Goal: Use online tool/utility: Utilize a website feature to perform a specific function

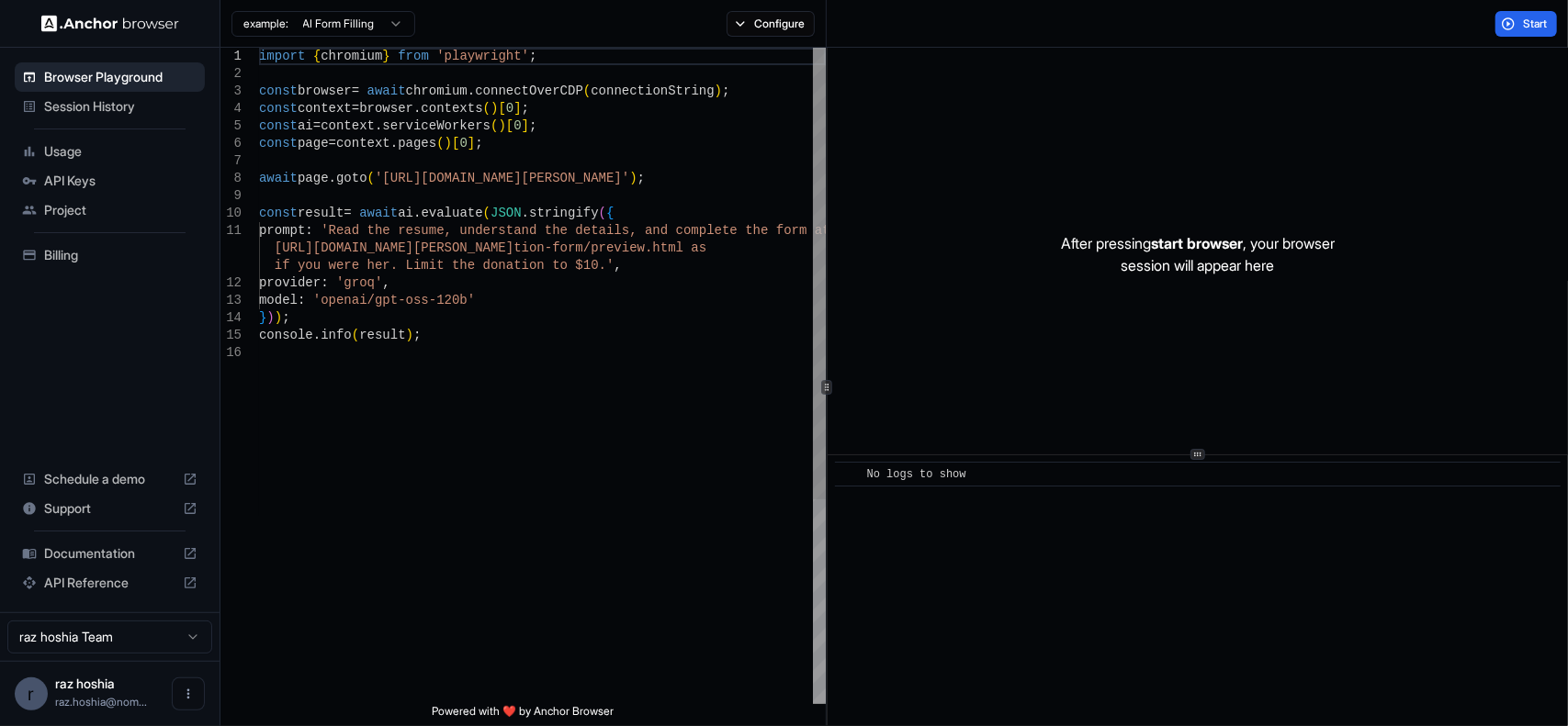
type textarea "**********"
click at [511, 422] on div "import { chromium } from 'playwright' ; const browser = await chromium . connec…" at bounding box center [542, 525] width 566 height 953
click at [102, 180] on span "API Keys" at bounding box center [121, 181] width 153 height 18
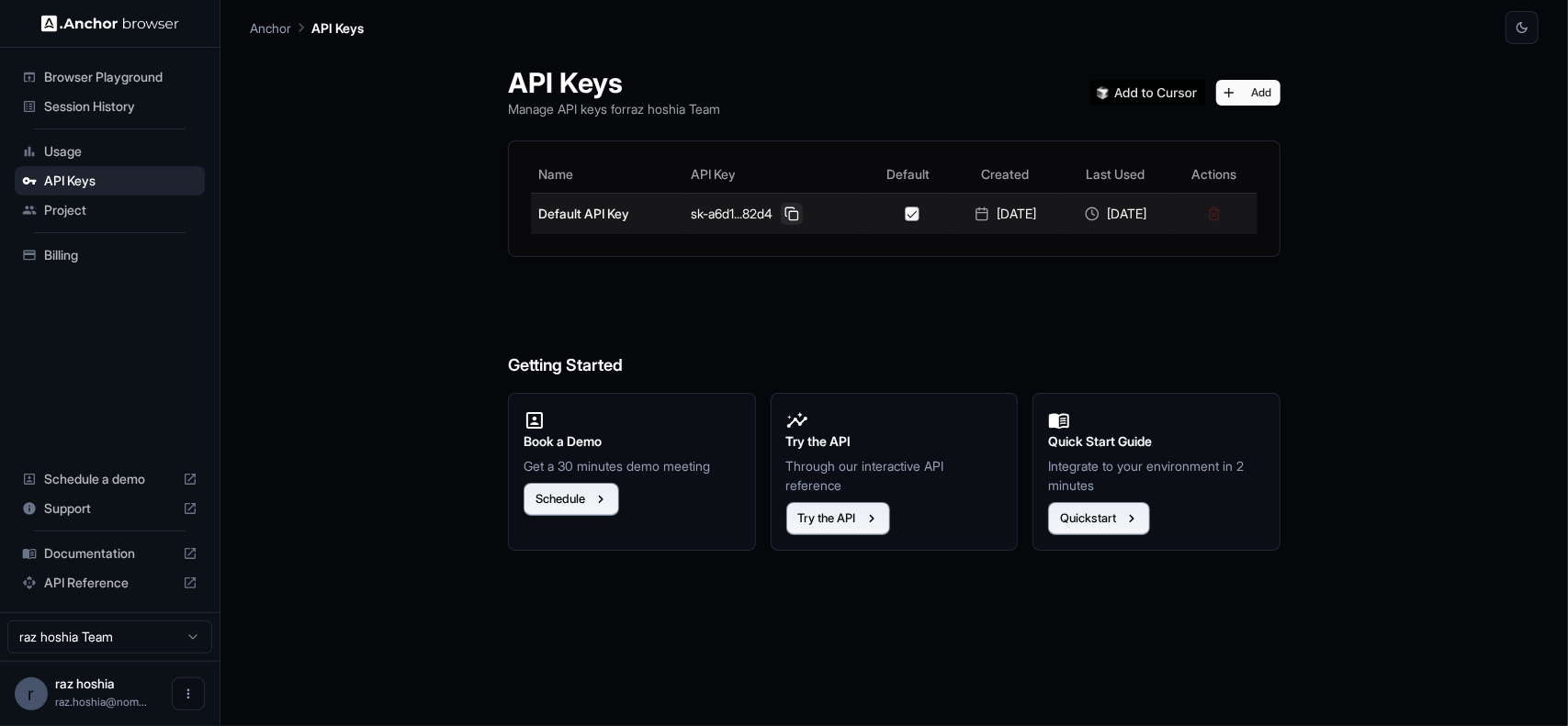
click at [781, 209] on button at bounding box center [792, 214] width 22 height 22
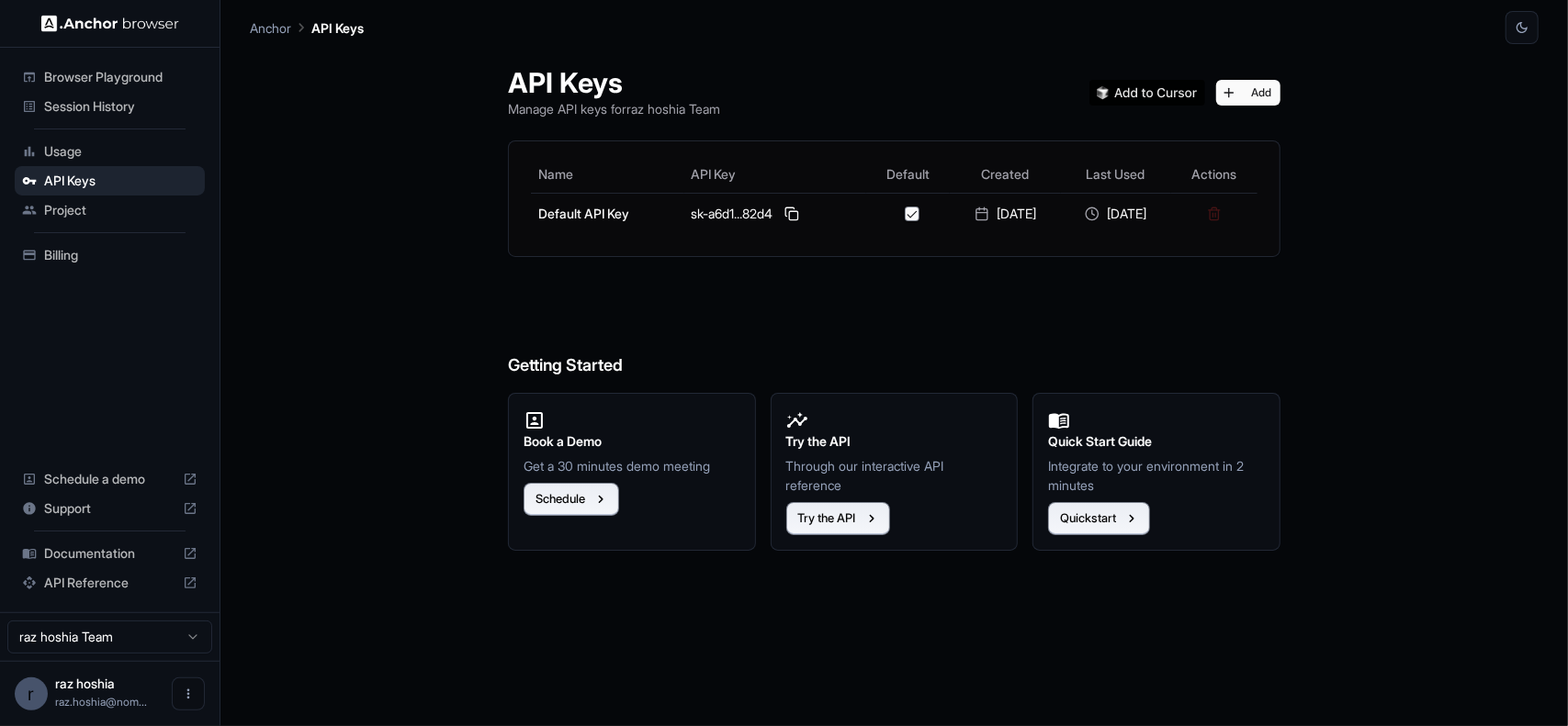
click at [869, 295] on h6 "Getting Started" at bounding box center [894, 329] width 773 height 100
click at [1244, 96] on button "Add" at bounding box center [1248, 93] width 64 height 26
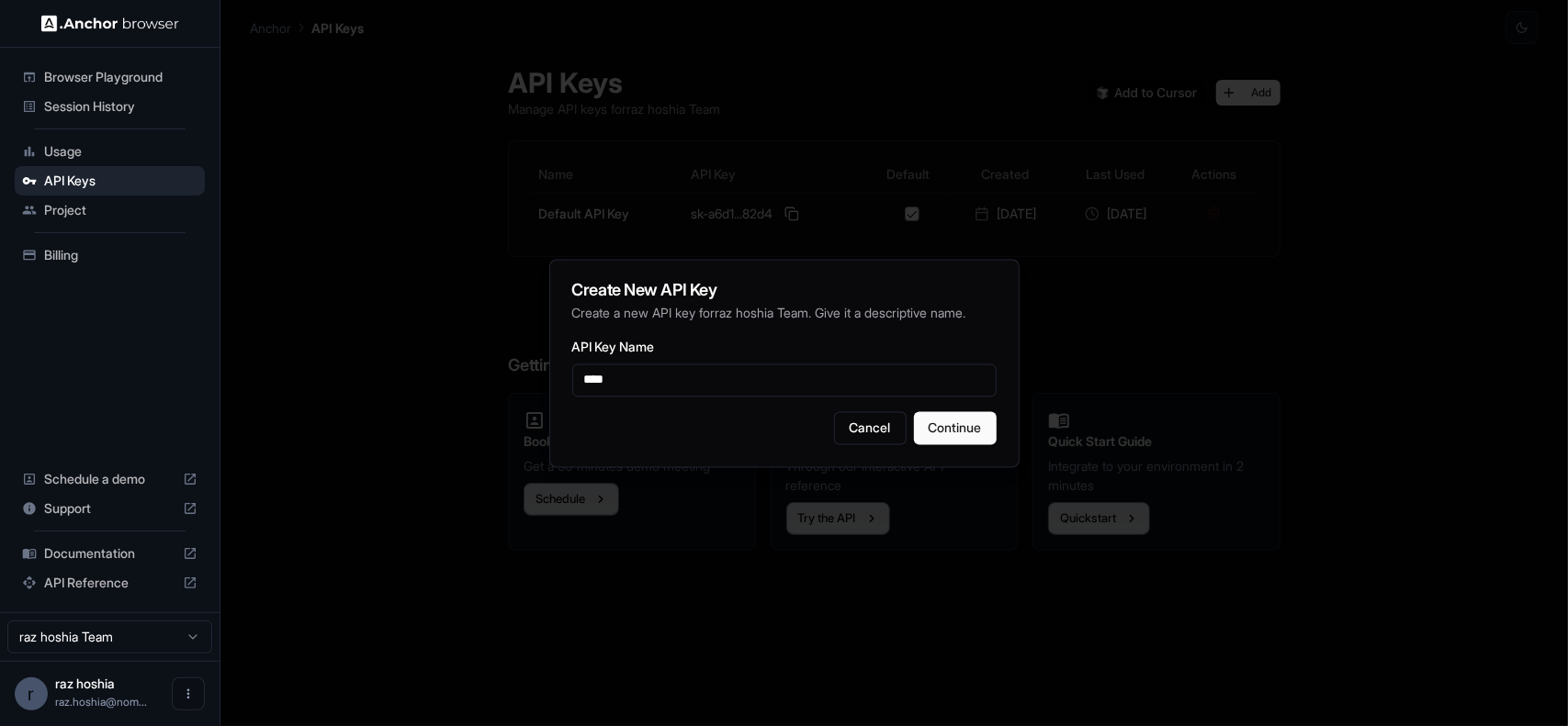
type input "****"
click at [947, 432] on button "Continue" at bounding box center [955, 427] width 82 height 33
click at [957, 431] on button "Continue" at bounding box center [955, 427] width 82 height 33
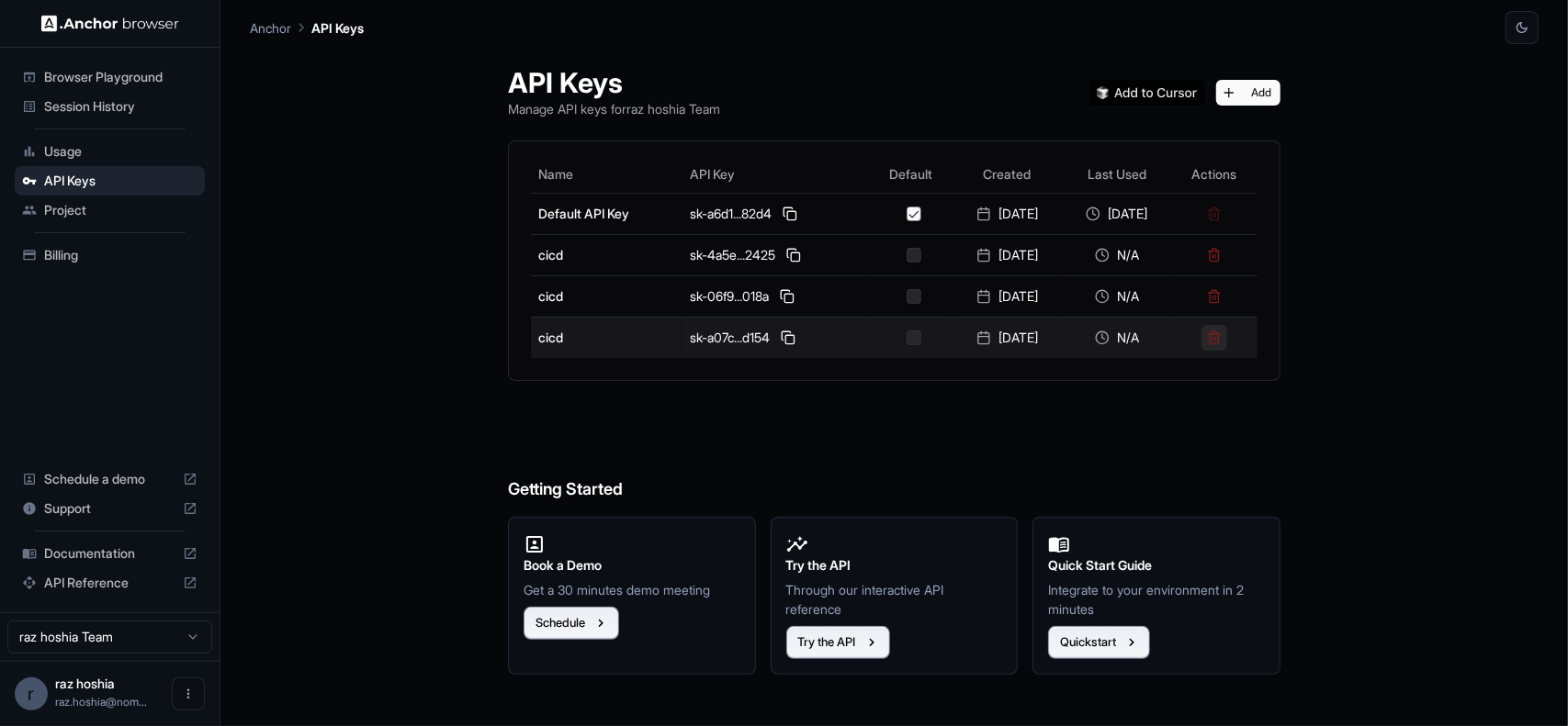
click at [1228, 338] on button at bounding box center [1214, 337] width 26 height 26
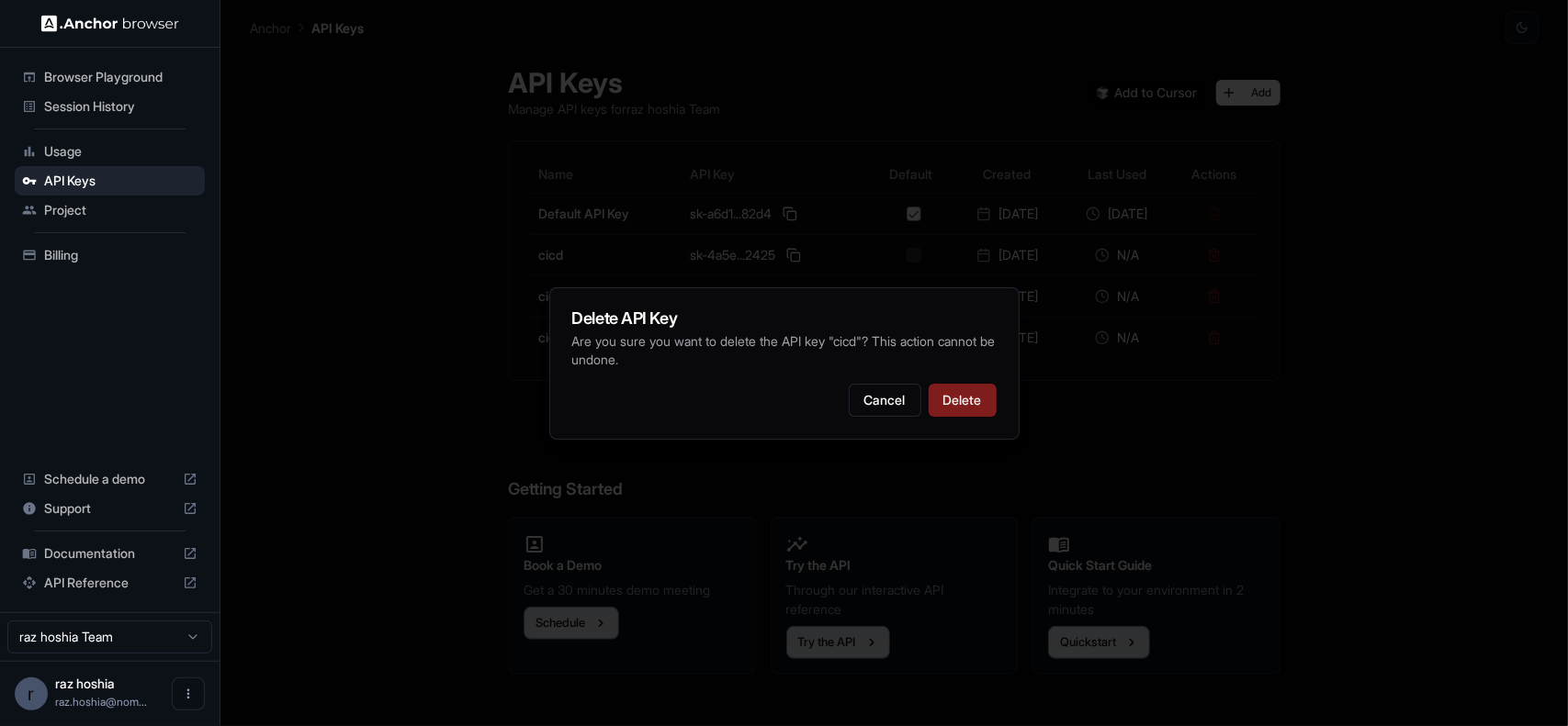
click at [922, 389] on div "Cancel Delete" at bounding box center [784, 400] width 425 height 33
click at [945, 390] on button "Delete" at bounding box center [963, 400] width 68 height 33
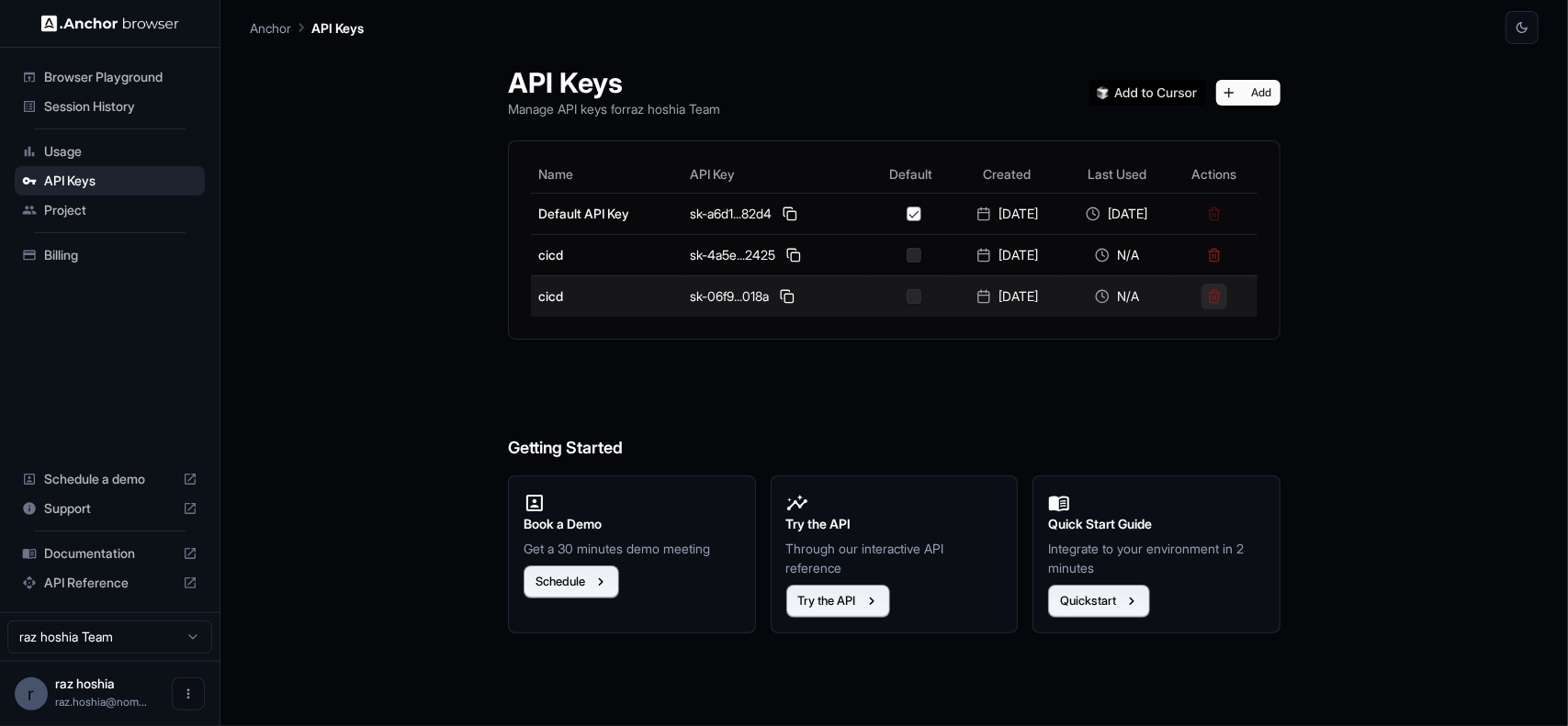
click at [1228, 291] on button at bounding box center [1214, 296] width 26 height 26
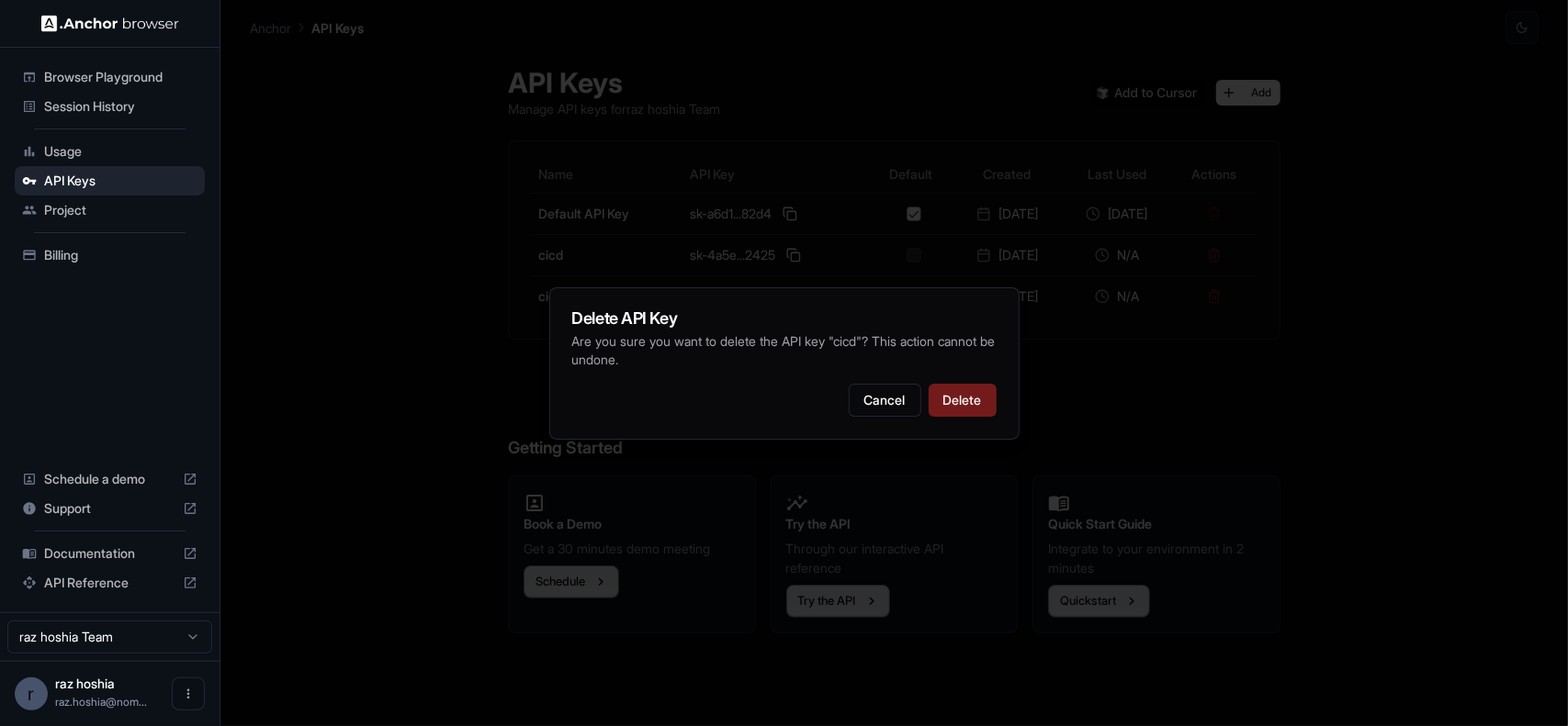
click at [981, 404] on button "Delete" at bounding box center [963, 400] width 68 height 33
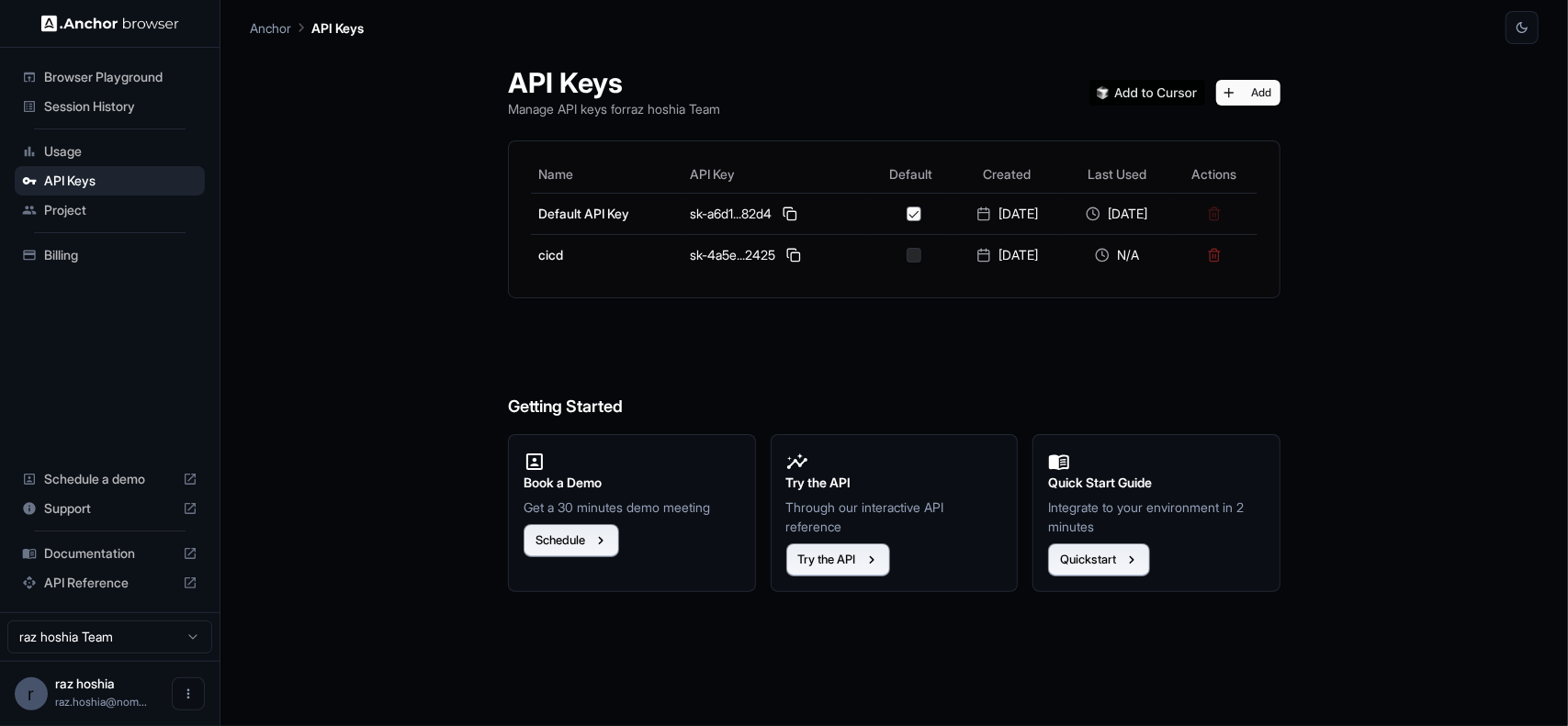
click at [1372, 374] on div "API Keys Manage API keys for raz hoshia Team Add Name API Key Default Created L…" at bounding box center [894, 386] width 1289 height 683
click at [93, 16] on img at bounding box center [111, 24] width 138 height 17
click at [92, 80] on span "Browser Playground" at bounding box center [121, 77] width 153 height 18
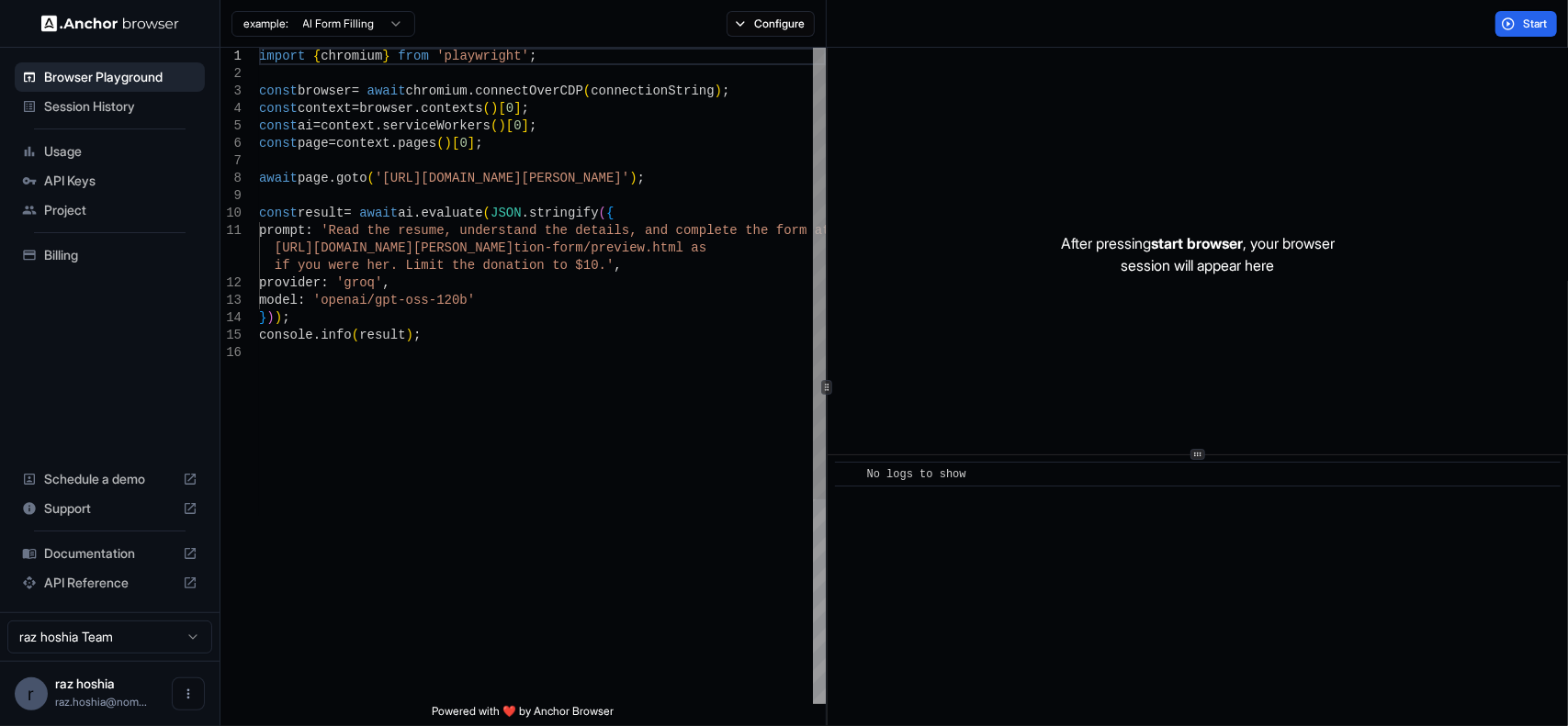
click at [469, 160] on div "import { chromium } from 'playwright' ; const browser = await chromium . connec…" at bounding box center [542, 525] width 566 height 953
click at [366, 174] on div "import { chromium } from 'playwright' ; const browser = await chromium . connec…" at bounding box center [542, 525] width 566 height 953
click at [758, 28] on button "Configure" at bounding box center [771, 24] width 89 height 26
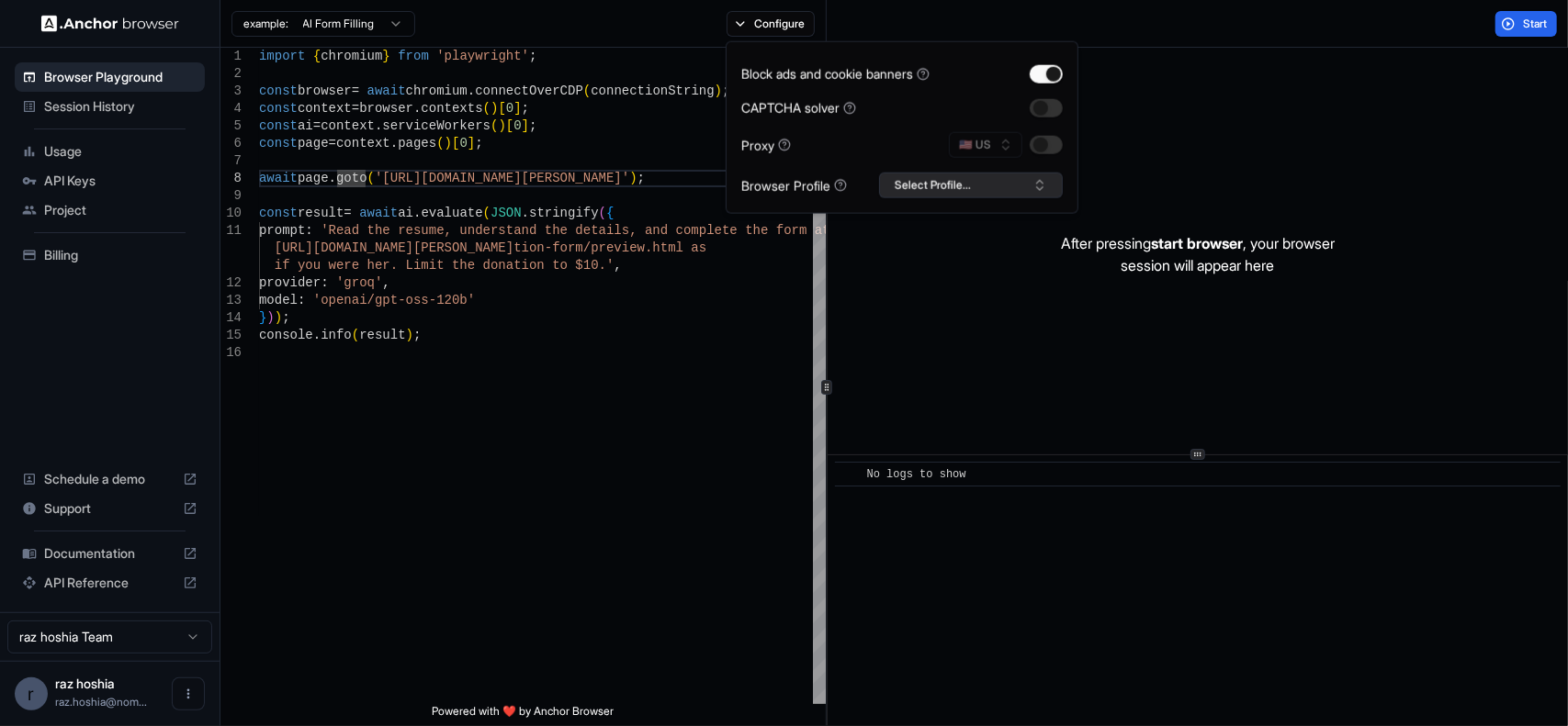
click at [920, 192] on button "Select Profile..." at bounding box center [971, 185] width 183 height 26
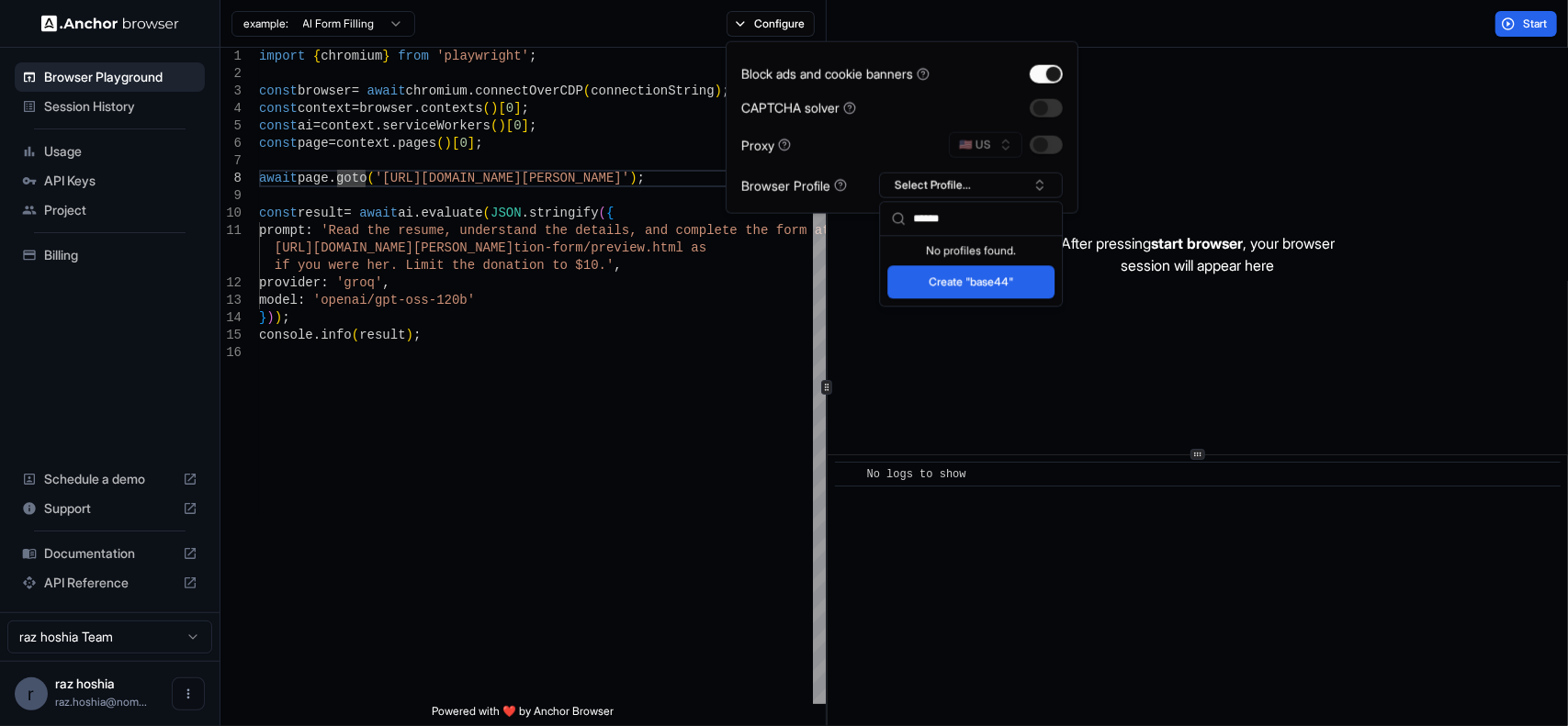
type input "******"
click at [970, 282] on button "Create "base44"" at bounding box center [970, 282] width 167 height 33
click at [559, 220] on div "import { chromium } from 'playwright' ; const browser = await chromium . connec…" at bounding box center [542, 525] width 566 height 953
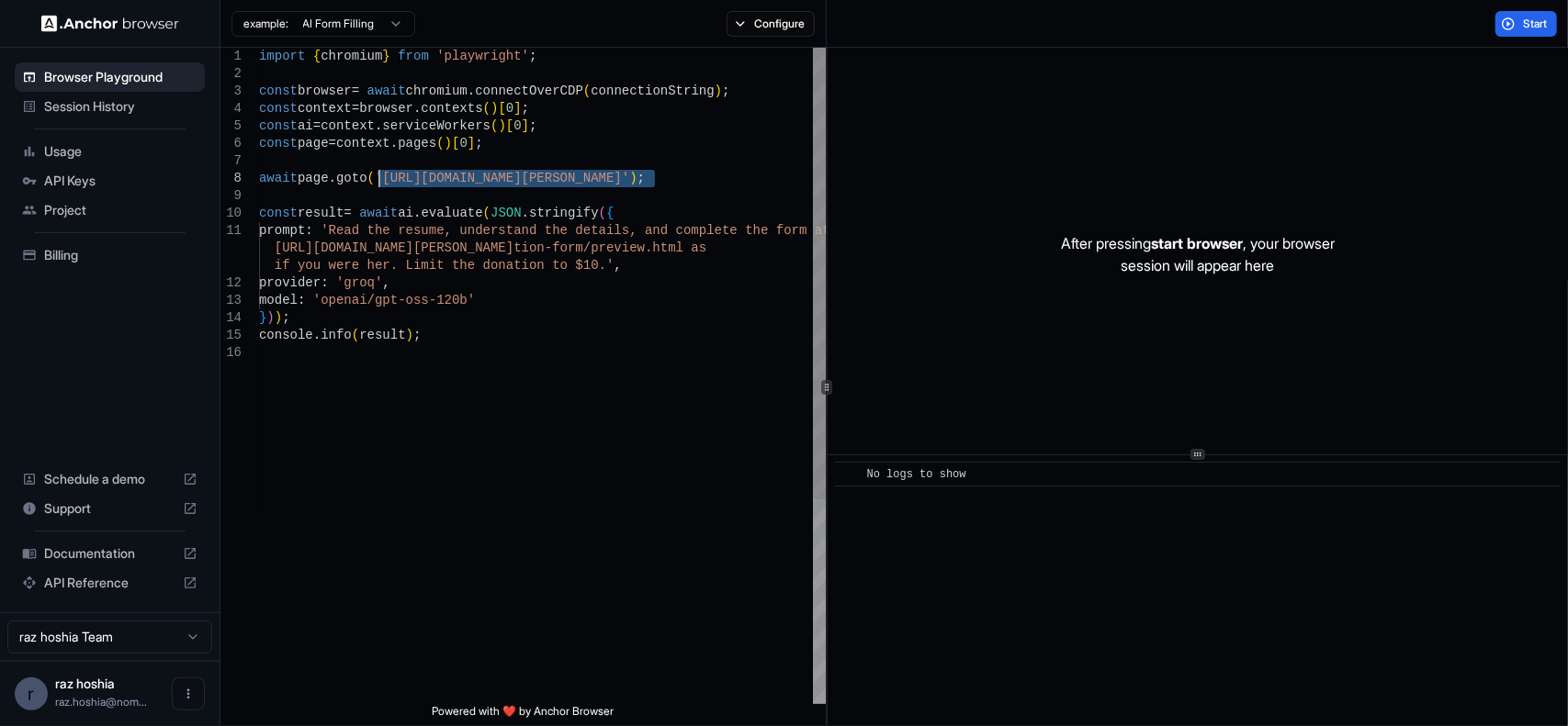
drag, startPoint x: 653, startPoint y: 173, endPoint x: 379, endPoint y: 181, distance: 274.1
click at [379, 181] on div "import { chromium } from 'playwright' ; const browser = await chromium . connec…" at bounding box center [542, 525] width 566 height 953
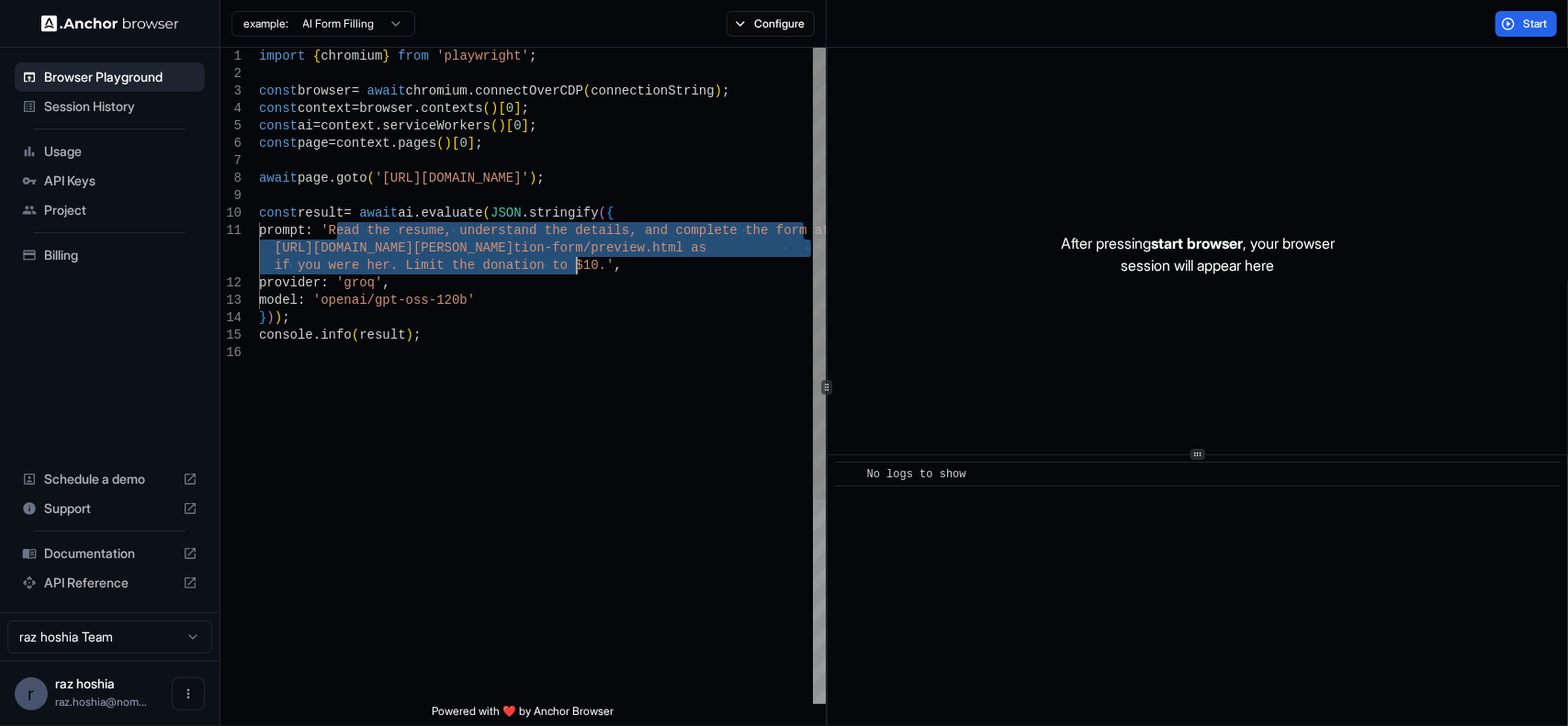
drag, startPoint x: 335, startPoint y: 229, endPoint x: 579, endPoint y: 268, distance: 247.1
click at [579, 268] on div "import { chromium } from 'playwright' ; const browser = await chromium . connec…" at bounding box center [542, 525] width 566 height 953
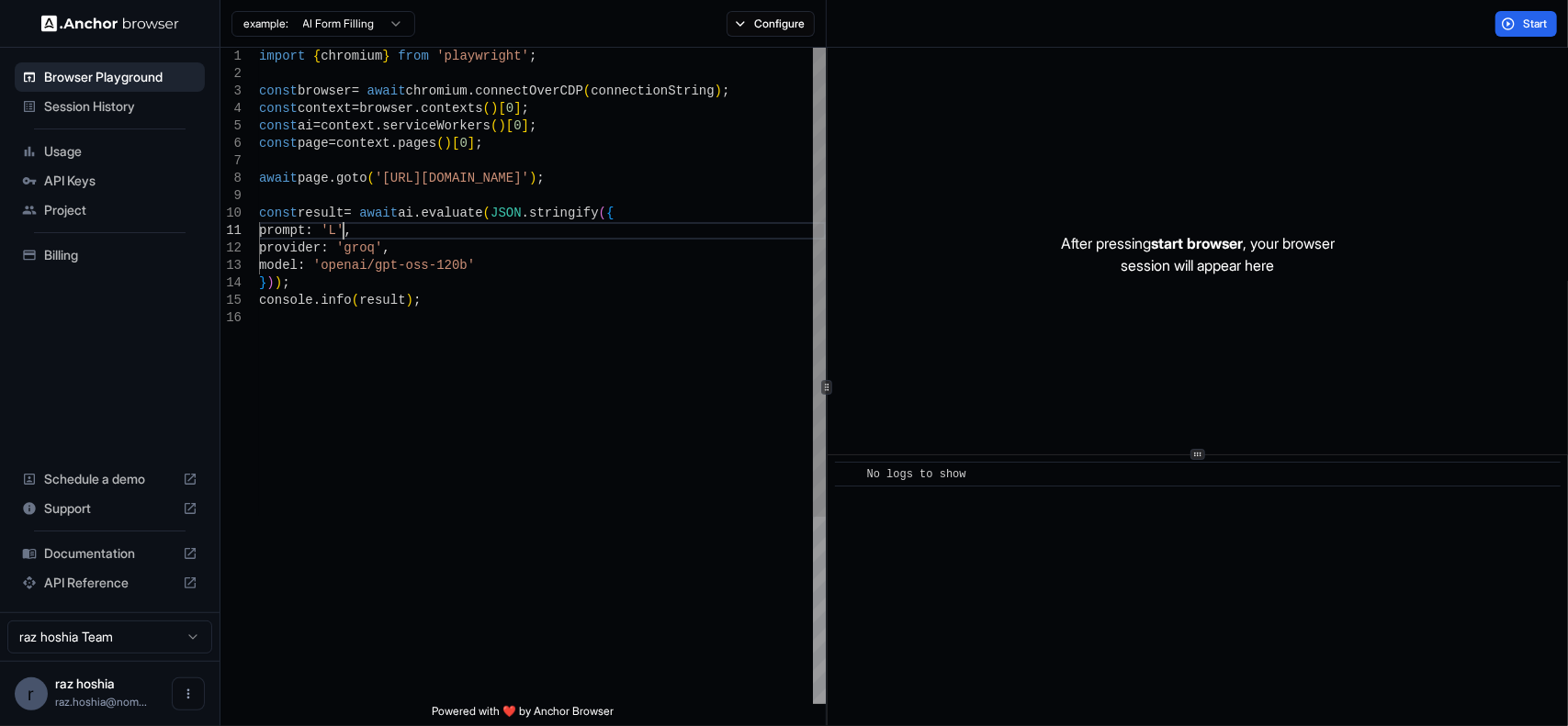
scroll to position [1, 0]
click at [578, 268] on div "import { chromium } from 'playwright' ; const browser = await chromium . connec…" at bounding box center [542, 507] width 566 height 918
click at [633, 157] on div "import { chromium } from 'playwright' ; const browser = await chromium . connec…" at bounding box center [542, 507] width 566 height 918
click at [636, 143] on div "import { chromium } from 'playwright' ; const browser = await chromium . connec…" at bounding box center [542, 507] width 566 height 918
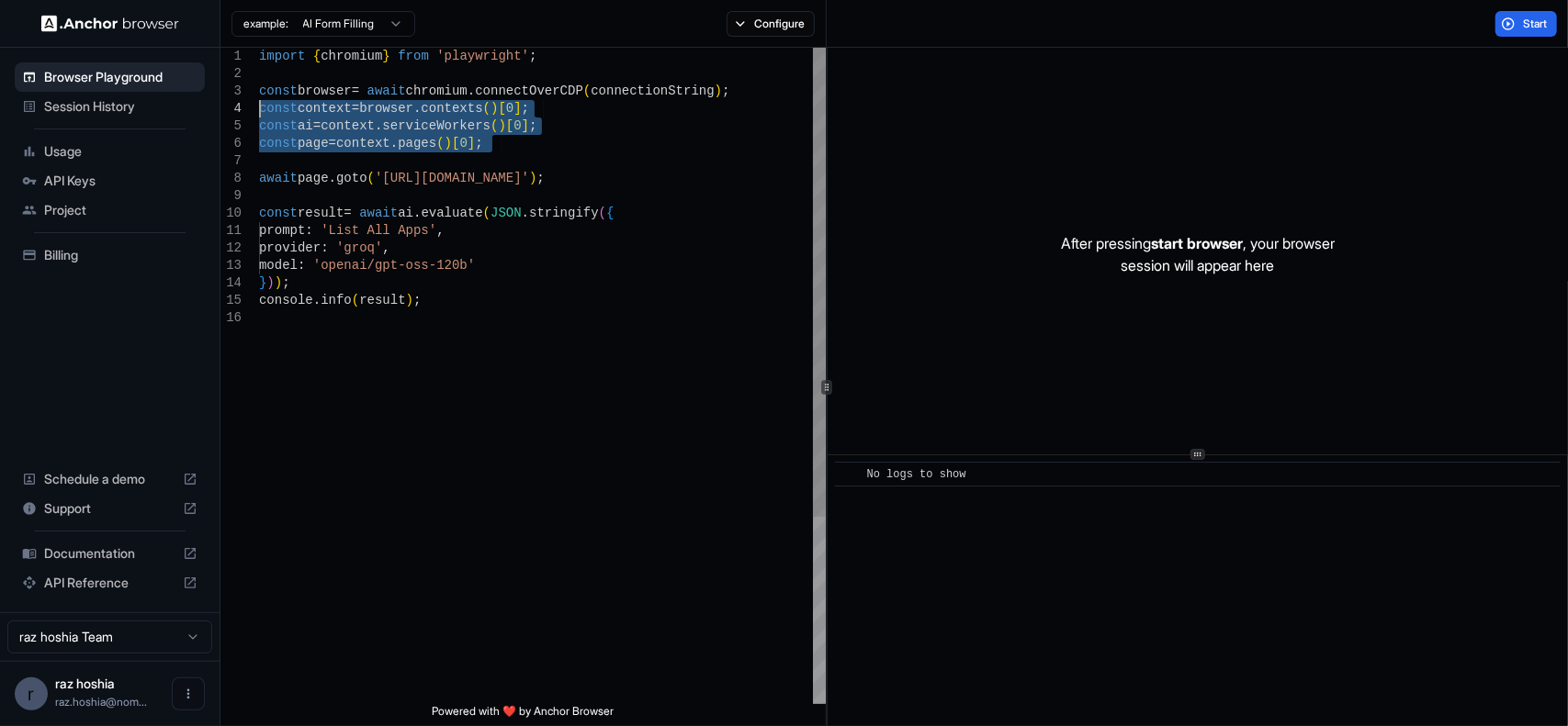
drag, startPoint x: 592, startPoint y: 159, endPoint x: 166, endPoint y: 102, distance: 429.8
click at [259, 102] on div "import { chromium } from 'playwright' ; const browser = await chromium . connec…" at bounding box center [542, 507] width 566 height 918
click at [619, 188] on div "import { chromium } from 'playwright' ; const browser = await chromium . connec…" at bounding box center [542, 507] width 566 height 918
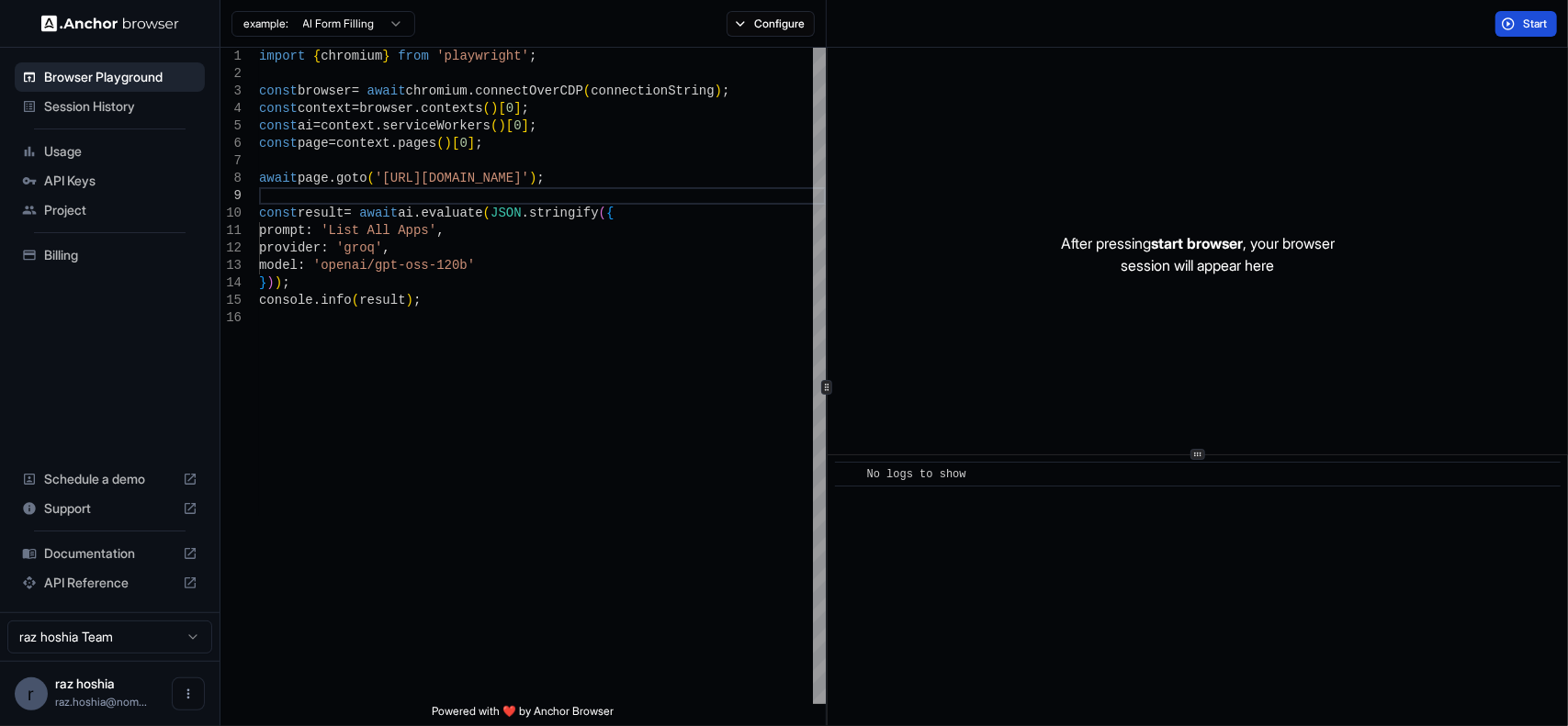
click at [1512, 30] on button "Start" at bounding box center [1525, 24] width 61 height 26
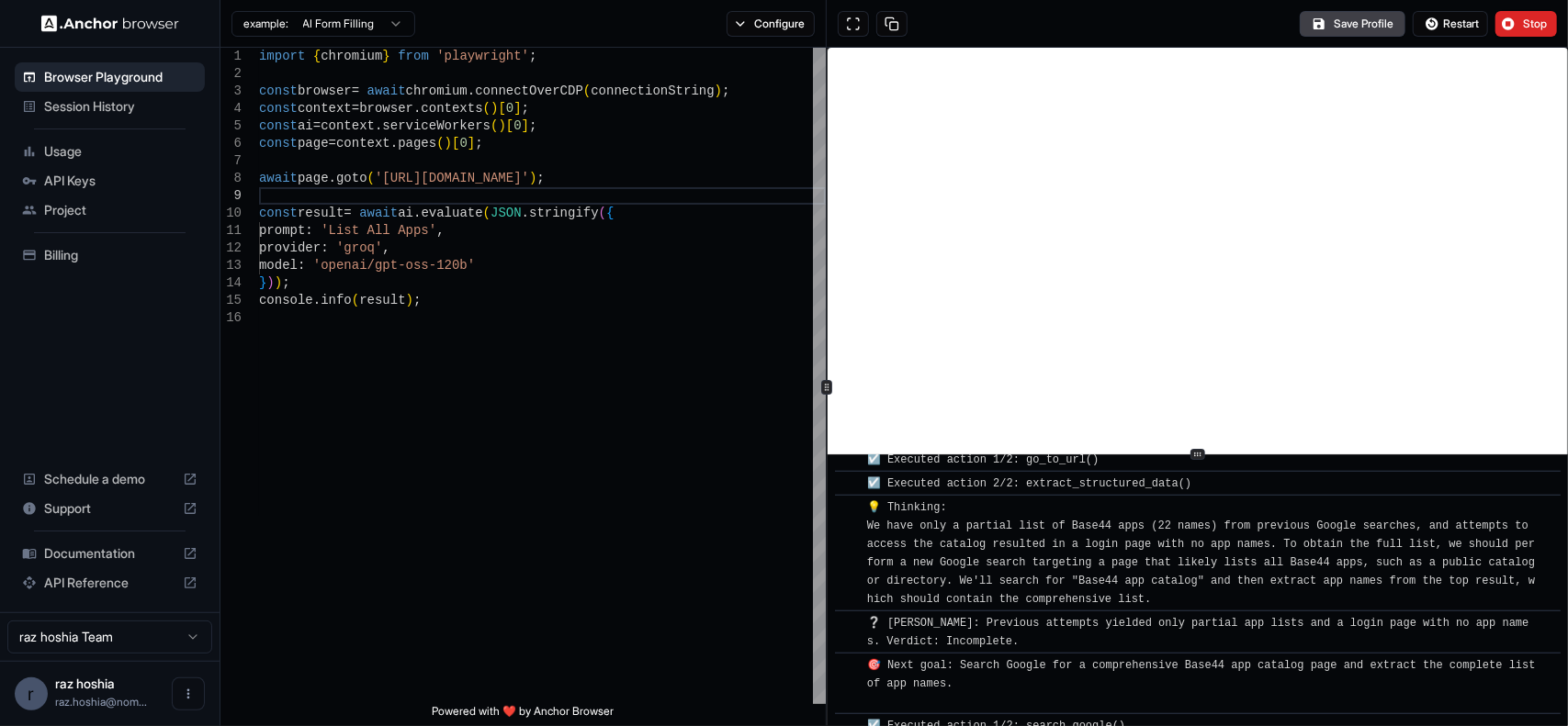
scroll to position [1291, 0]
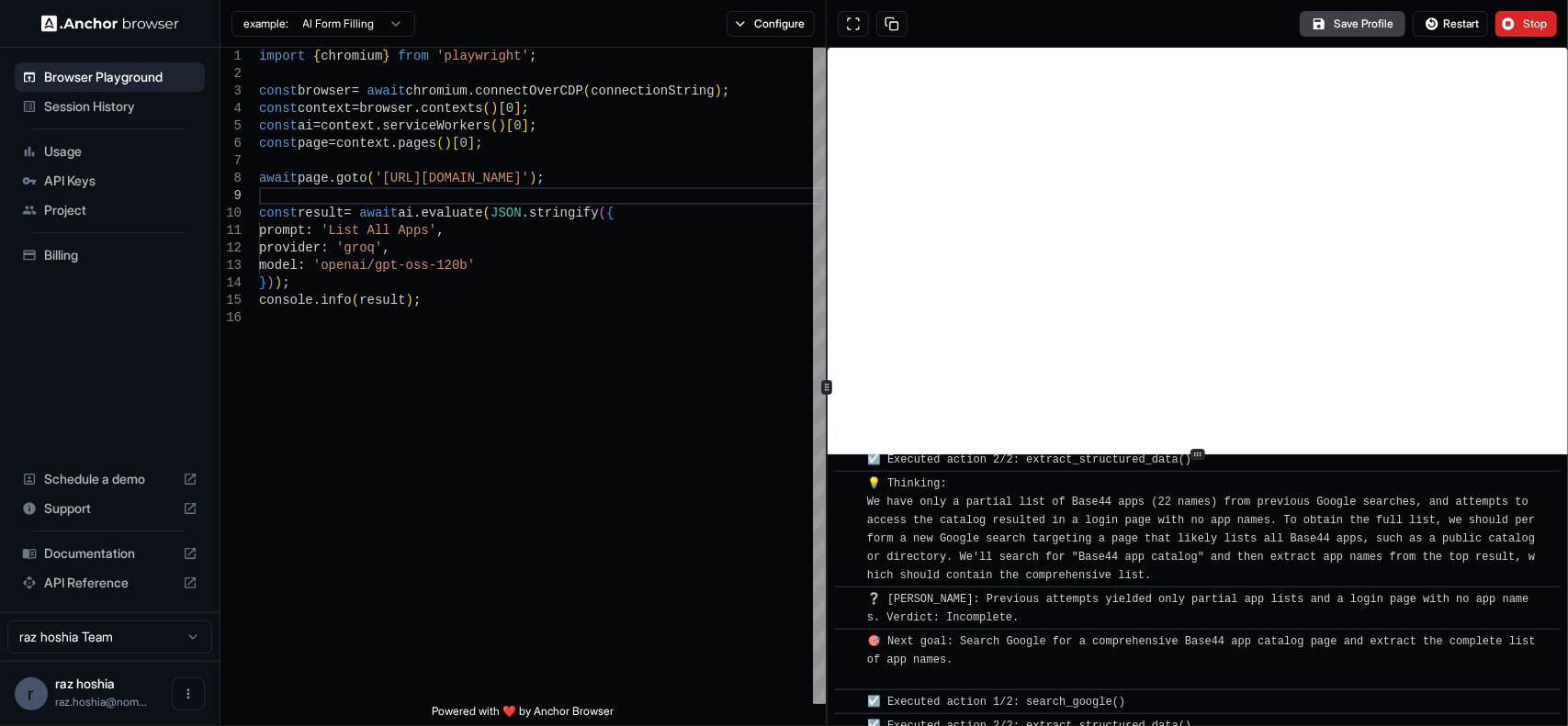
click at [1521, 21] on button "Stop" at bounding box center [1525, 24] width 61 height 26
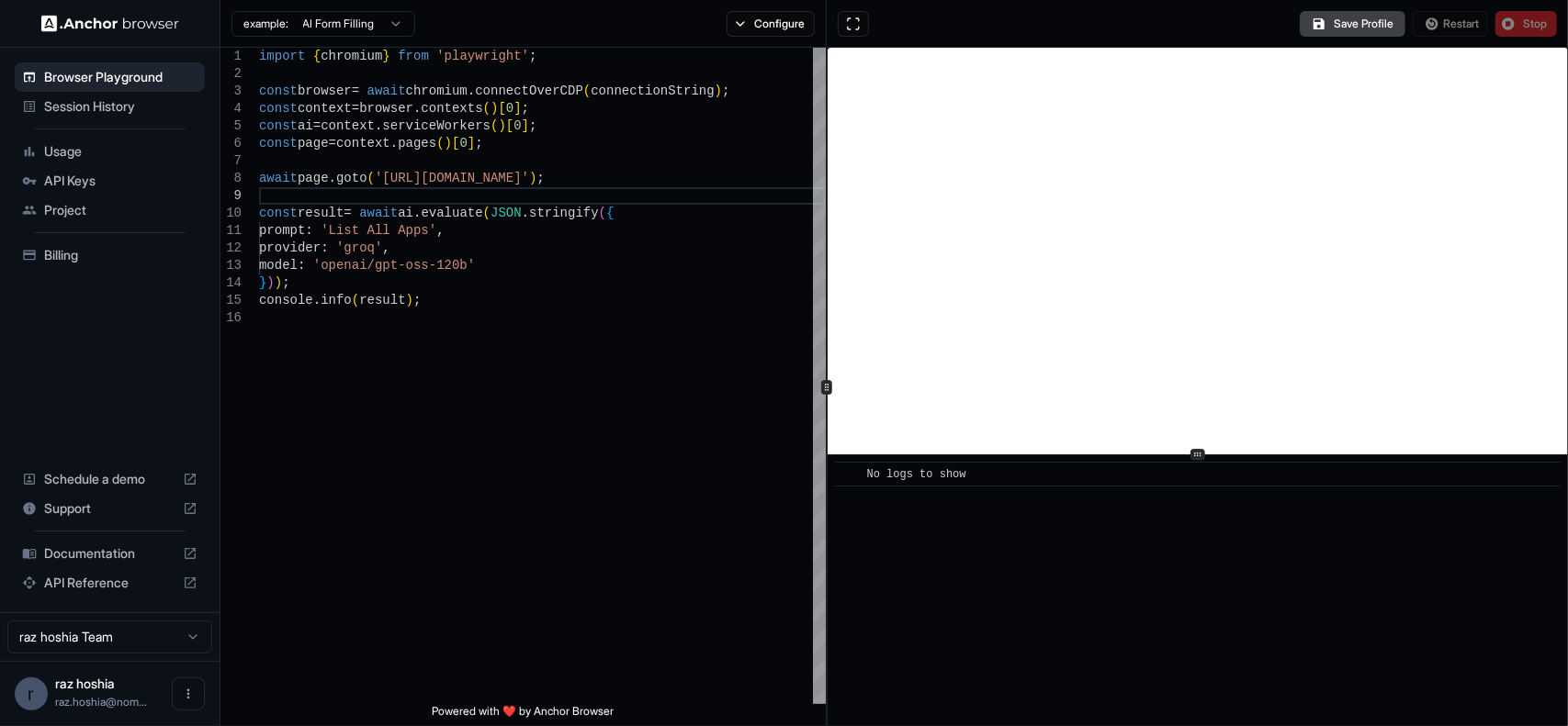
scroll to position [0, 0]
click at [523, 243] on div "import { chromium } from 'playwright' ; const browser = await chromium . connec…" at bounding box center [542, 507] width 566 height 918
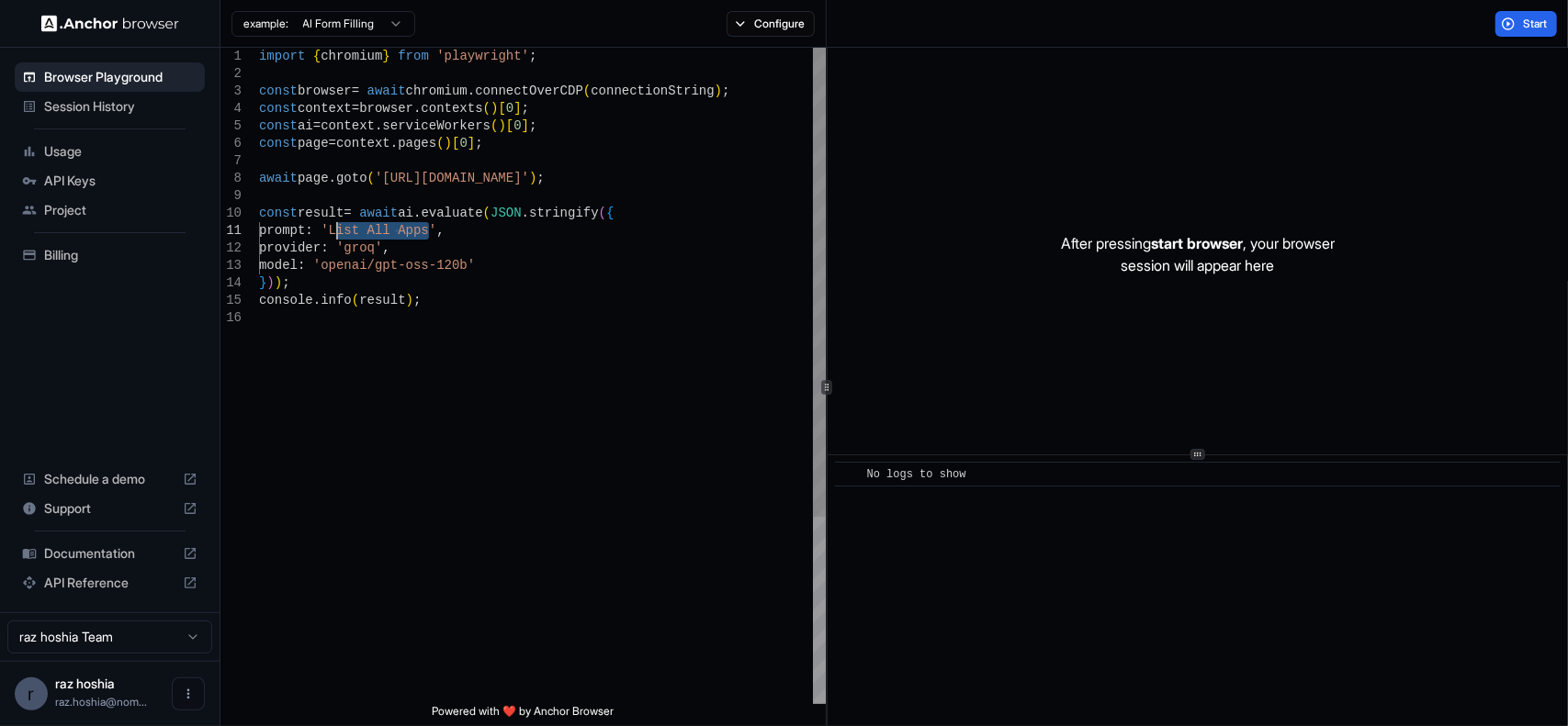
drag, startPoint x: 427, startPoint y: 225, endPoint x: 340, endPoint y: 231, distance: 87.2
click at [340, 231] on div "import { chromium } from 'playwright' ; const browser = await chromium . connec…" at bounding box center [542, 507] width 566 height 918
click at [1507, 16] on button "Start" at bounding box center [1525, 24] width 61 height 26
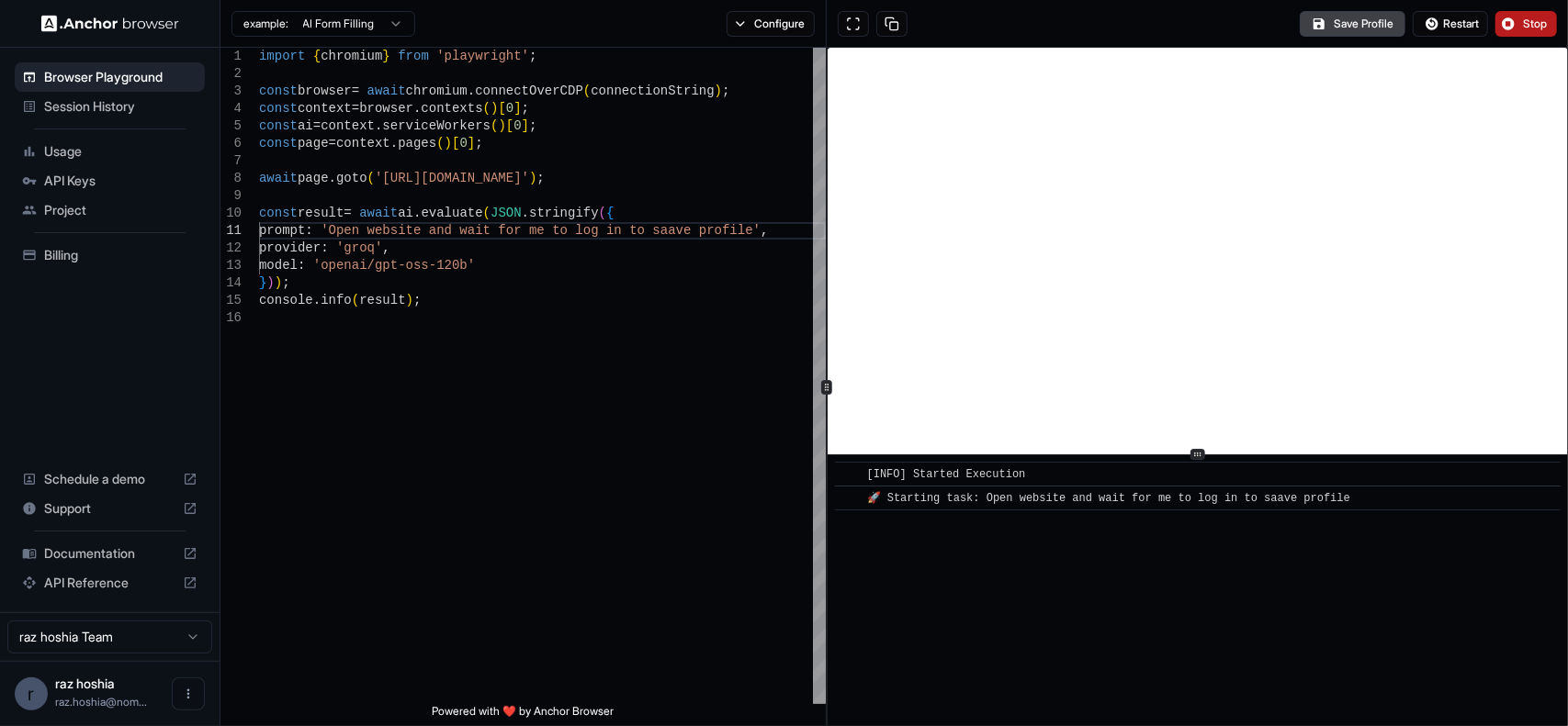
click at [1514, 28] on button "Stop" at bounding box center [1525, 24] width 61 height 26
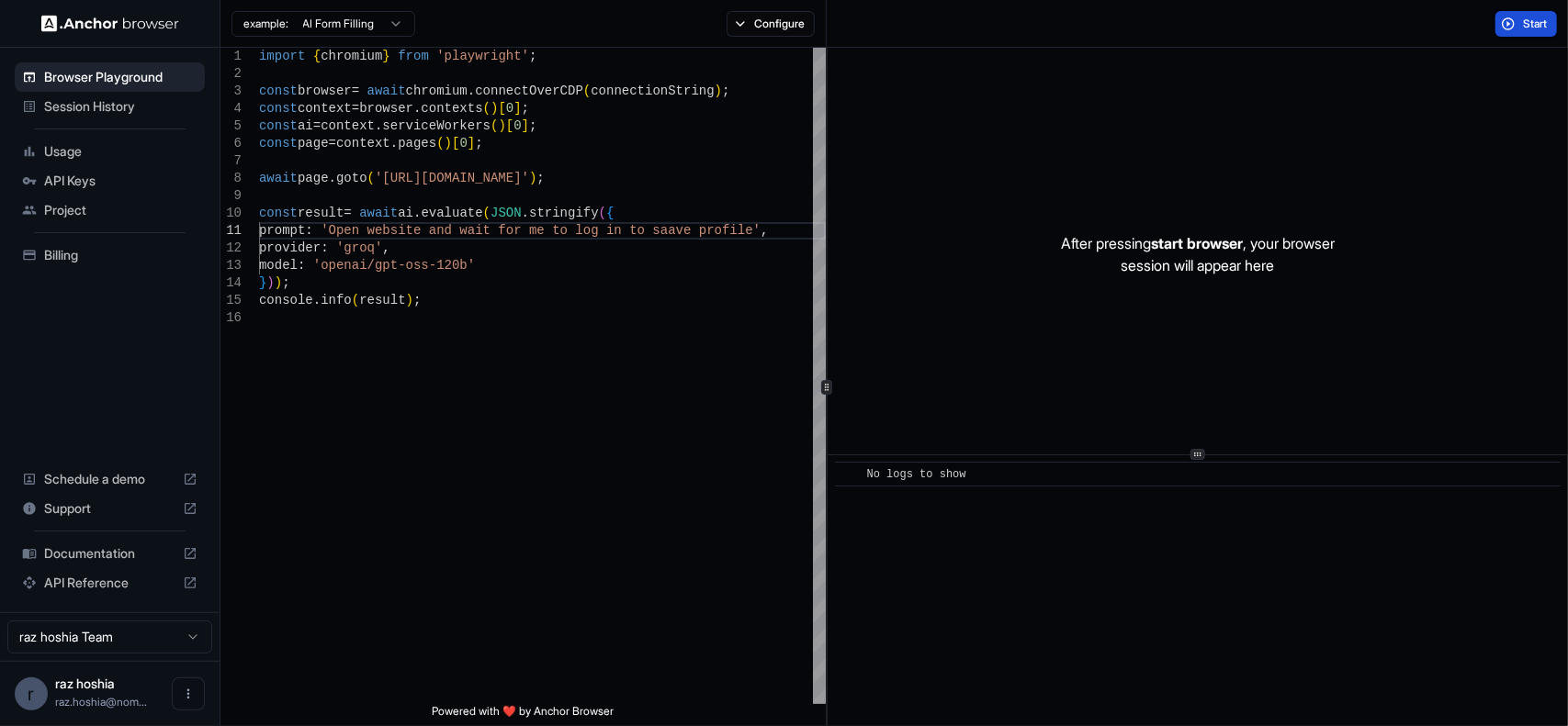
click at [1535, 21] on span "Start" at bounding box center [1536, 24] width 26 height 15
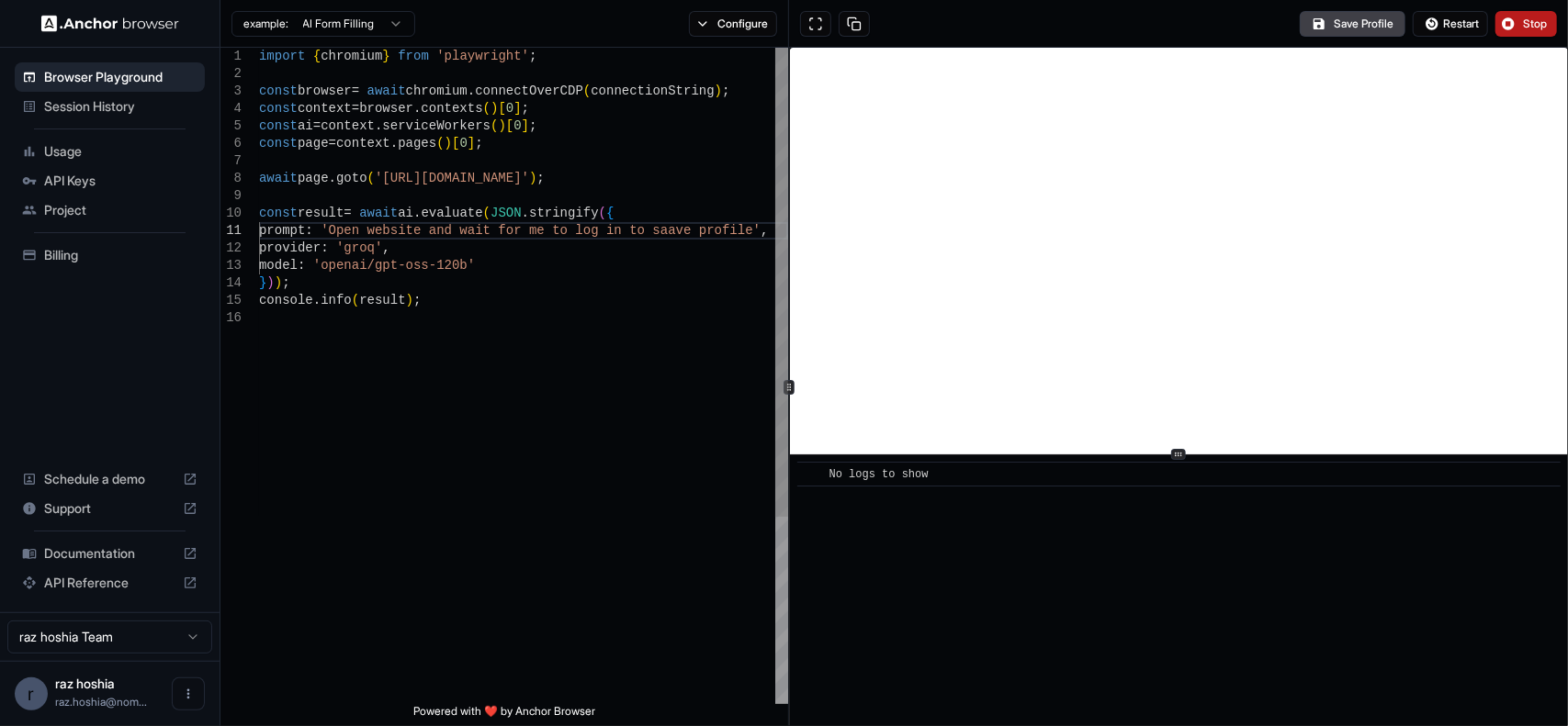
click at [786, 390] on icon at bounding box center [790, 388] width 9 height 9
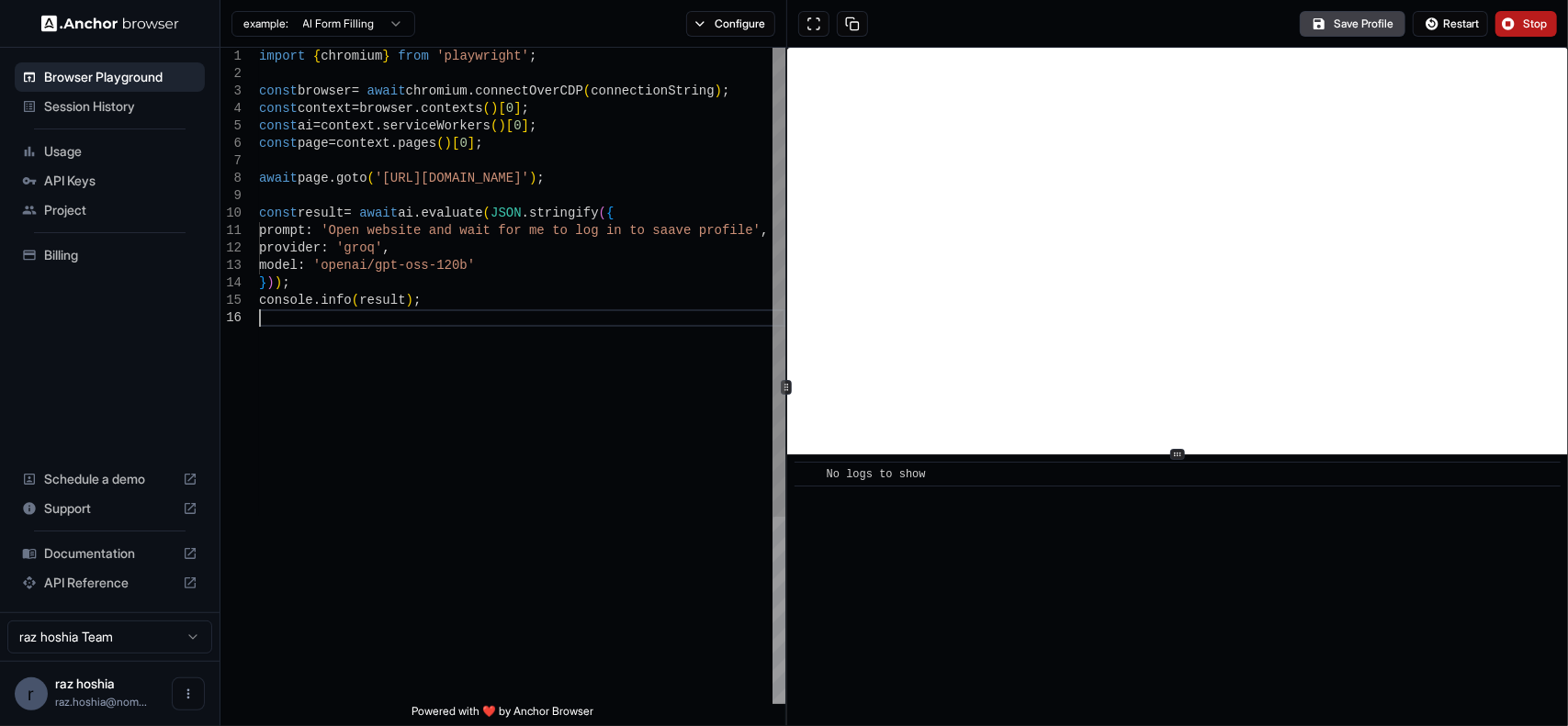
click at [573, 353] on div "import { chromium } from 'playwright' ; const browser = await chromium . connec…" at bounding box center [522, 507] width 527 height 918
drag, startPoint x: 335, startPoint y: 394, endPoint x: 273, endPoint y: 342, distance: 80.9
click at [273, 342] on div "import { chromium } from 'playwright' ; const browser = await chromium . connec…" at bounding box center [522, 507] width 527 height 918
click at [456, 431] on div "import { chromium } from 'playwright' ; const browser = await chromium . connec…" at bounding box center [522, 507] width 527 height 918
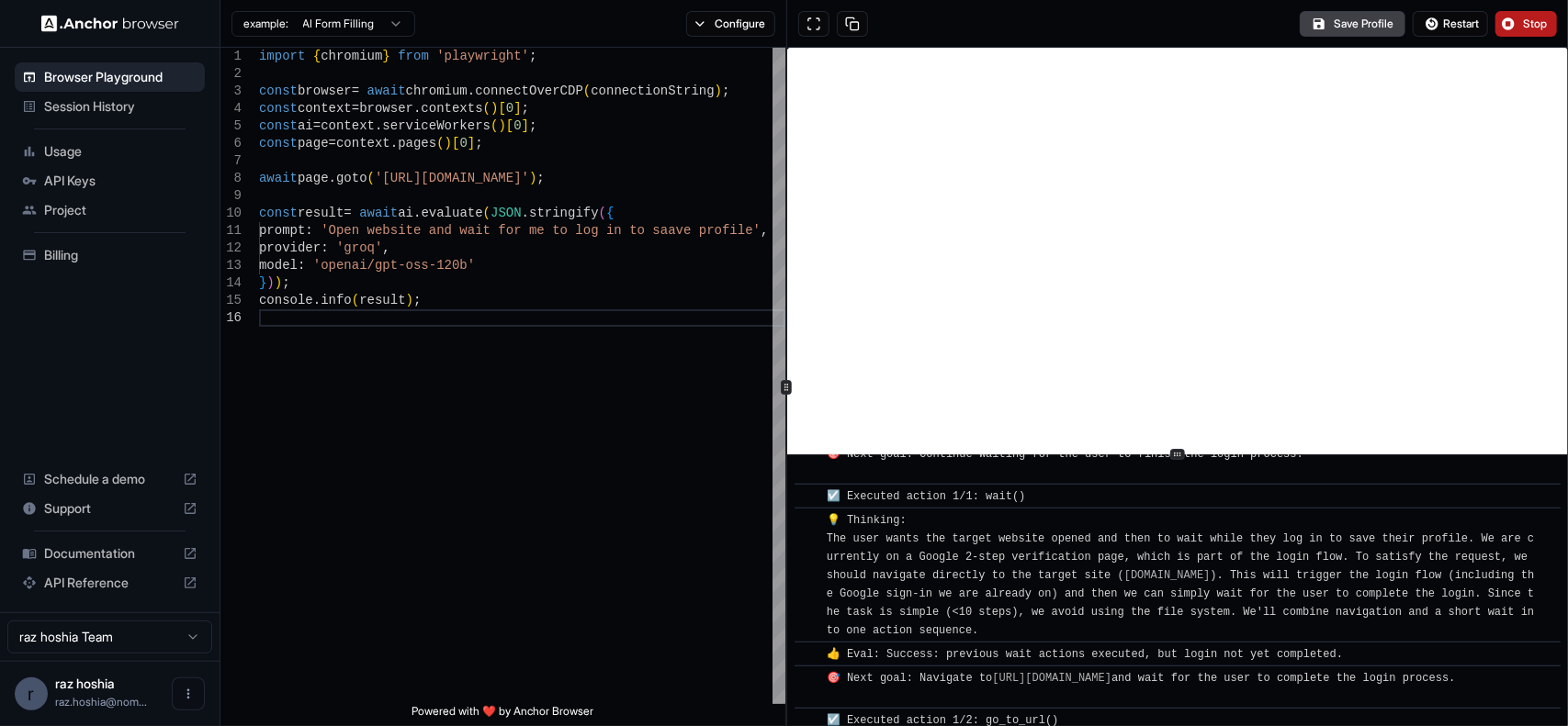
scroll to position [811, 0]
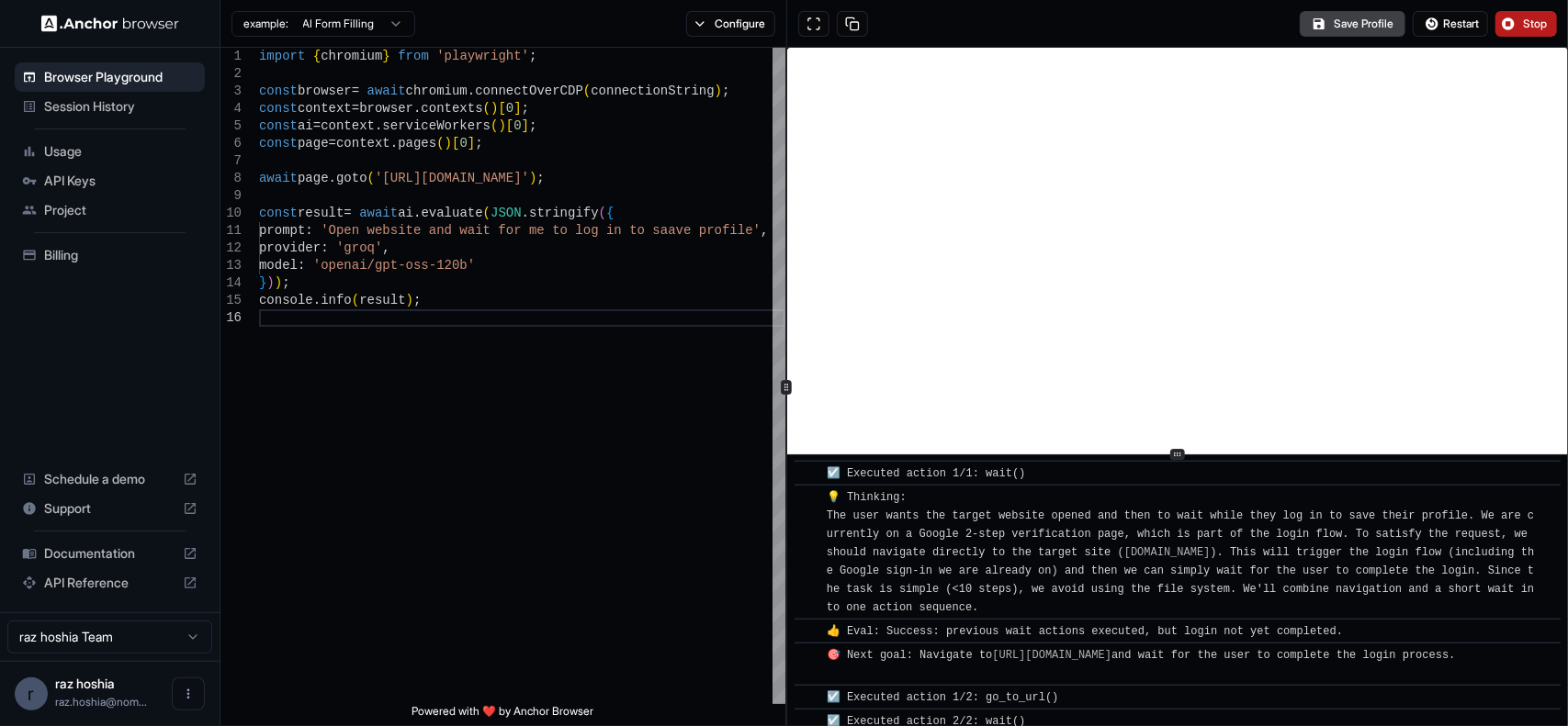
click at [1245, 669] on div "🎯 Next goal: Navigate to https://app.base44.com and wait for the user to comple…" at bounding box center [1141, 665] width 629 height 37
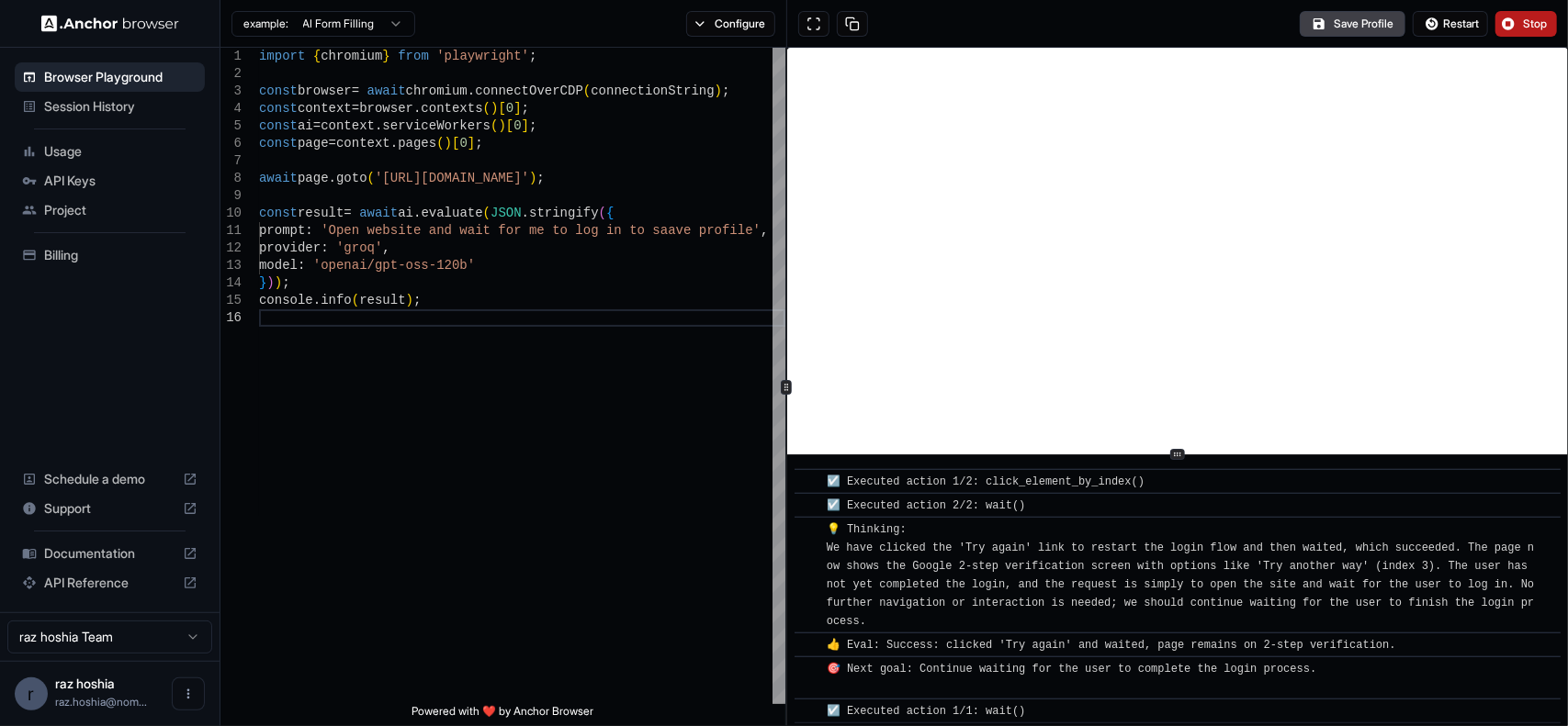
scroll to position [1623, 0]
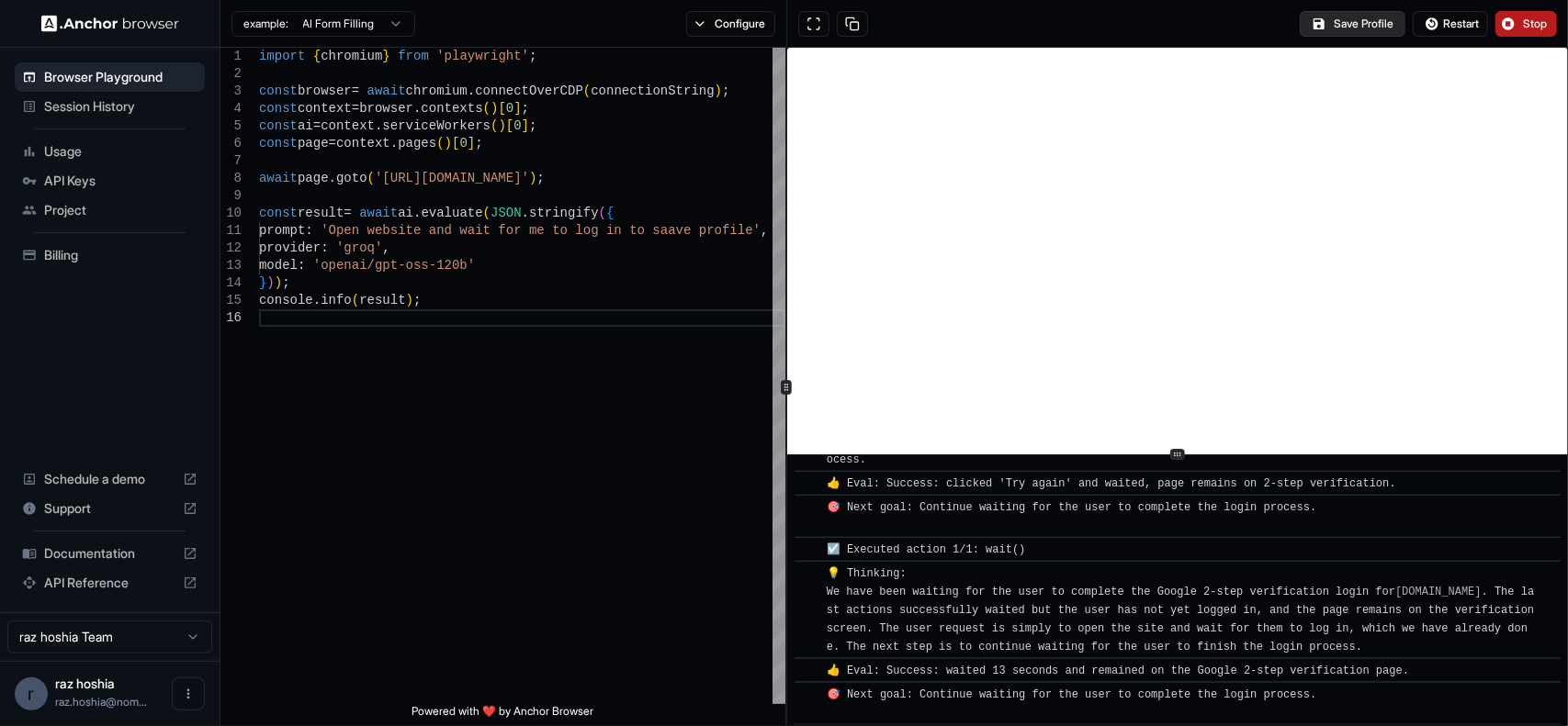
click at [1354, 20] on button "Save Profile" at bounding box center [1352, 24] width 106 height 26
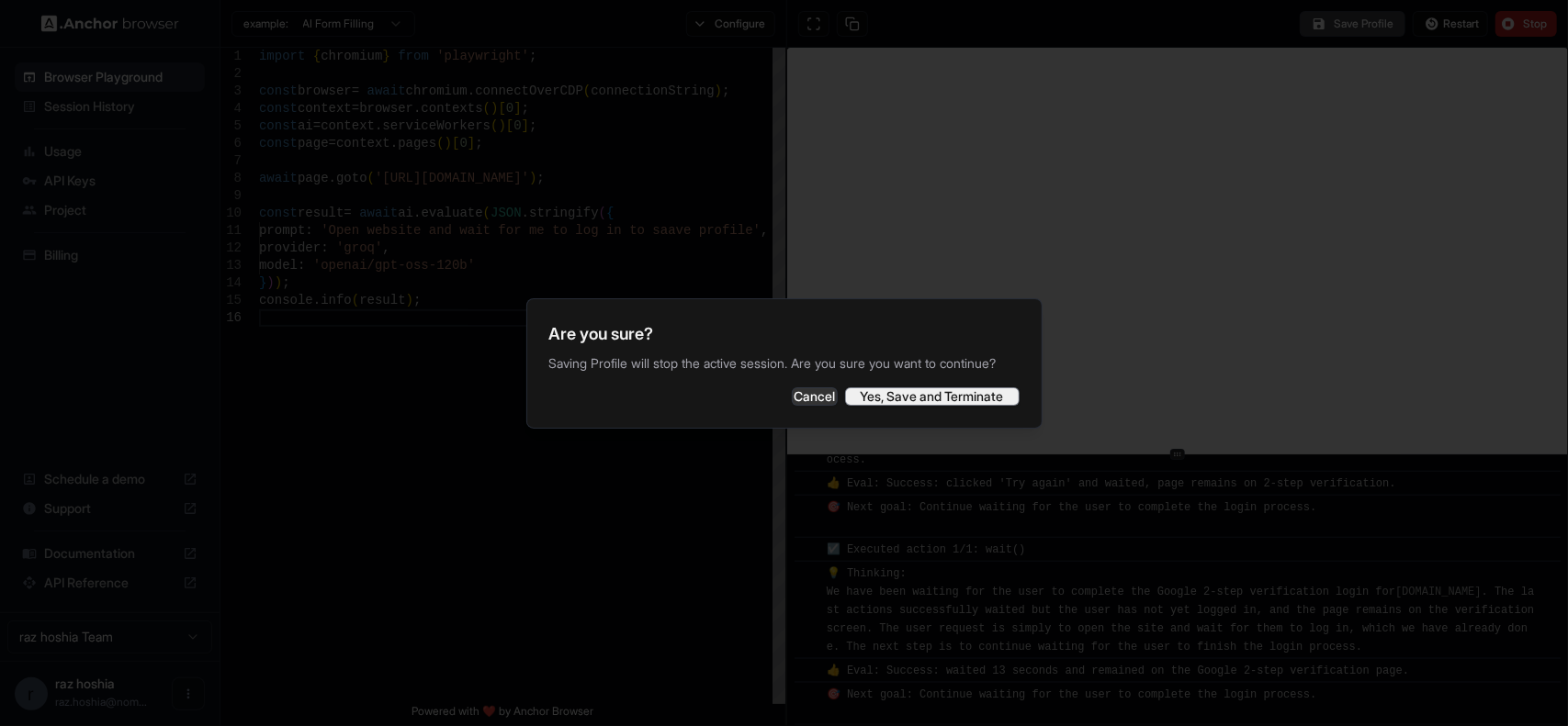
click at [898, 406] on button "Yes, Save and Terminate" at bounding box center [932, 396] width 175 height 18
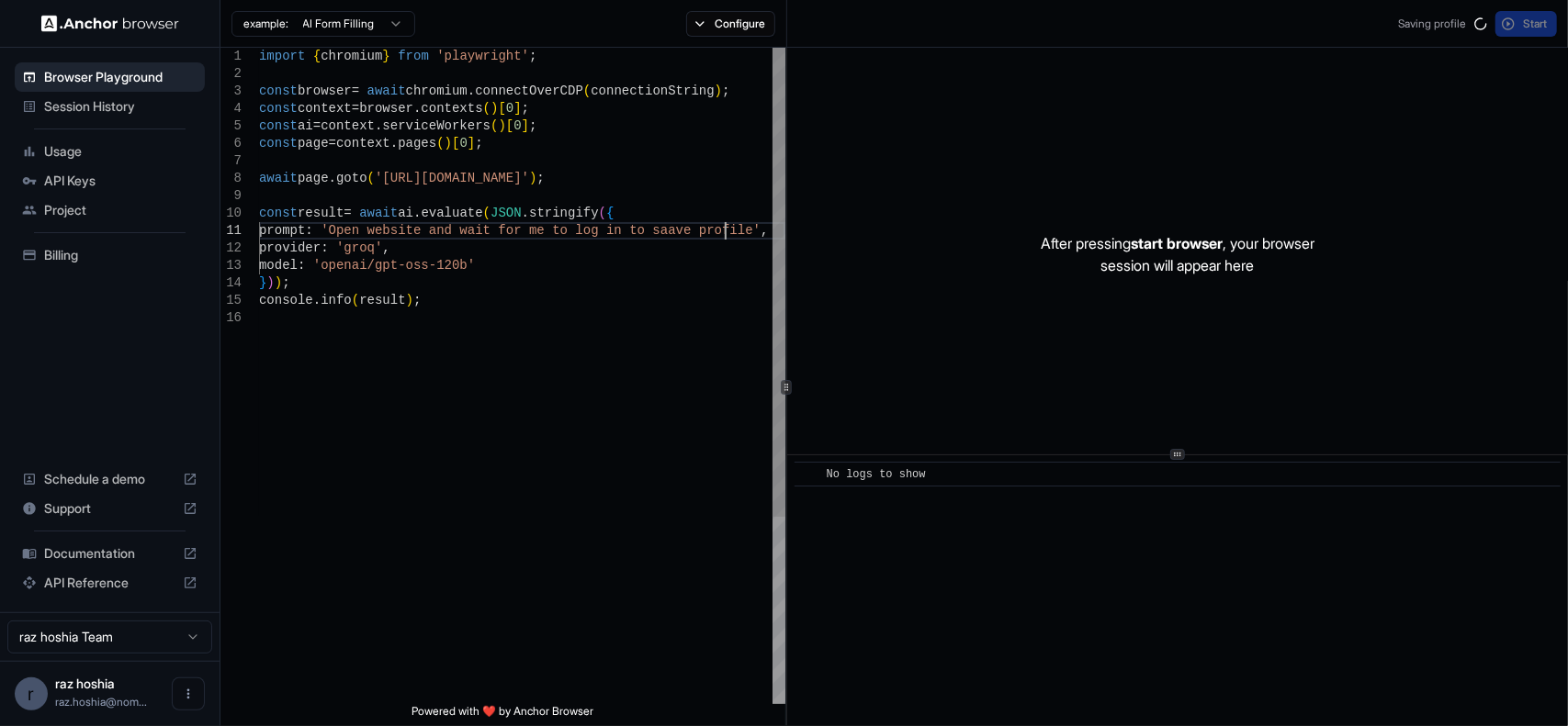
scroll to position [1, 0]
drag, startPoint x: 727, startPoint y: 231, endPoint x: 337, endPoint y: 231, distance: 390.0
click at [337, 231] on div "import { chromium } from 'playwright' ; const browser = await chromium . connec…" at bounding box center [522, 507] width 527 height 918
click at [1506, 23] on button "Start" at bounding box center [1525, 24] width 61 height 26
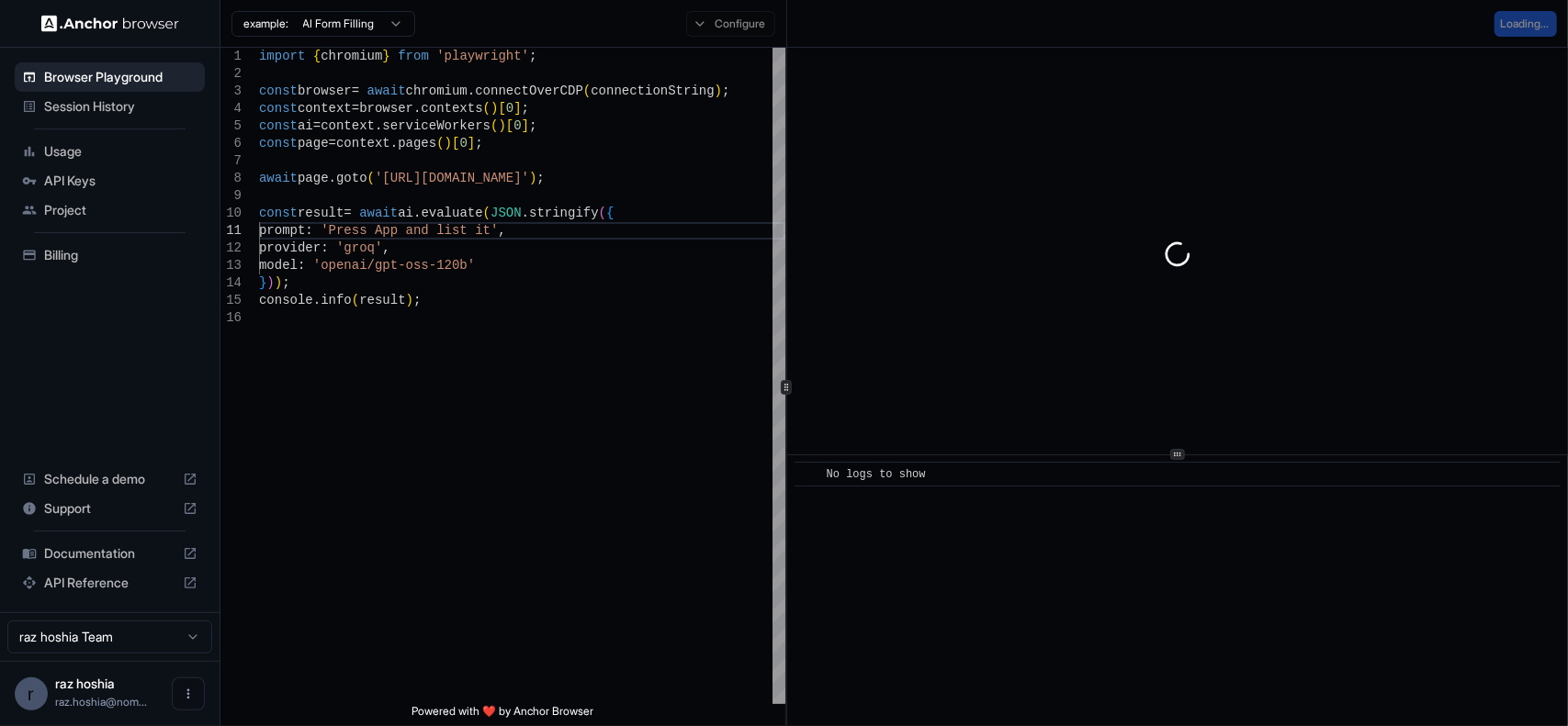
click at [700, 25] on div "Configure" at bounding box center [731, 24] width 112 height 26
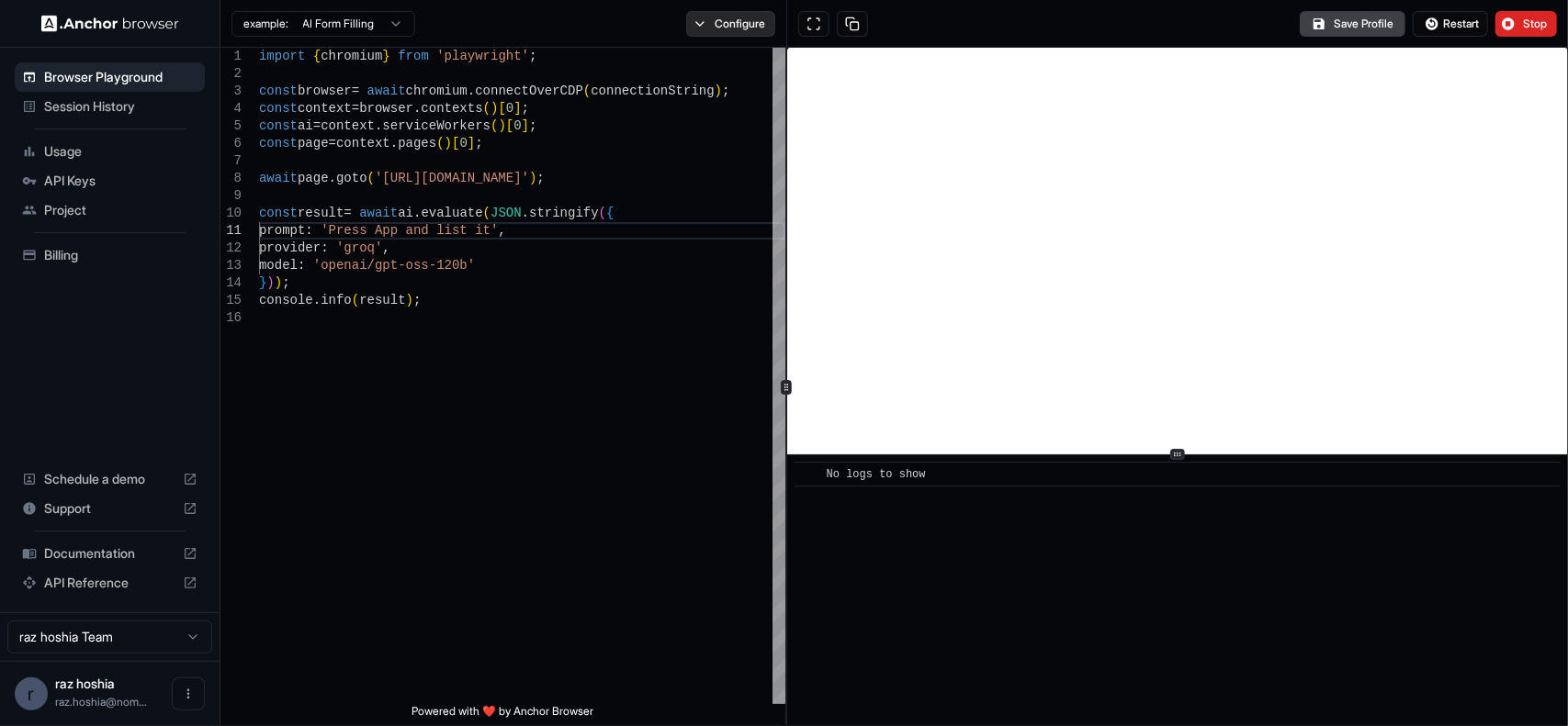
click at [733, 21] on button "Configure" at bounding box center [731, 24] width 89 height 26
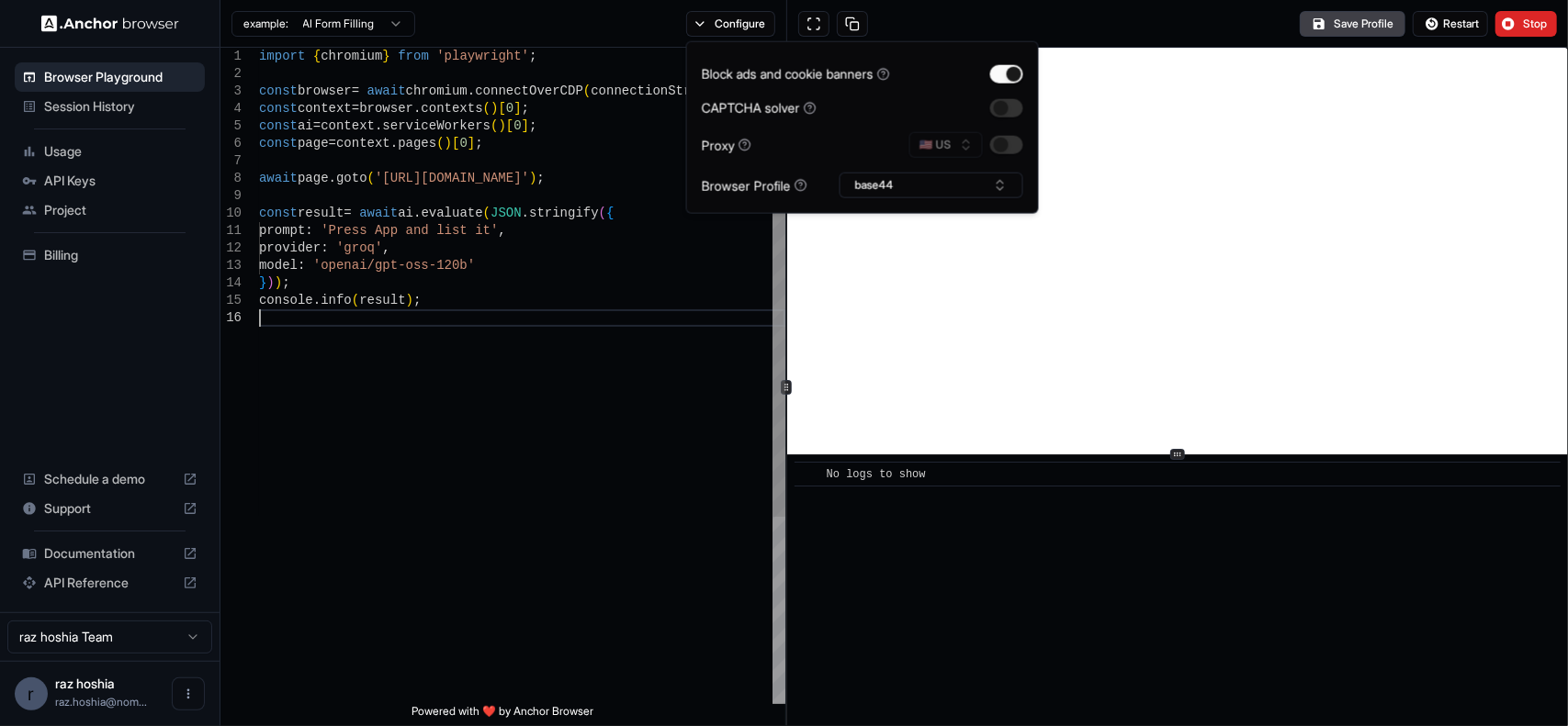
click at [669, 385] on div "import { chromium } from 'playwright' ; const browser = await chromium . connec…" at bounding box center [522, 507] width 527 height 918
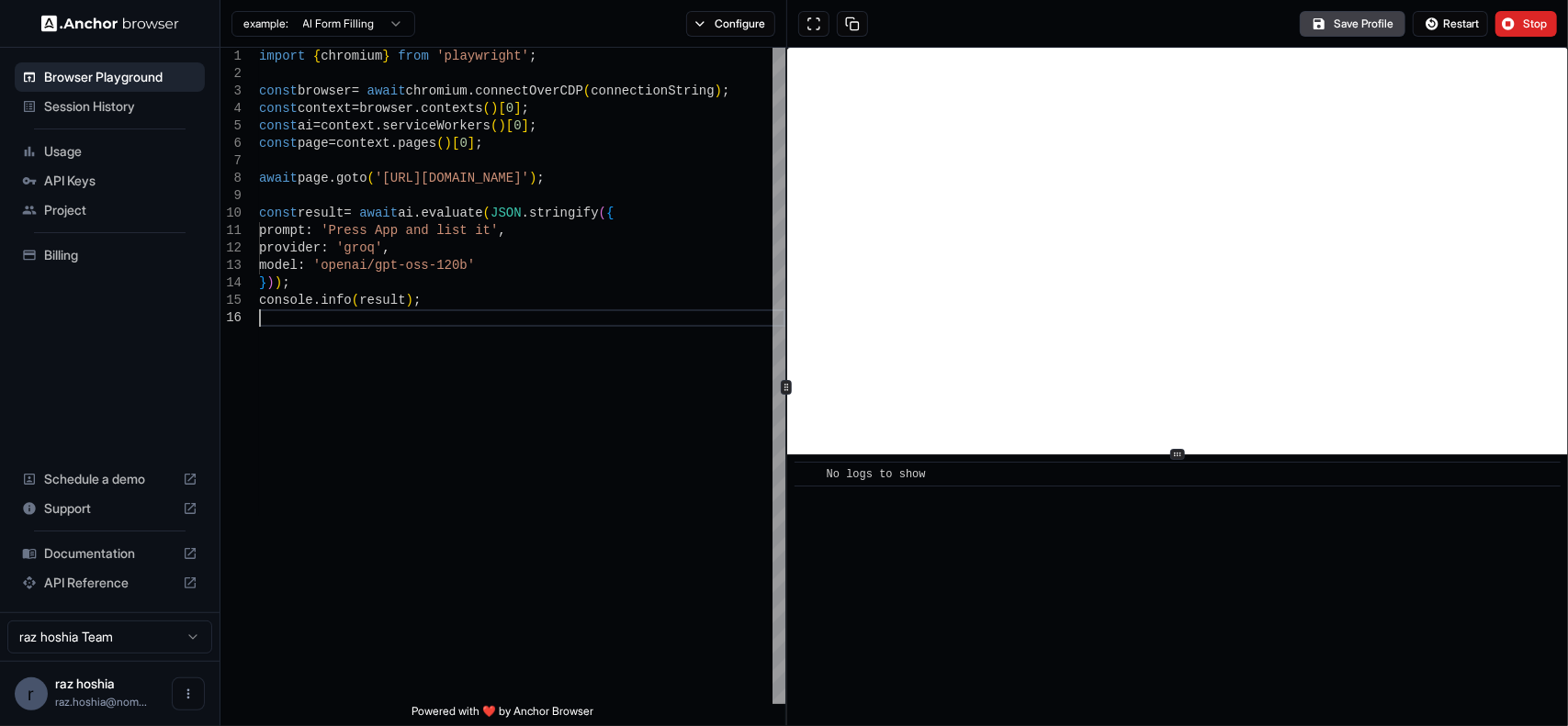
click at [1042, 35] on div "Save Profile Restart Stop" at bounding box center [1177, 24] width 781 height 48
click at [686, 442] on div "import { chromium } from 'playwright' ; const browser = await chromium . connec…" at bounding box center [522, 507] width 527 height 918
click at [626, 504] on div "await page . goto ( 'https://app.base44.com/' ) ; const result = await ai . eva…" at bounding box center [522, 507] width 527 height 918
click at [858, 500] on span "🚀 Starting task: Press App and list it" at bounding box center [955, 499] width 258 height 13
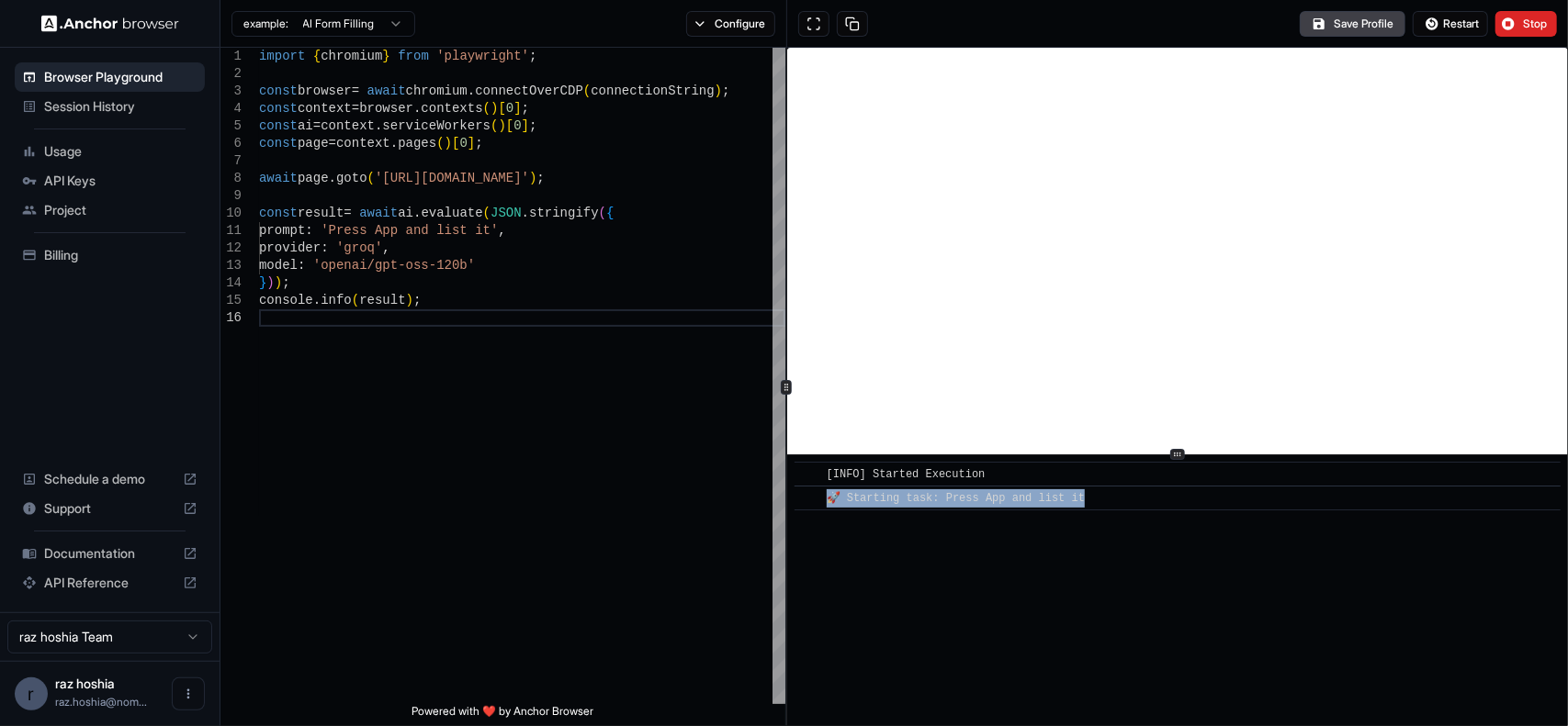
click at [858, 500] on span "🚀 Starting task: Press App and list it" at bounding box center [955, 499] width 258 height 13
click at [1007, 554] on div "​ [INFO] Started Execution ​ 🚀 Starting task: Press App and list it" at bounding box center [1177, 591] width 781 height 271
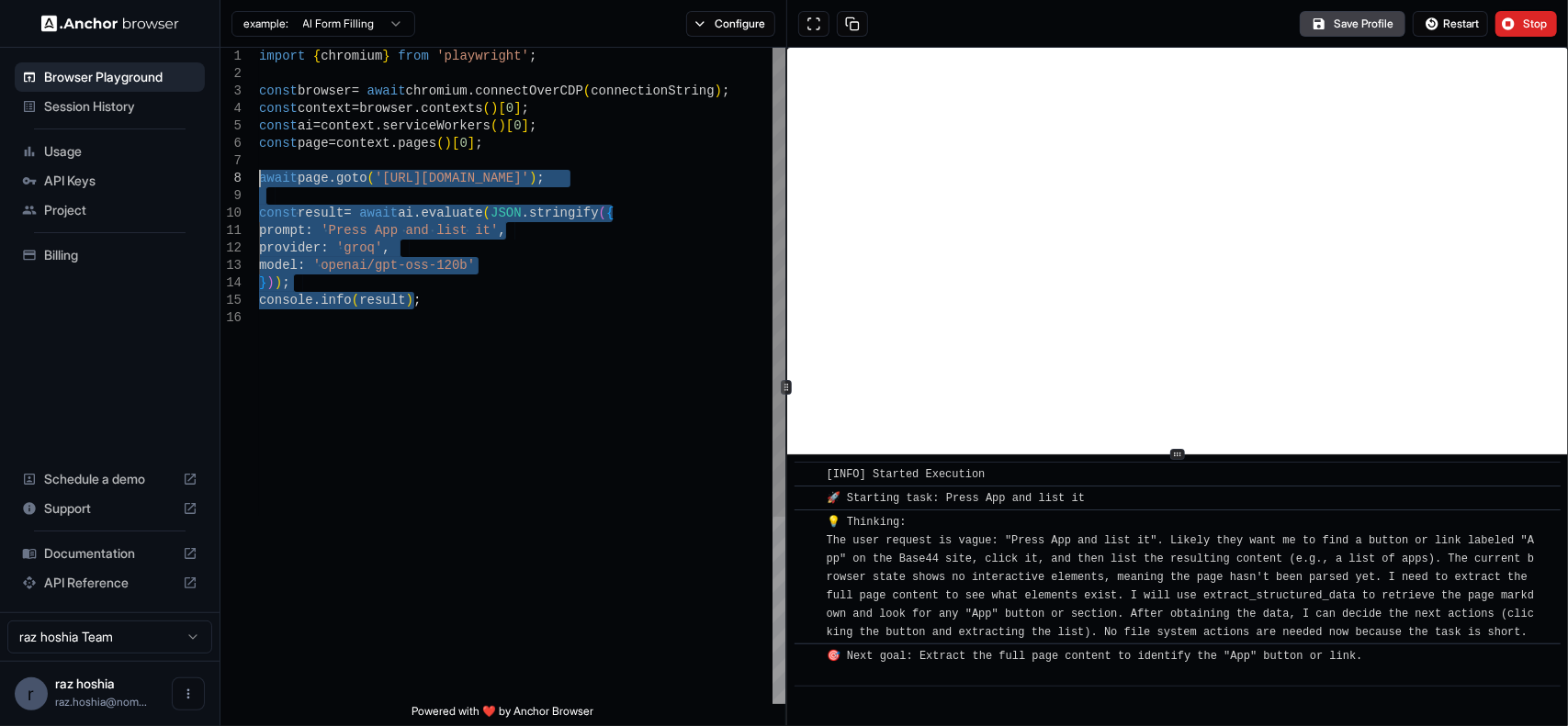
drag, startPoint x: 448, startPoint y: 322, endPoint x: 185, endPoint y: 180, distance: 298.9
click at [259, 180] on div "await page . goto ( 'https://app.base44.com/' ) ; const result = await ai . eva…" at bounding box center [522, 507] width 527 height 918
click at [586, 525] on div "await page . goto ( 'https://app.base44.com/' ) ; const result = await ai . eva…" at bounding box center [522, 507] width 527 height 918
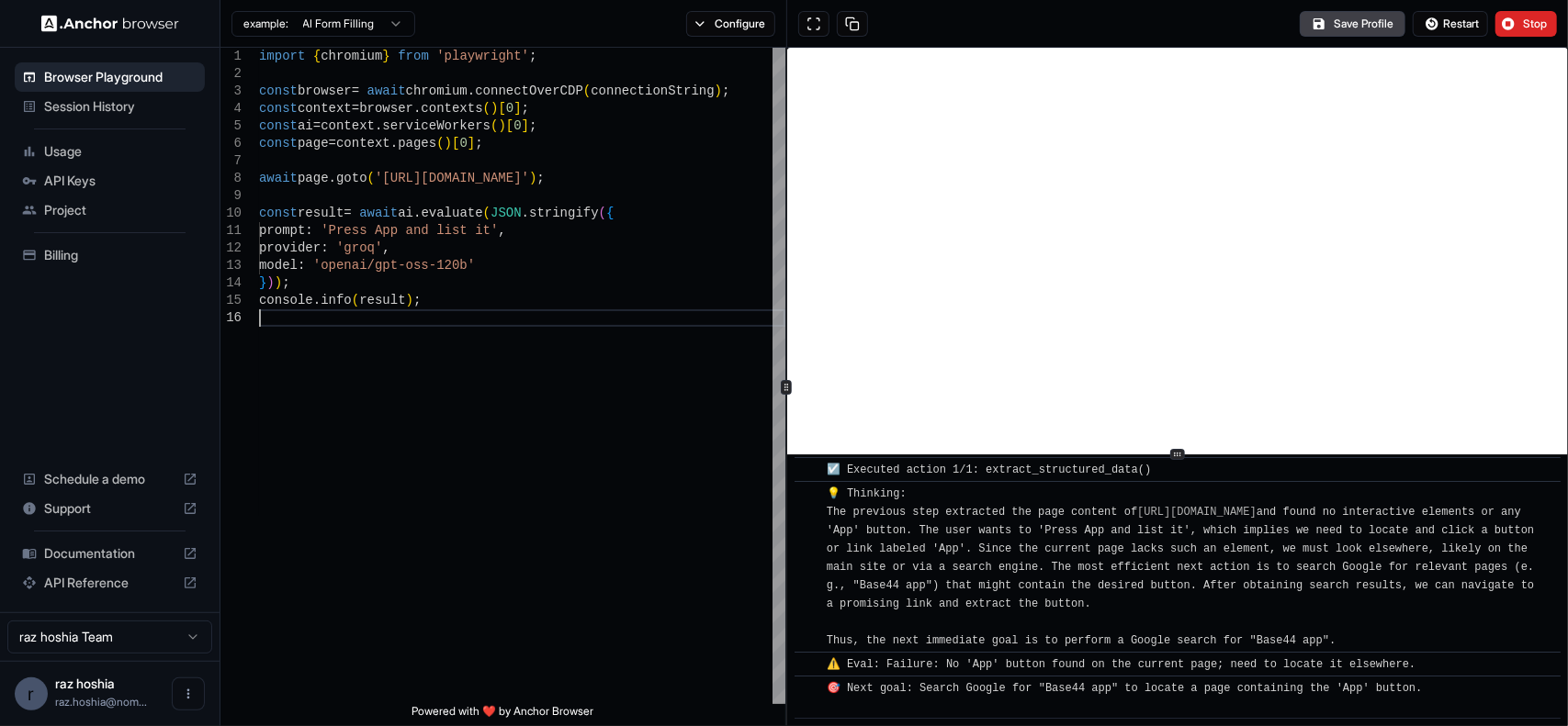
scroll to position [265, 0]
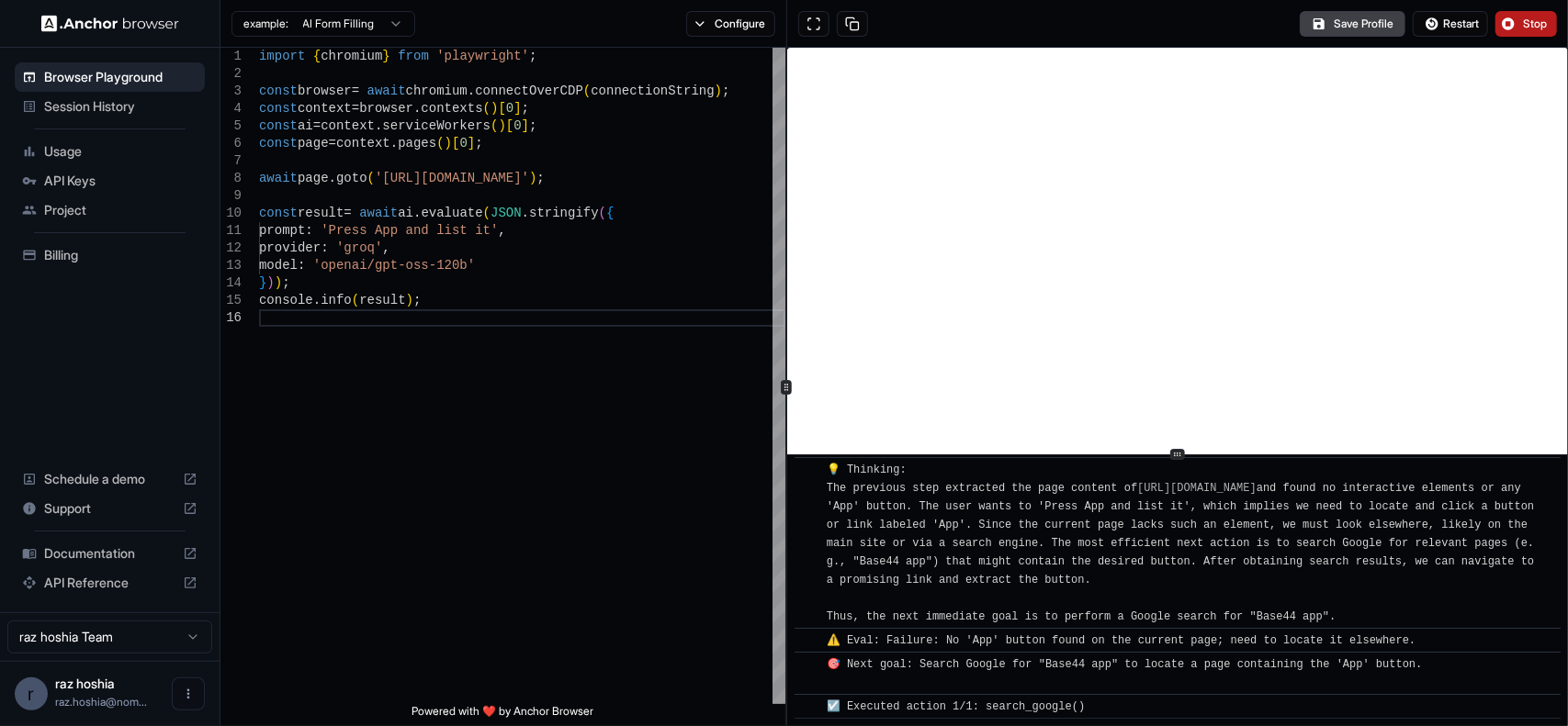
click at [1528, 18] on span "Stop" at bounding box center [1536, 24] width 26 height 15
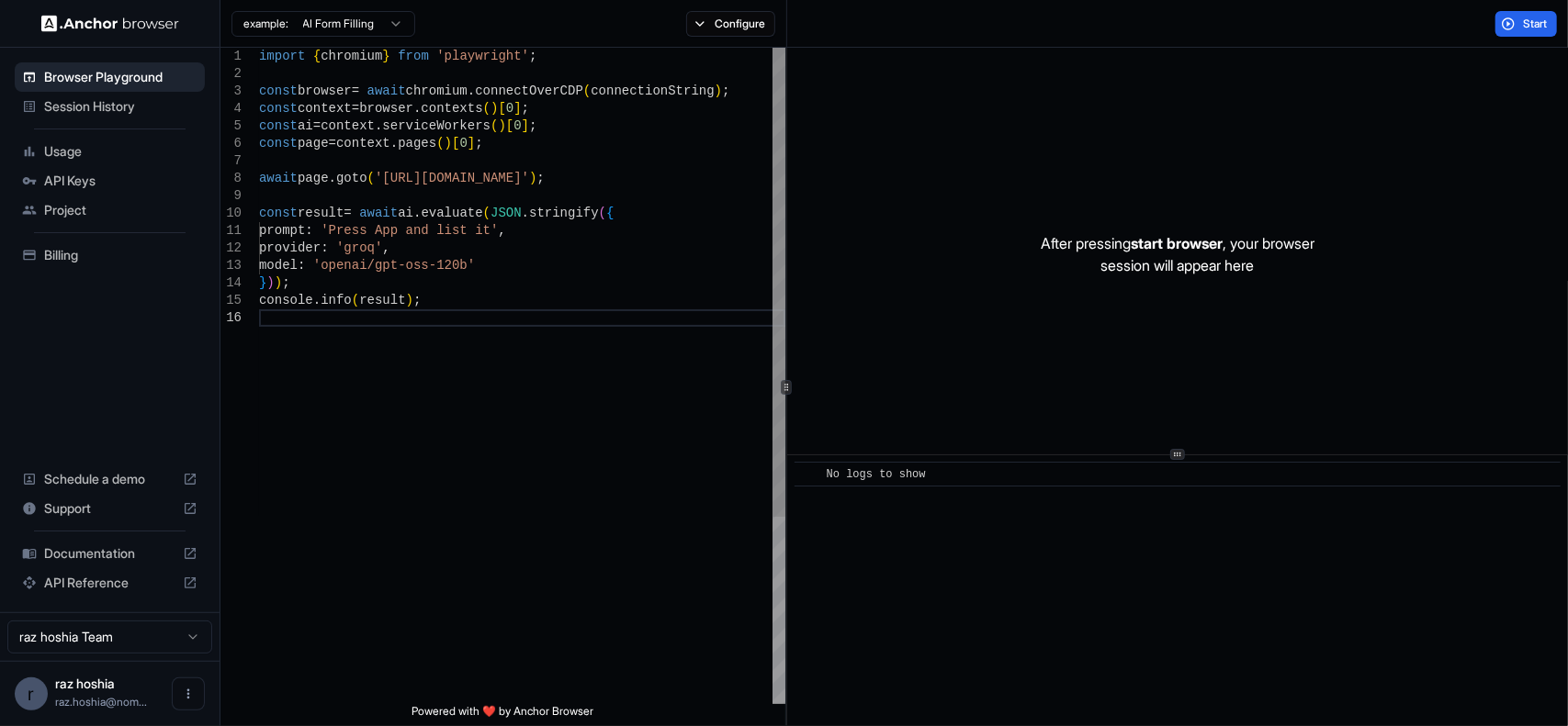
scroll to position [1, 0]
drag, startPoint x: 483, startPoint y: 229, endPoint x: 337, endPoint y: 234, distance: 146.1
click at [337, 234] on div "await page . goto ( 'https://app.base44.com/' ) ; const result = await ai . eva…" at bounding box center [522, 507] width 527 height 918
click at [1507, 19] on button "Start" at bounding box center [1525, 24] width 61 height 26
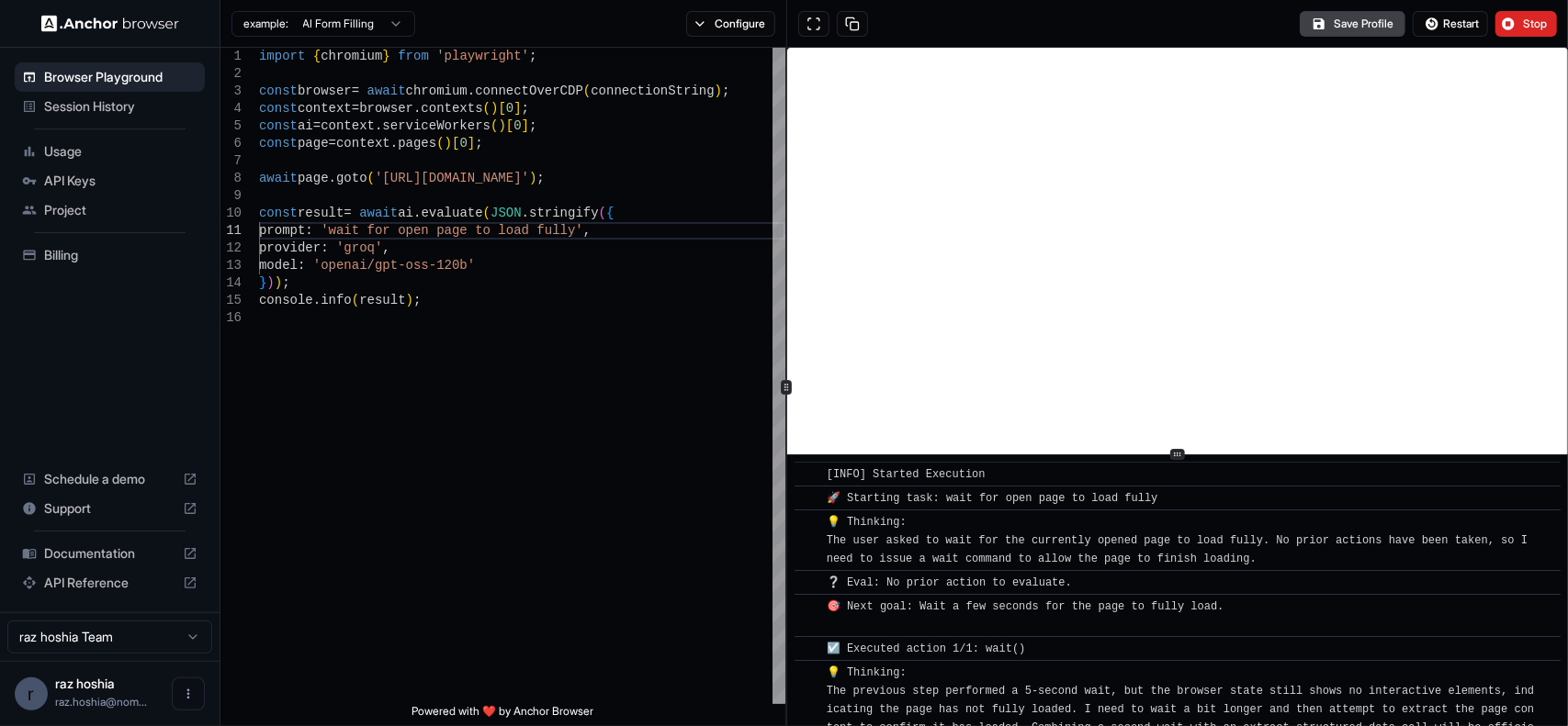
scroll to position [99, 0]
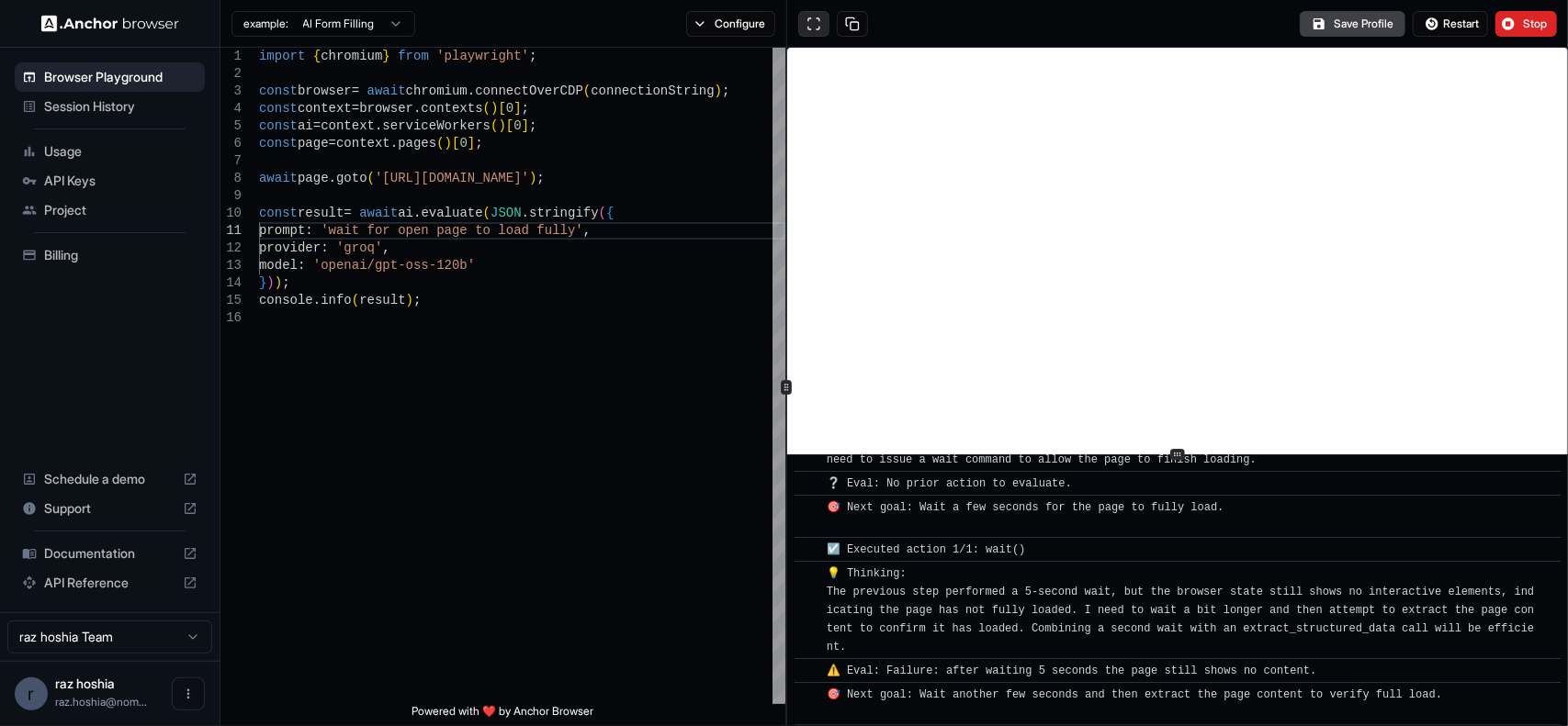
click at [810, 18] on button at bounding box center [813, 24] width 31 height 26
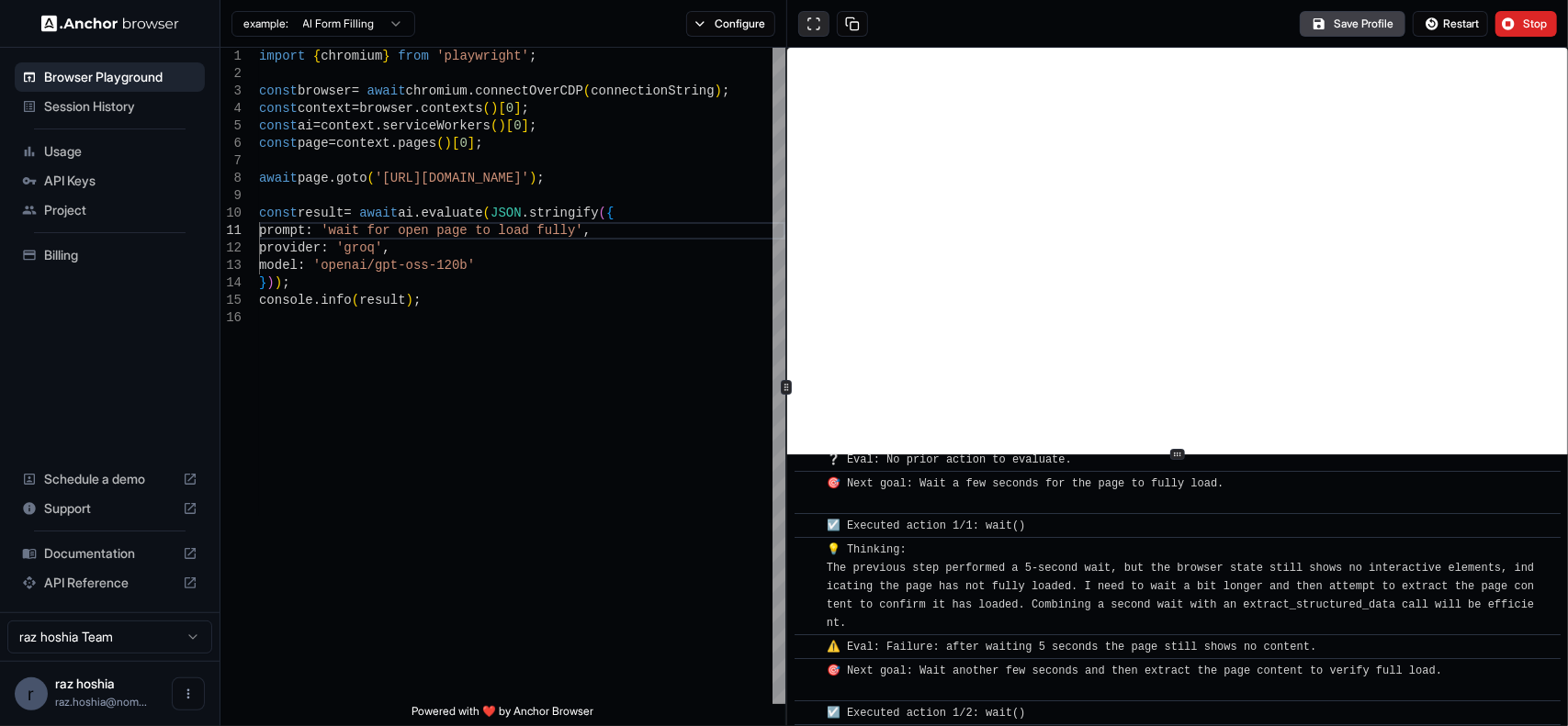
scroll to position [146, 0]
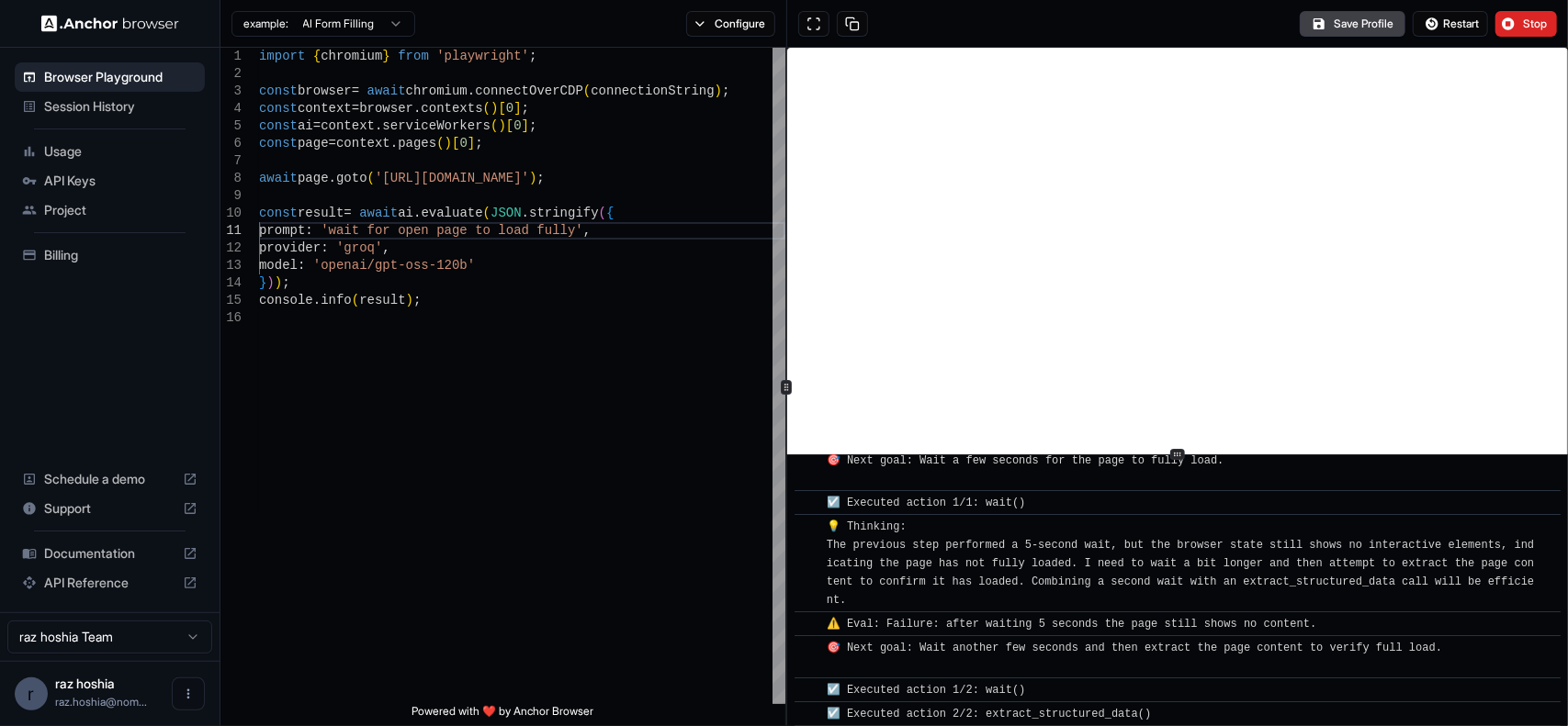
click at [1183, 576] on span "💡 Thinking: The previous step performed a 5-second wait, but the browser state …" at bounding box center [1180, 563] width 708 height 86
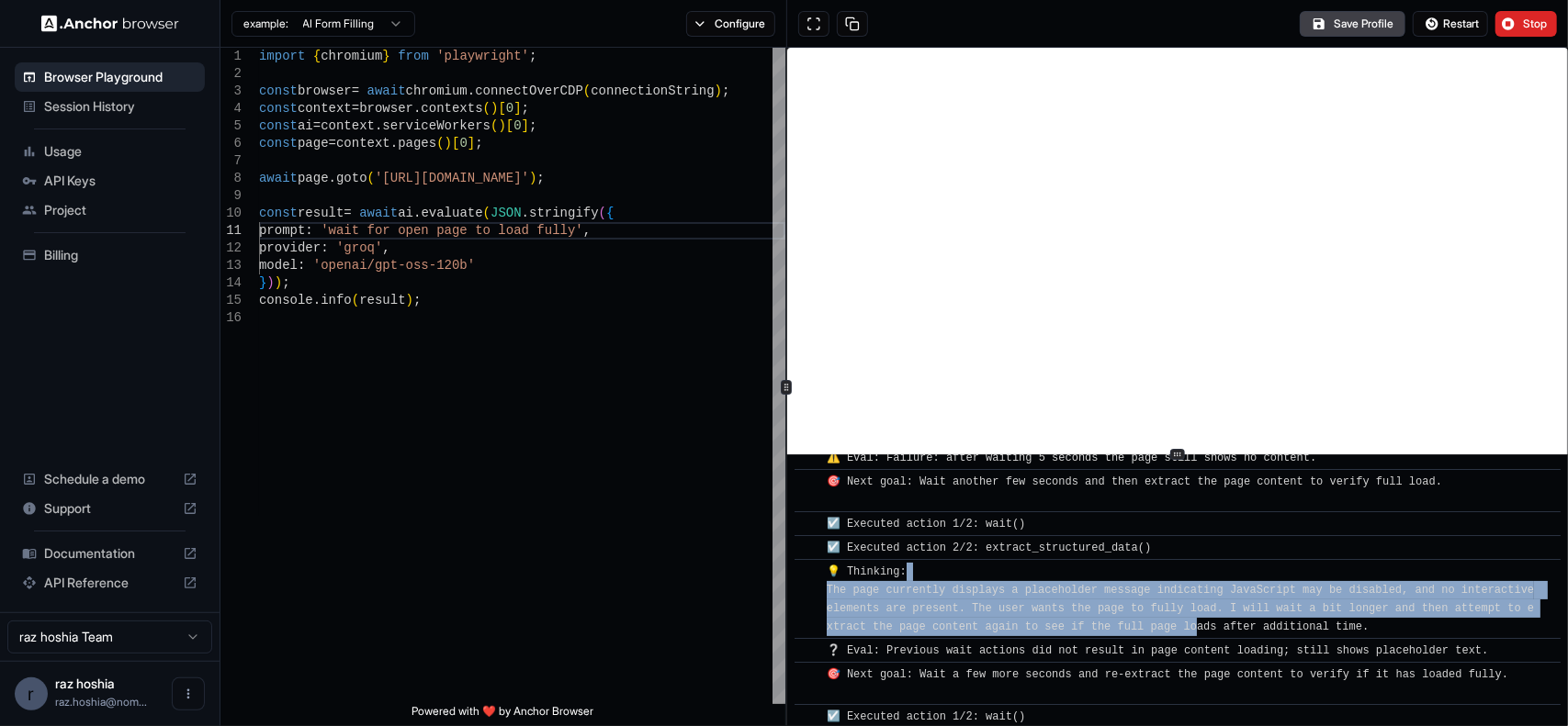
scroll to position [337, 0]
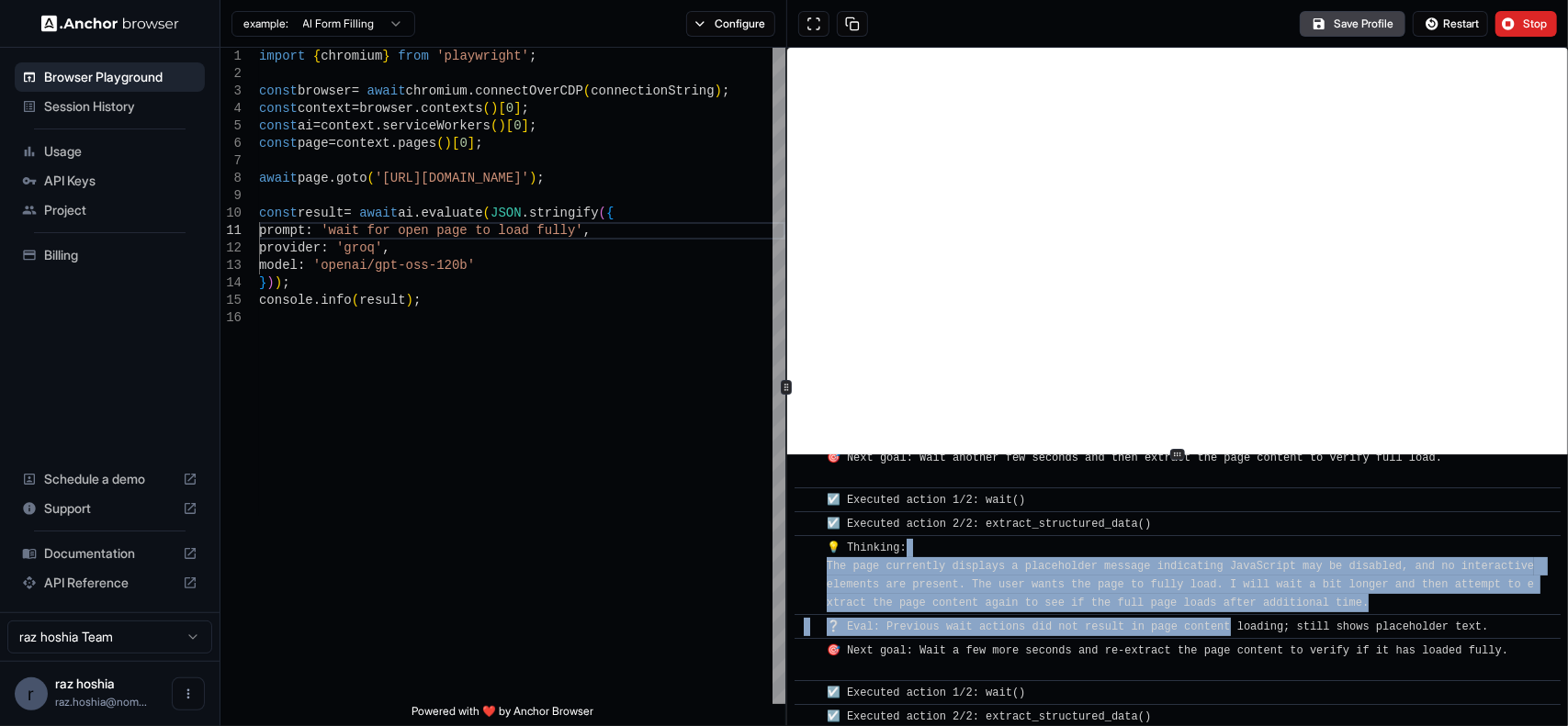
drag, startPoint x: 1207, startPoint y: 570, endPoint x: 1229, endPoint y: 613, distance: 48.3
click at [1229, 613] on div "​ [INFO] Started Execution ​ 🚀 Starting task: wait for open page to load fully …" at bounding box center [1177, 427] width 766 height 603
click at [1235, 591] on span "💡 Thinking: The page currently displays a placeholder message indicating JavaSc…" at bounding box center [1184, 576] width 715 height 68
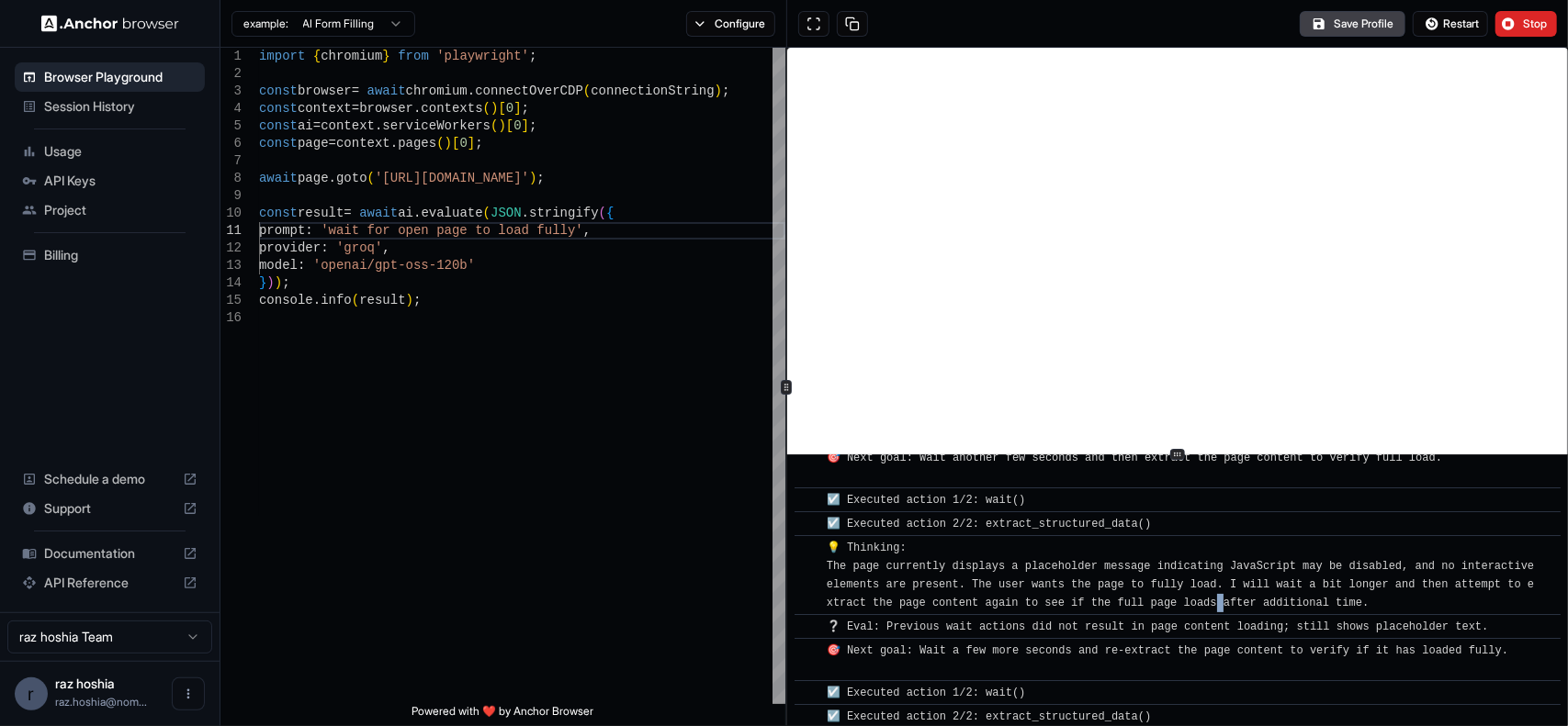
click at [1235, 591] on span "💡 Thinking: The page currently displays a placeholder message indicating JavaSc…" at bounding box center [1184, 576] width 715 height 68
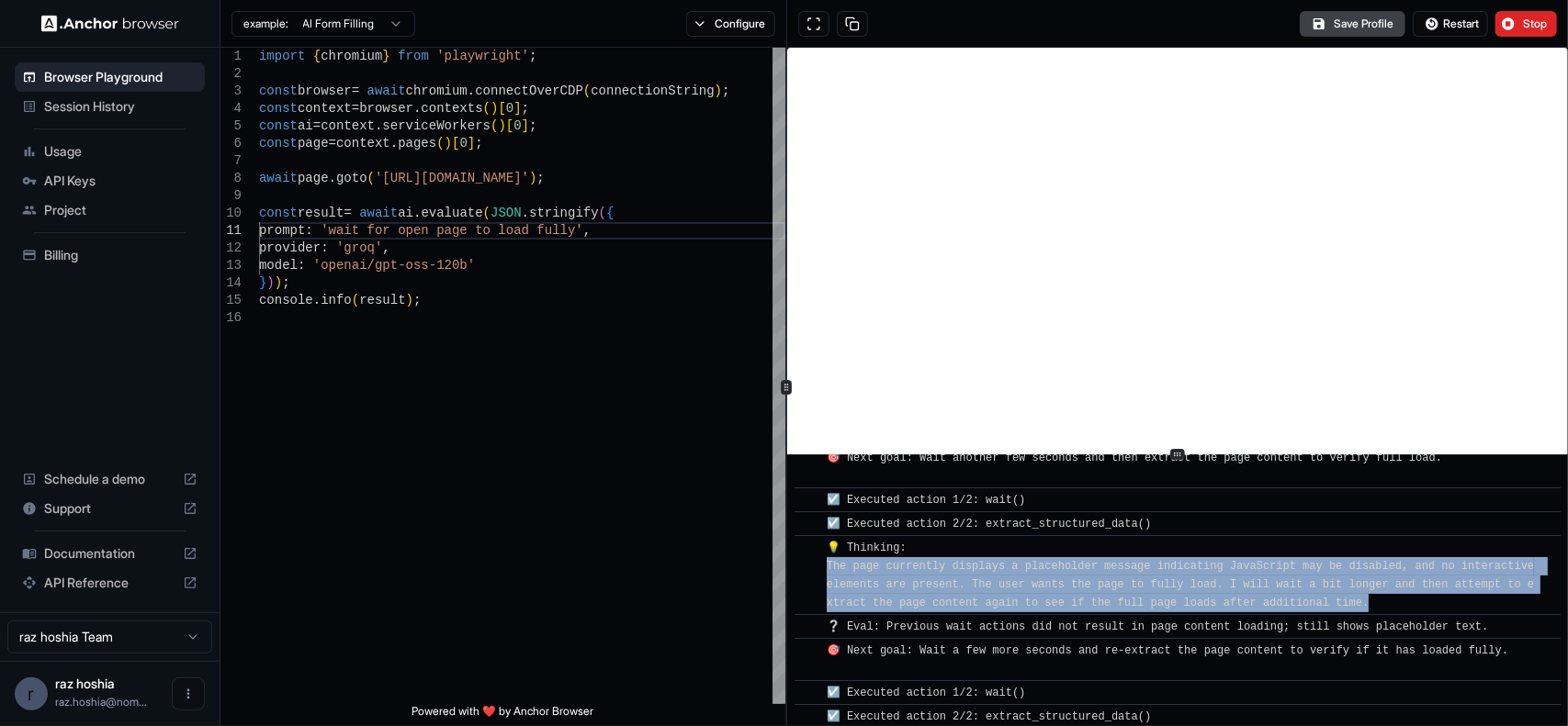
click at [1235, 591] on span "💡 Thinking: The page currently displays a placeholder message indicating JavaSc…" at bounding box center [1184, 576] width 715 height 68
click at [1177, 579] on span "💡 Thinking: The page currently displays a placeholder message indicating JavaSc…" at bounding box center [1184, 576] width 715 height 68
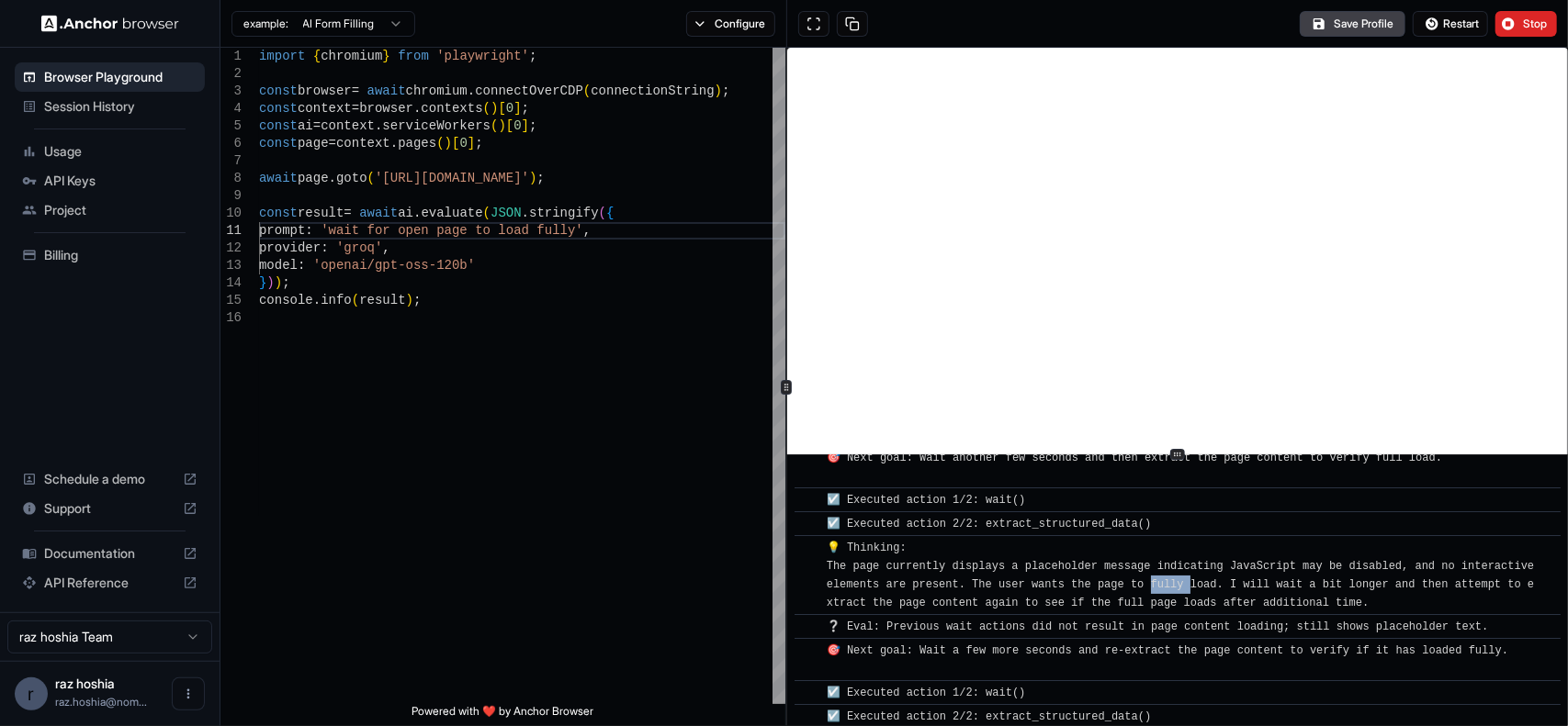
click at [1177, 579] on span "💡 Thinking: The page currently displays a placeholder message indicating JavaSc…" at bounding box center [1184, 576] width 715 height 68
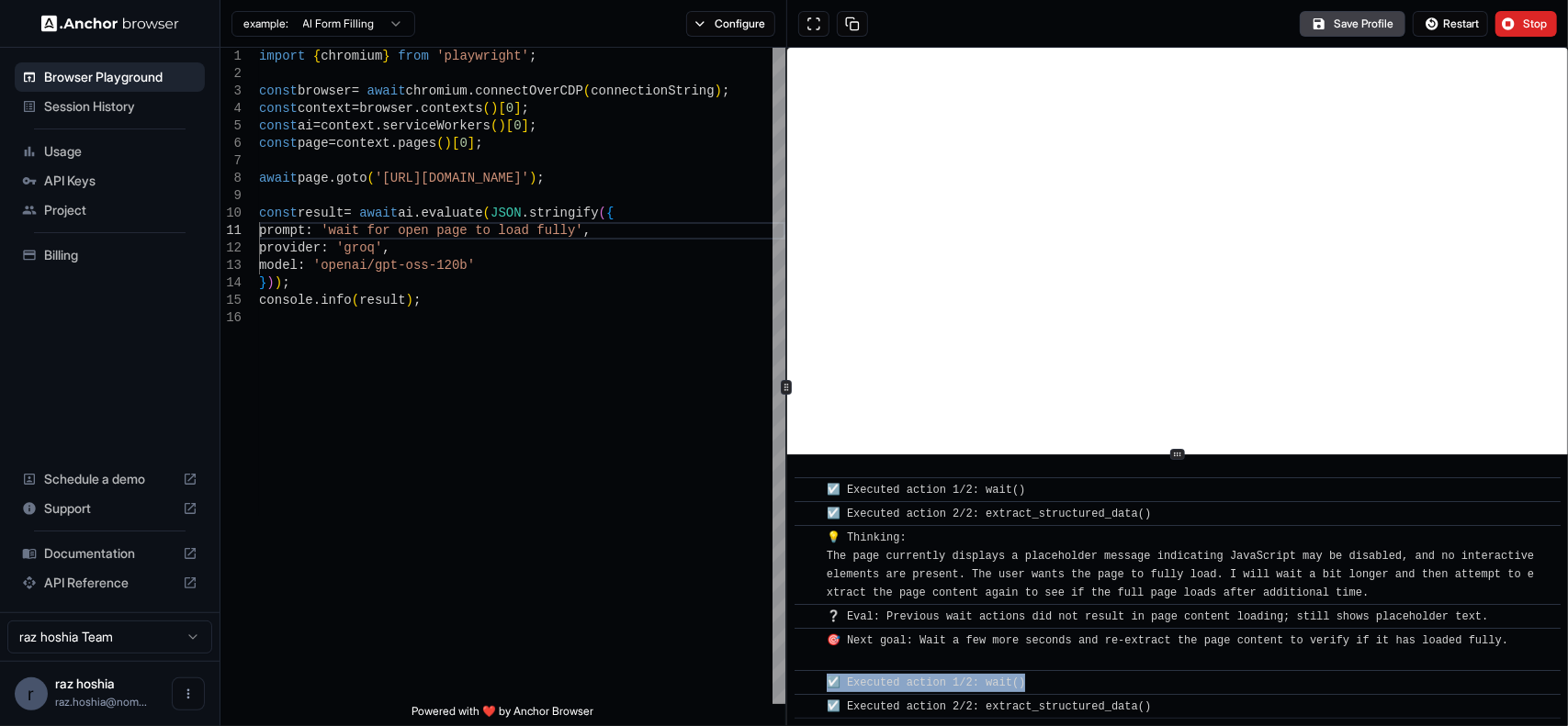
click at [1177, 579] on div "​ [INFO] Started Execution ​ 🚀 Starting task: wait for open page to load fully …" at bounding box center [1177, 417] width 766 height 603
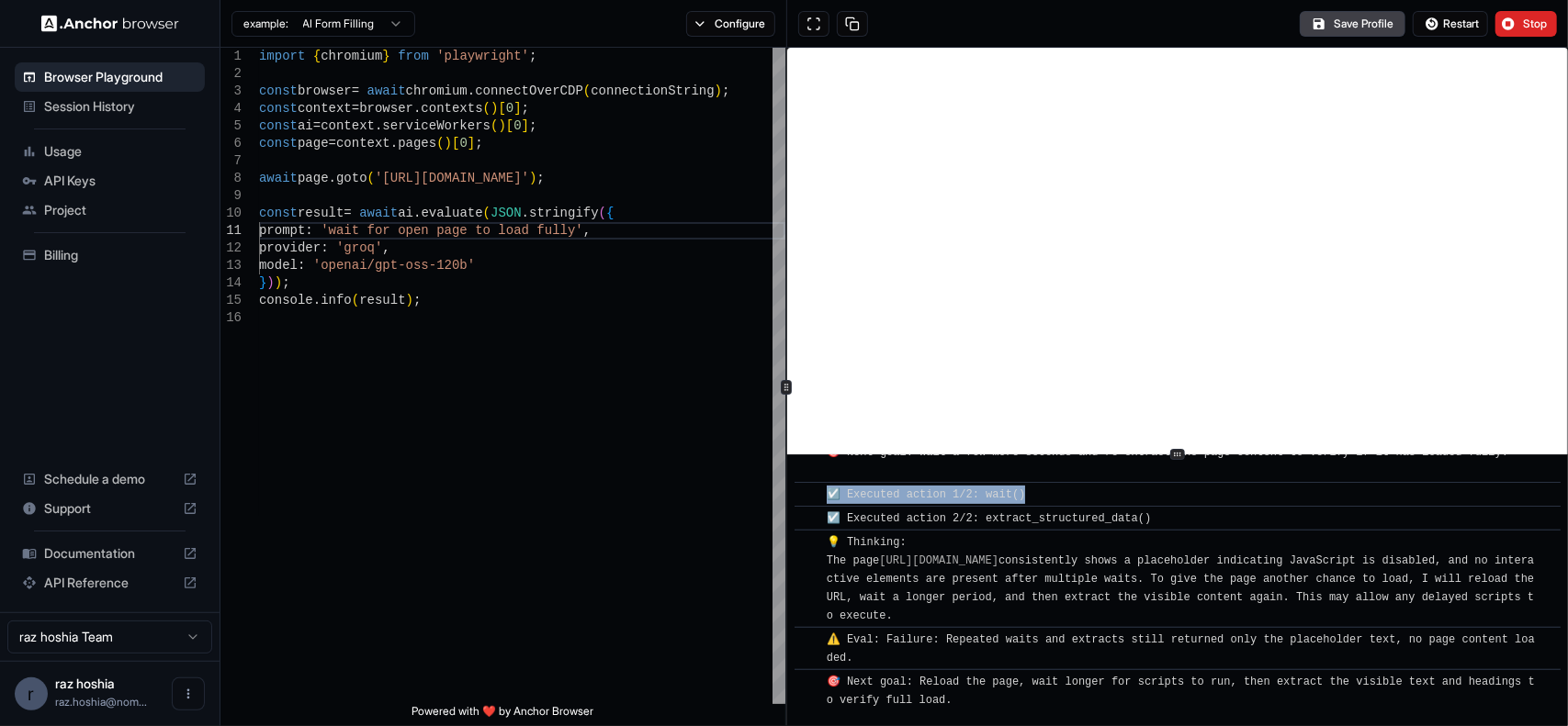
scroll to position [558, 0]
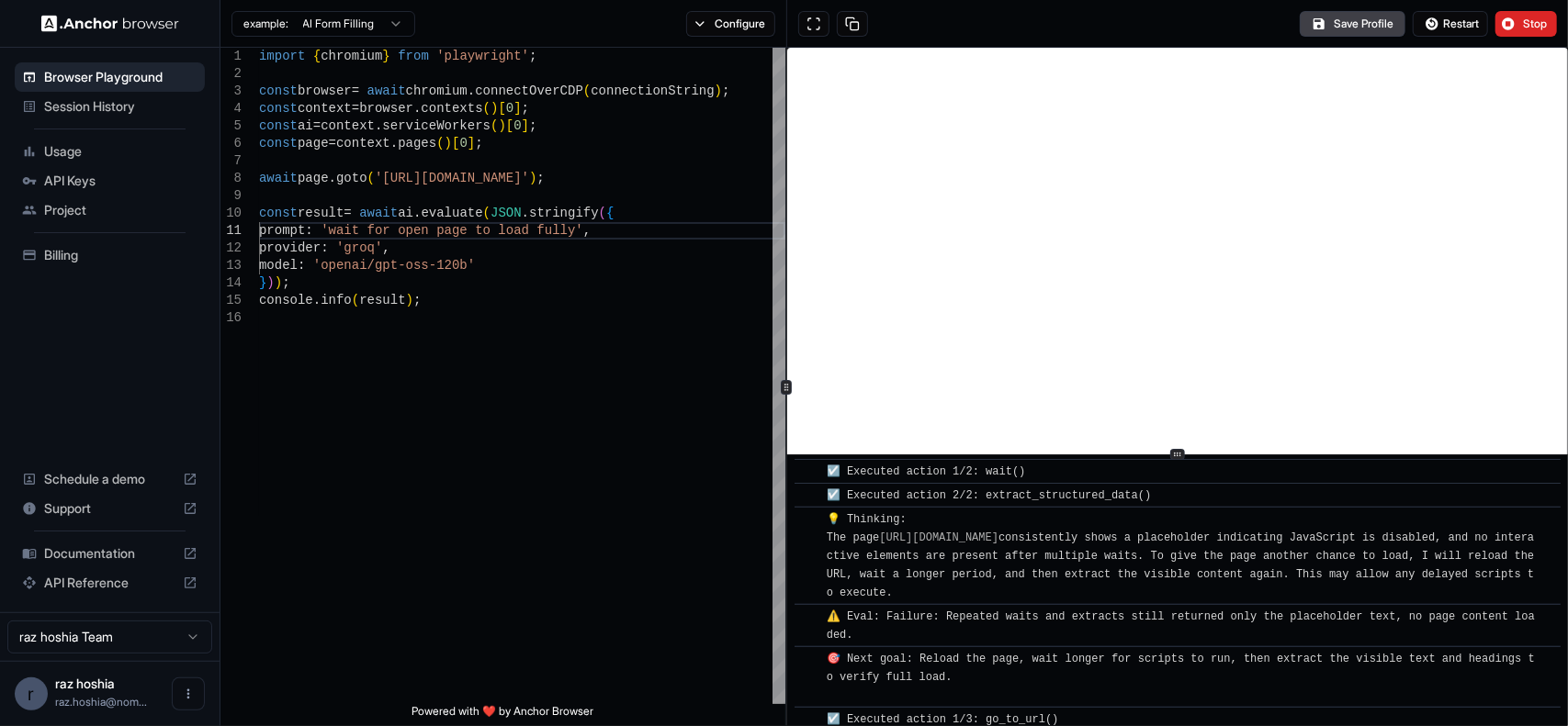
click at [938, 604] on div "​ ⚠️ Eval: Failure: Repeated waits and extracts still returned only the placeho…" at bounding box center [1177, 626] width 766 height 43
click at [561, 233] on div "await page . goto ( 'https://app.base44.com/' ) ; const result = await ai . eva…" at bounding box center [522, 507] width 527 height 918
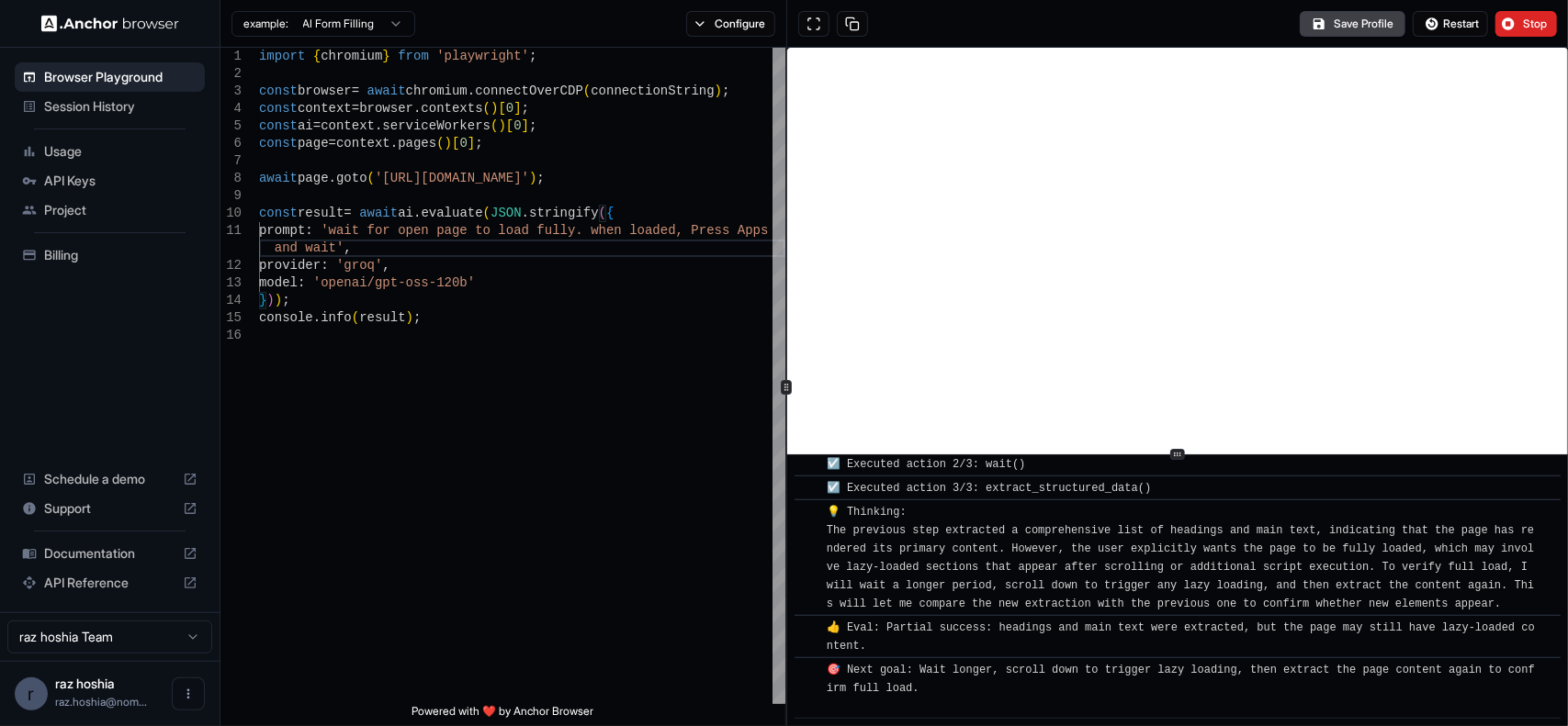
scroll to position [862, 0]
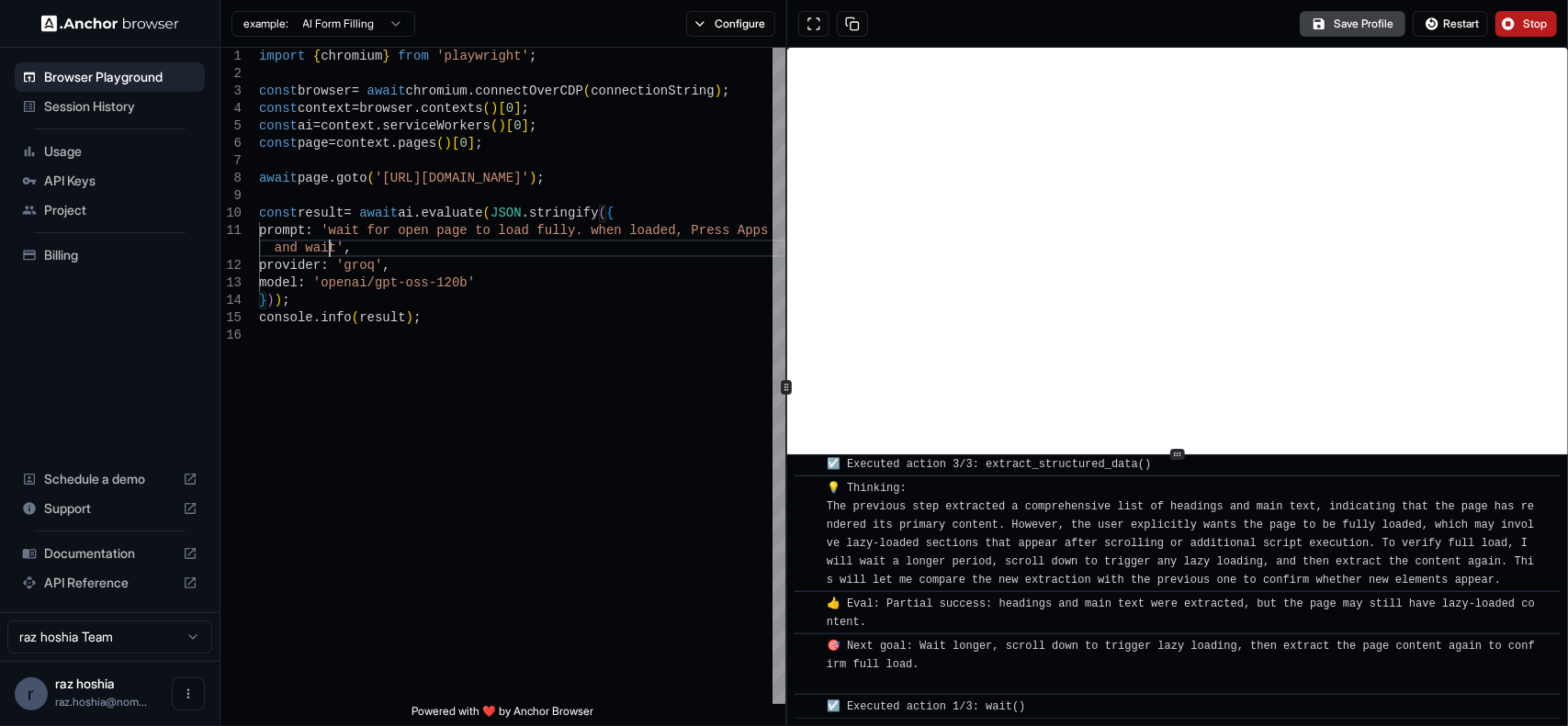
click at [1514, 17] on button "Stop" at bounding box center [1525, 24] width 61 height 26
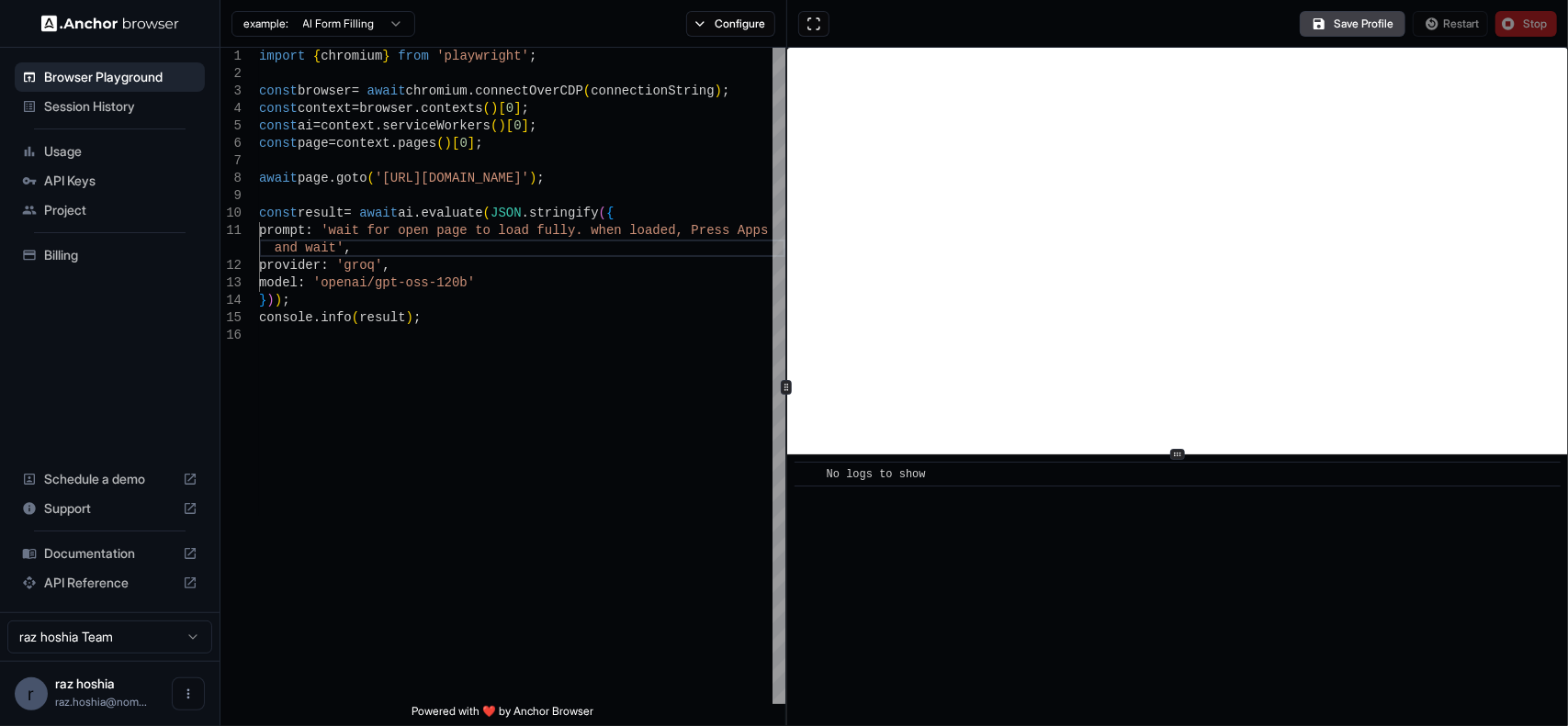
scroll to position [0, 0]
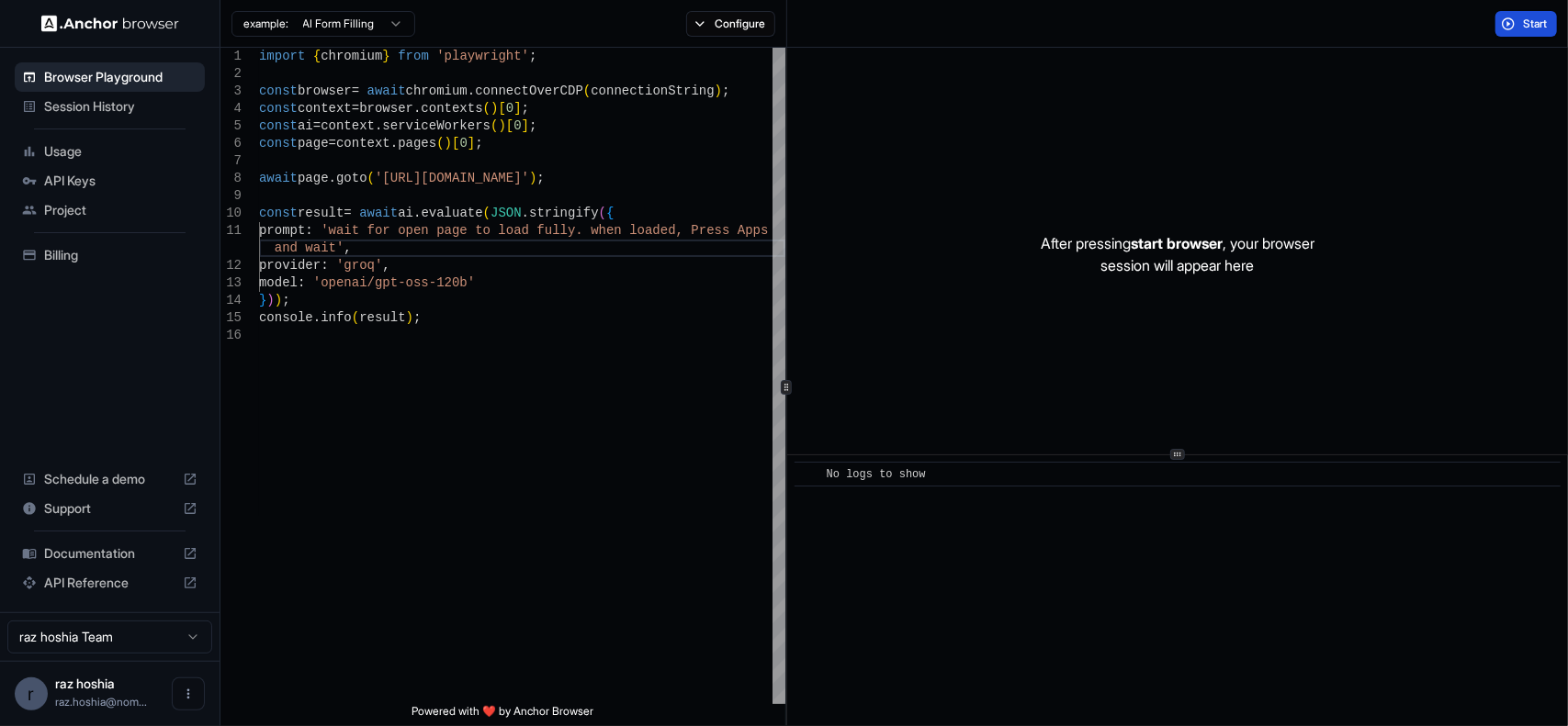
click at [1507, 16] on button "Start" at bounding box center [1525, 24] width 61 height 26
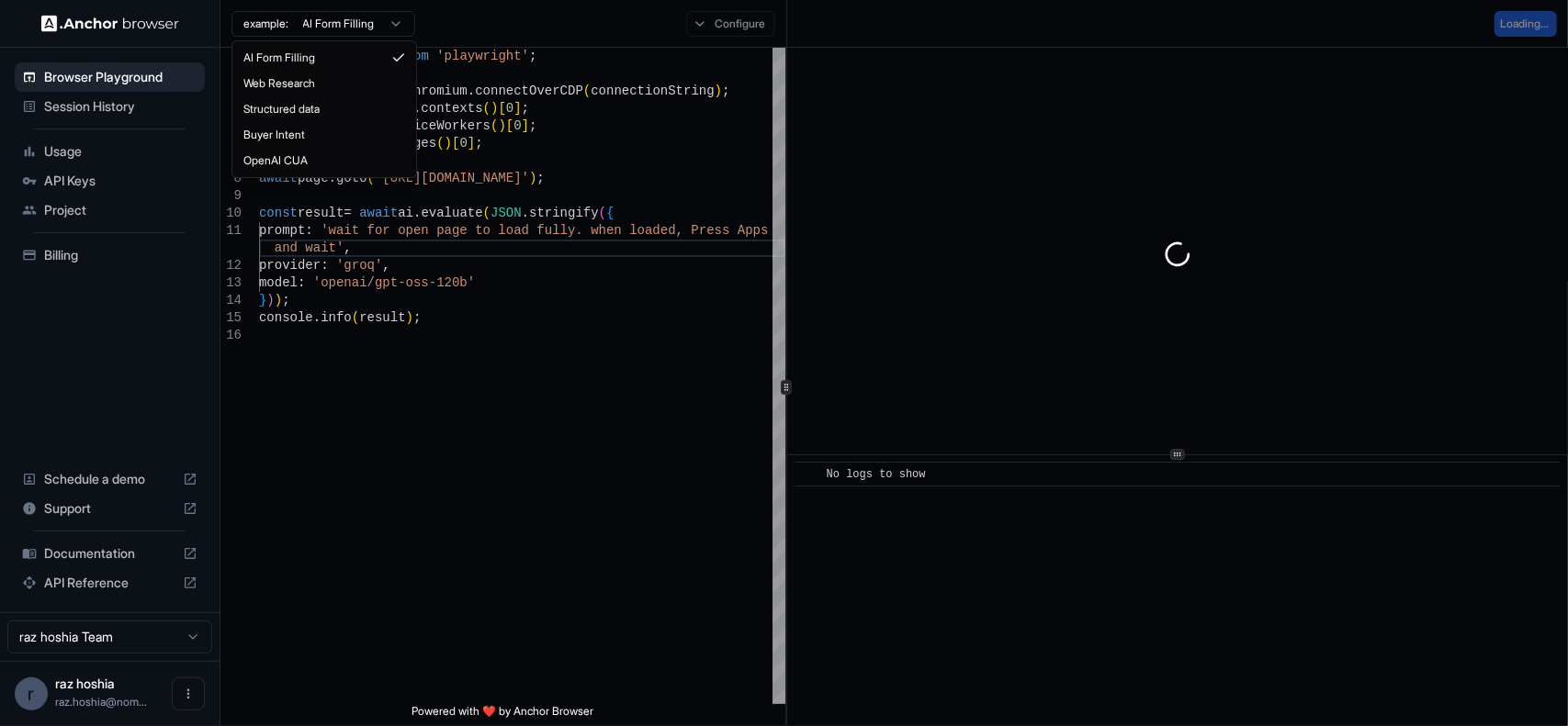
click at [330, 19] on html "Browser Playground Session History Usage API Keys Project Billing Schedule a de…" at bounding box center [784, 363] width 1568 height 726
click at [534, 43] on html "Browser Playground Session History Usage API Keys Project Billing Schedule a de…" at bounding box center [784, 363] width 1568 height 726
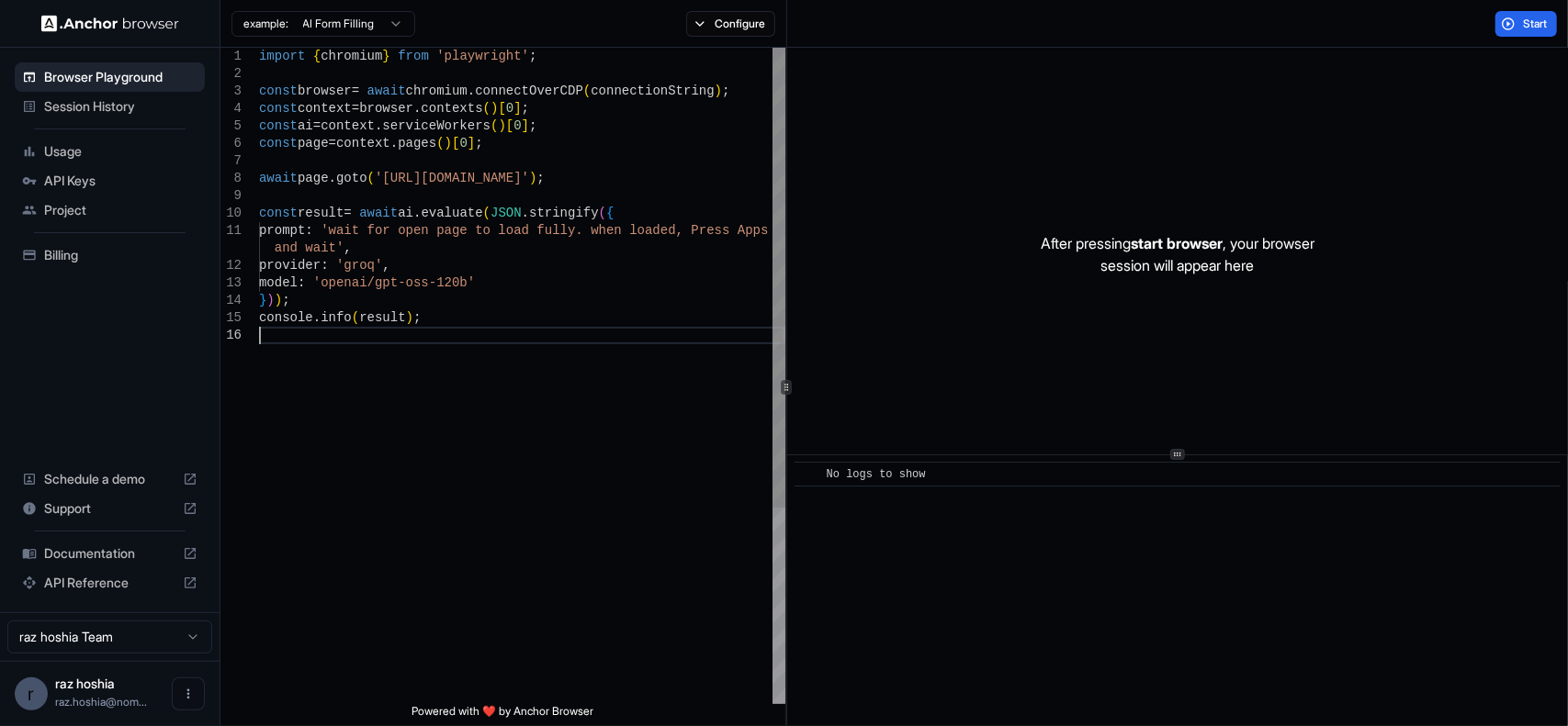
click at [415, 350] on div "await page . goto ( 'https://app.base44.com/' ) ; const result = await ai . eva…" at bounding box center [522, 516] width 527 height 936
drag, startPoint x: 452, startPoint y: 335, endPoint x: 401, endPoint y: 448, distance: 124.0
click at [401, 448] on div "await page . goto ( 'https://app.base44.com/' ) ; const result = await ai . eva…" at bounding box center [522, 516] width 527 height 936
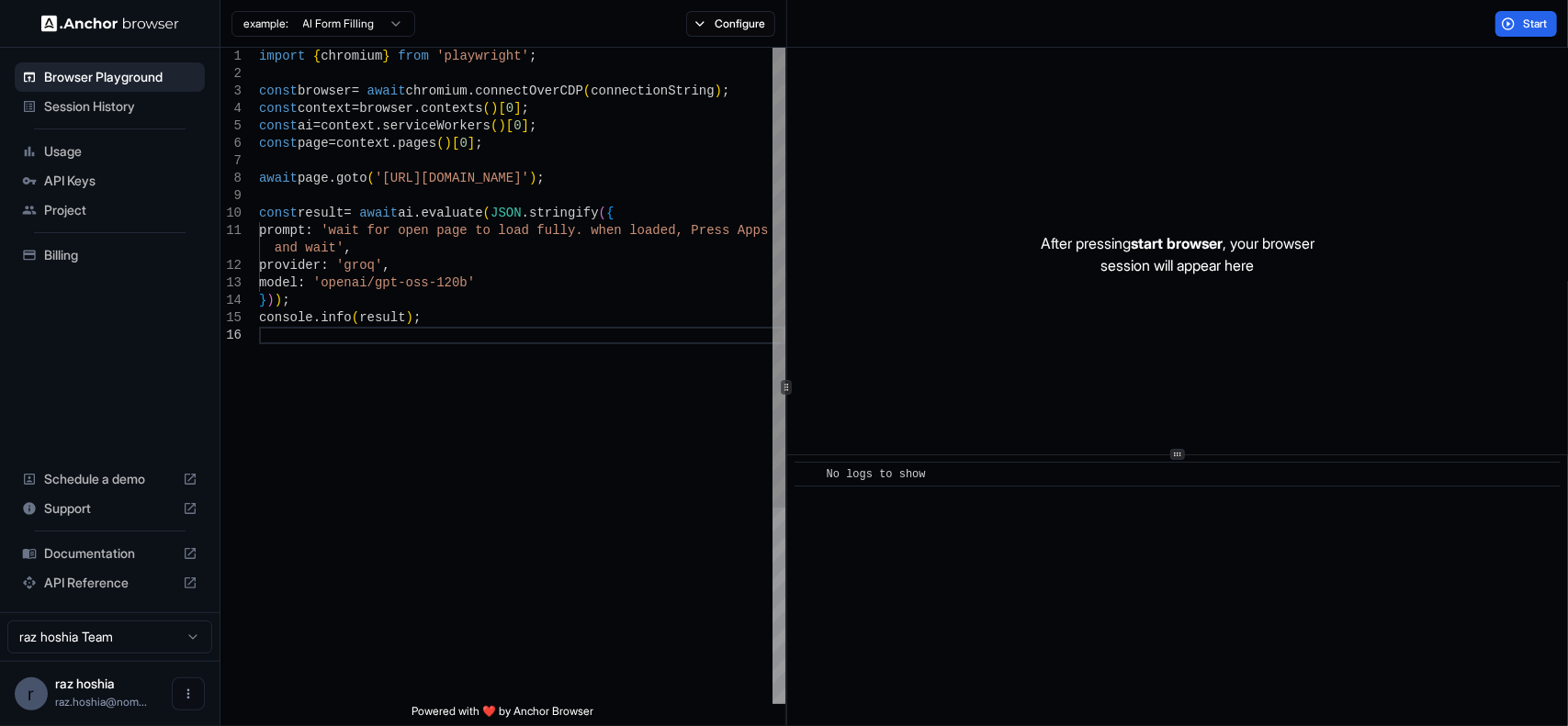
click at [354, 486] on div "await page . goto ( 'https://app.base44.com/' ) ; const result = await ai . eva…" at bounding box center [522, 516] width 527 height 936
click at [1503, 25] on button "Start" at bounding box center [1525, 24] width 61 height 26
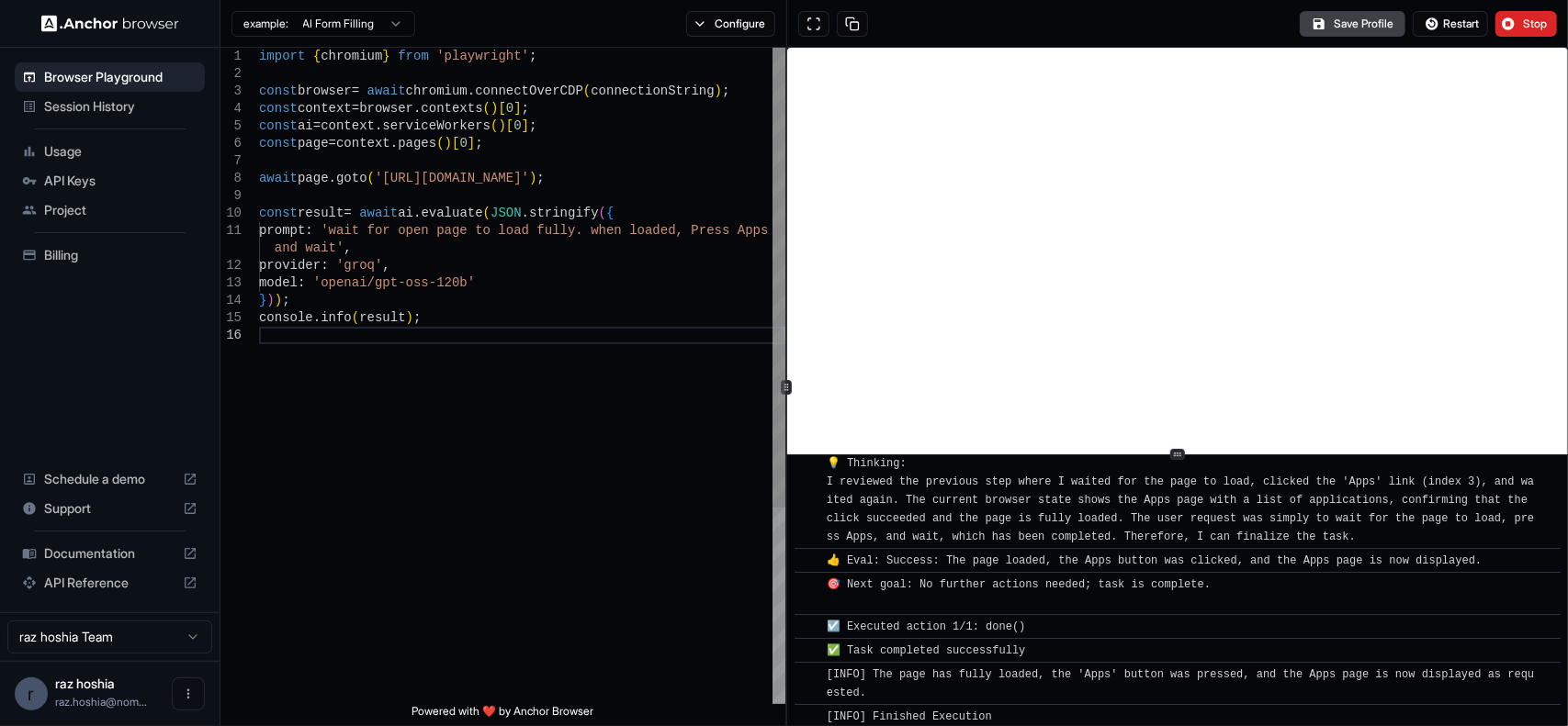
click at [333, 243] on div "await page . goto ( 'https://app.base44.com/' ) ; const result = await ai . eva…" at bounding box center [522, 516] width 527 height 936
click at [311, 250] on div "await page . goto ( 'https://app.base44.com/' ) ; const result = await ai . eva…" at bounding box center [522, 516] width 527 height 936
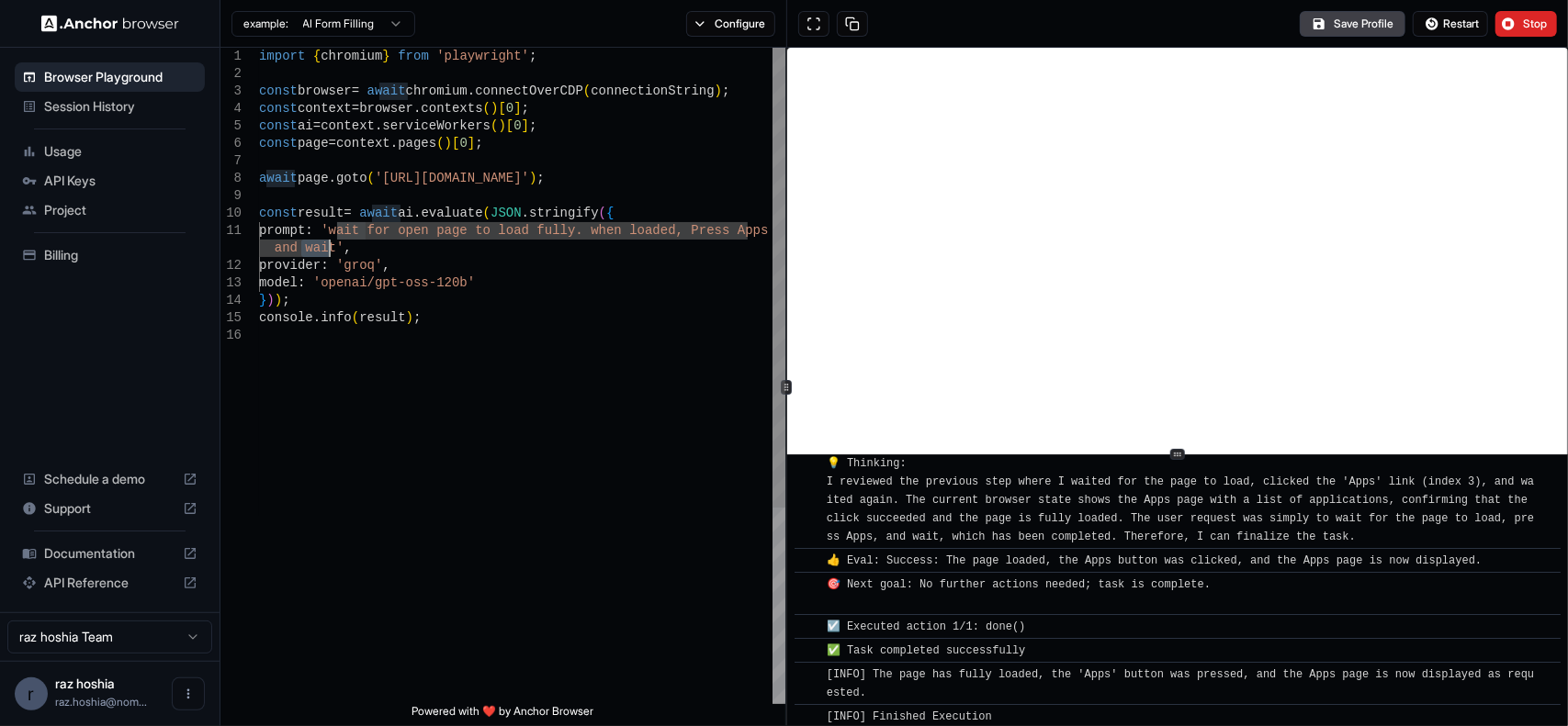
click at [483, 396] on div "await page . goto ( 'https://app.base44.com/' ) ; const result = await ai . eva…" at bounding box center [522, 516] width 527 height 936
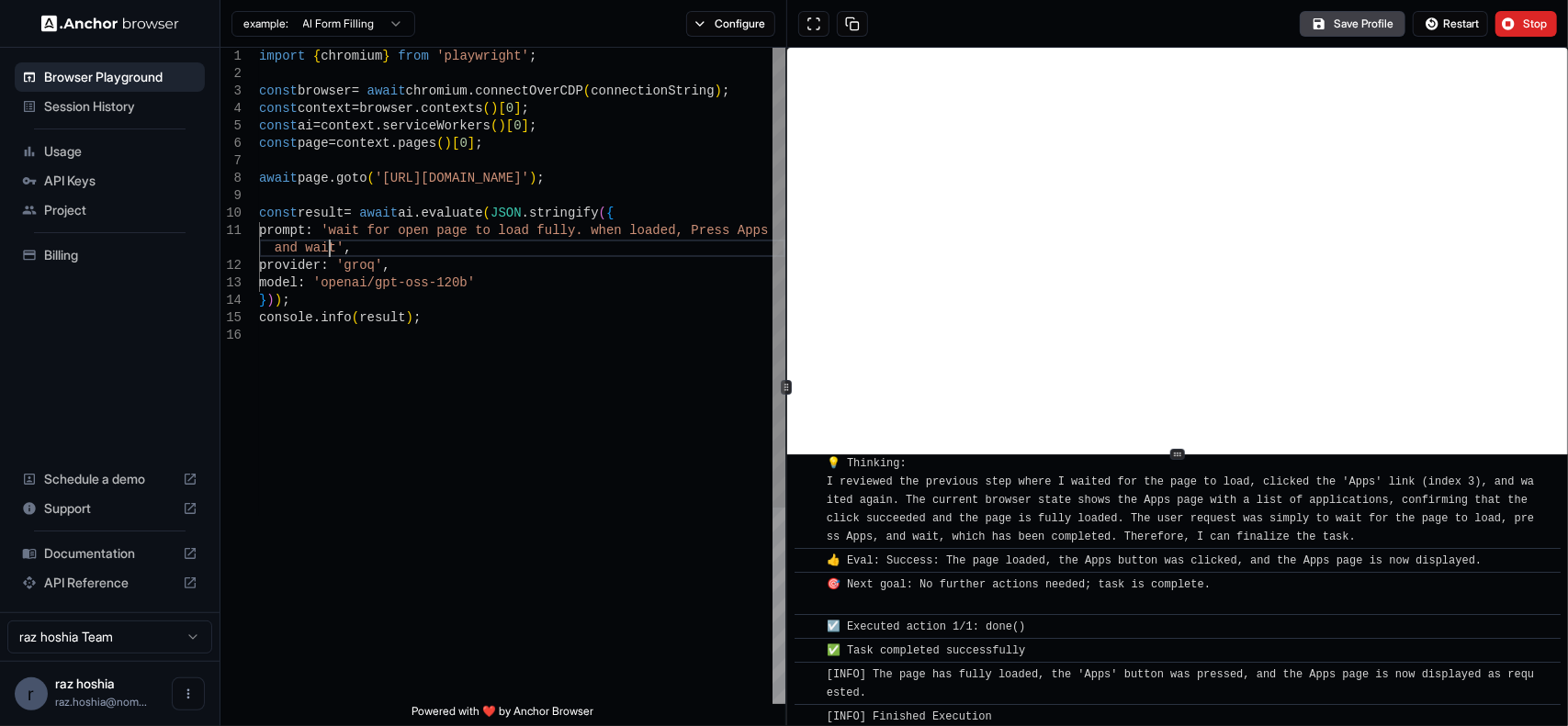
click at [331, 247] on div "await page . goto ( 'https://app.base44.com/' ) ; const result = await ai . eva…" at bounding box center [522, 516] width 527 height 936
click at [279, 255] on div "await page . goto ( 'https://app.base44.com/' ) ; const result = await ai . eva…" at bounding box center [522, 516] width 527 height 936
click at [329, 249] on div "await page . goto ( 'https://app.base44.com/' ) ; const result = await ai . eva…" at bounding box center [522, 516] width 527 height 936
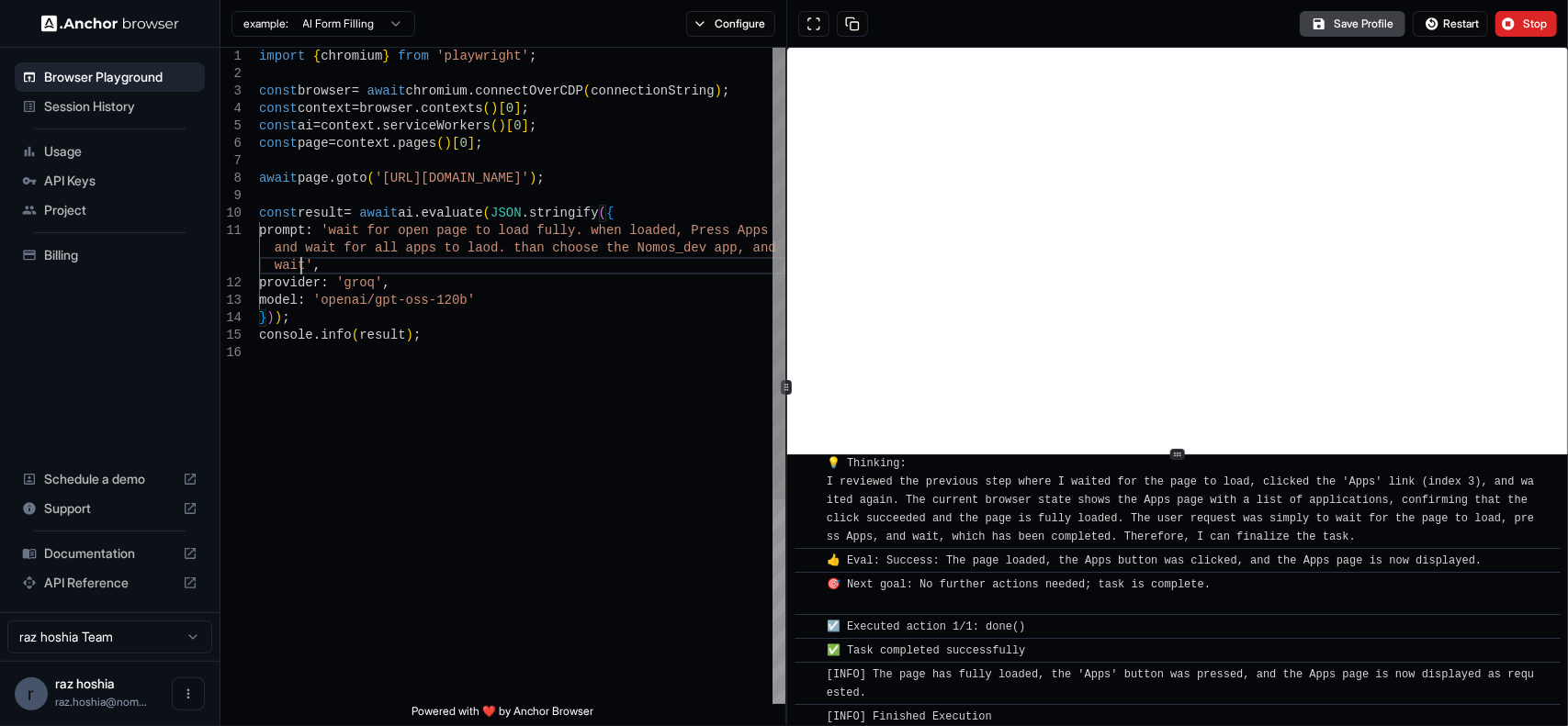
scroll to position [36, 0]
click at [1438, 25] on button "Restart" at bounding box center [1451, 24] width 76 height 26
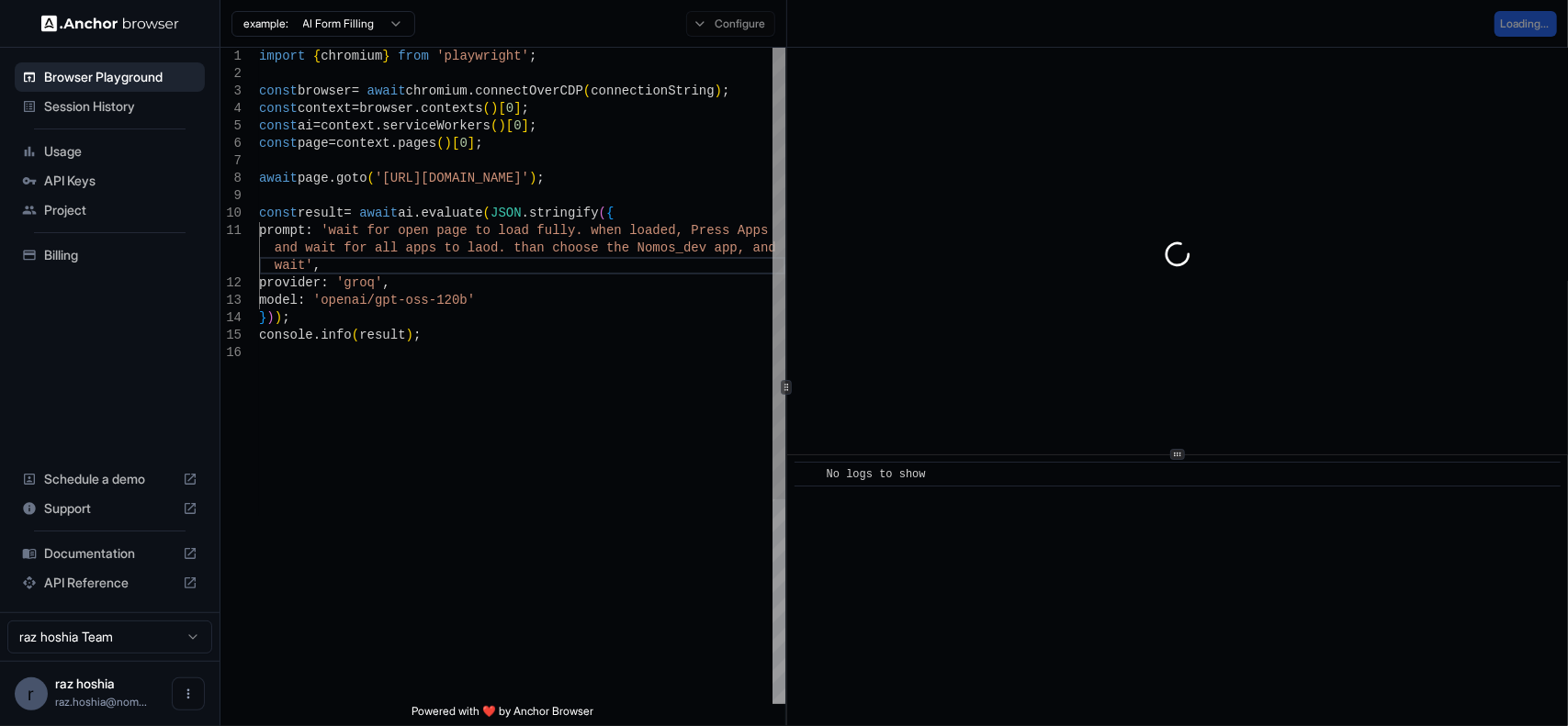
click at [444, 307] on div "await page . goto ( 'https://app.base44.com/' ) ; const result = await ai . eva…" at bounding box center [522, 525] width 527 height 953
click at [711, 18] on div "Configure" at bounding box center [731, 24] width 112 height 26
click at [338, 471] on div "await page . goto ( 'https://app.base44.com/' ) ; const result = await ai . eva…" at bounding box center [522, 525] width 527 height 953
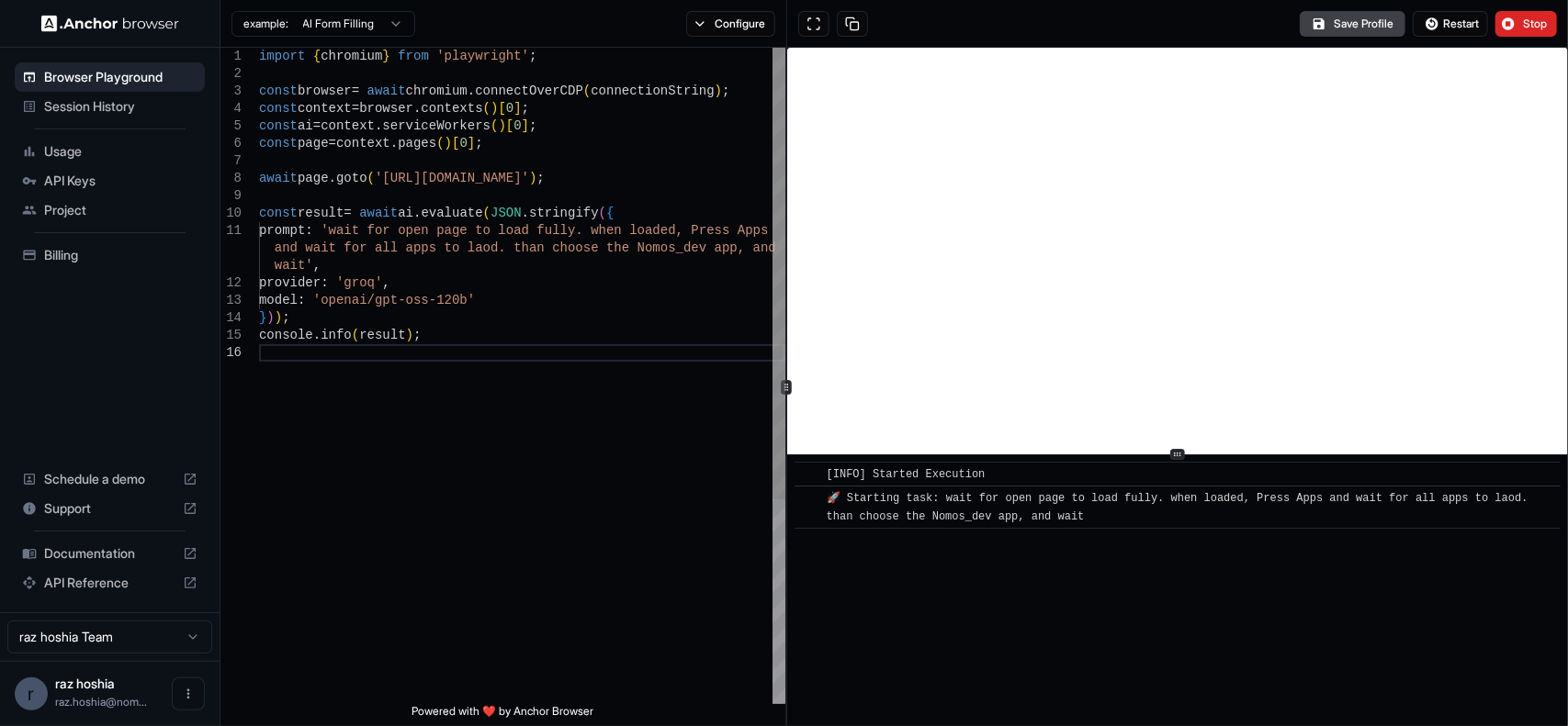
scroll to position [36, 0]
click at [398, 439] on div "await page . goto ( 'https://app.base44.com/' ) ; const result = await ai . eva…" at bounding box center [522, 525] width 527 height 953
click at [444, 337] on div "await page . goto ( 'https://app.base44.com/' ) ; const result = await ai . eva…" at bounding box center [522, 525] width 527 height 953
click at [427, 280] on div "await page . goto ( 'https://app.base44.com/' ) ; const result = await ai . eva…" at bounding box center [522, 525] width 527 height 953
click at [1446, 26] on span "Restart" at bounding box center [1461, 24] width 36 height 15
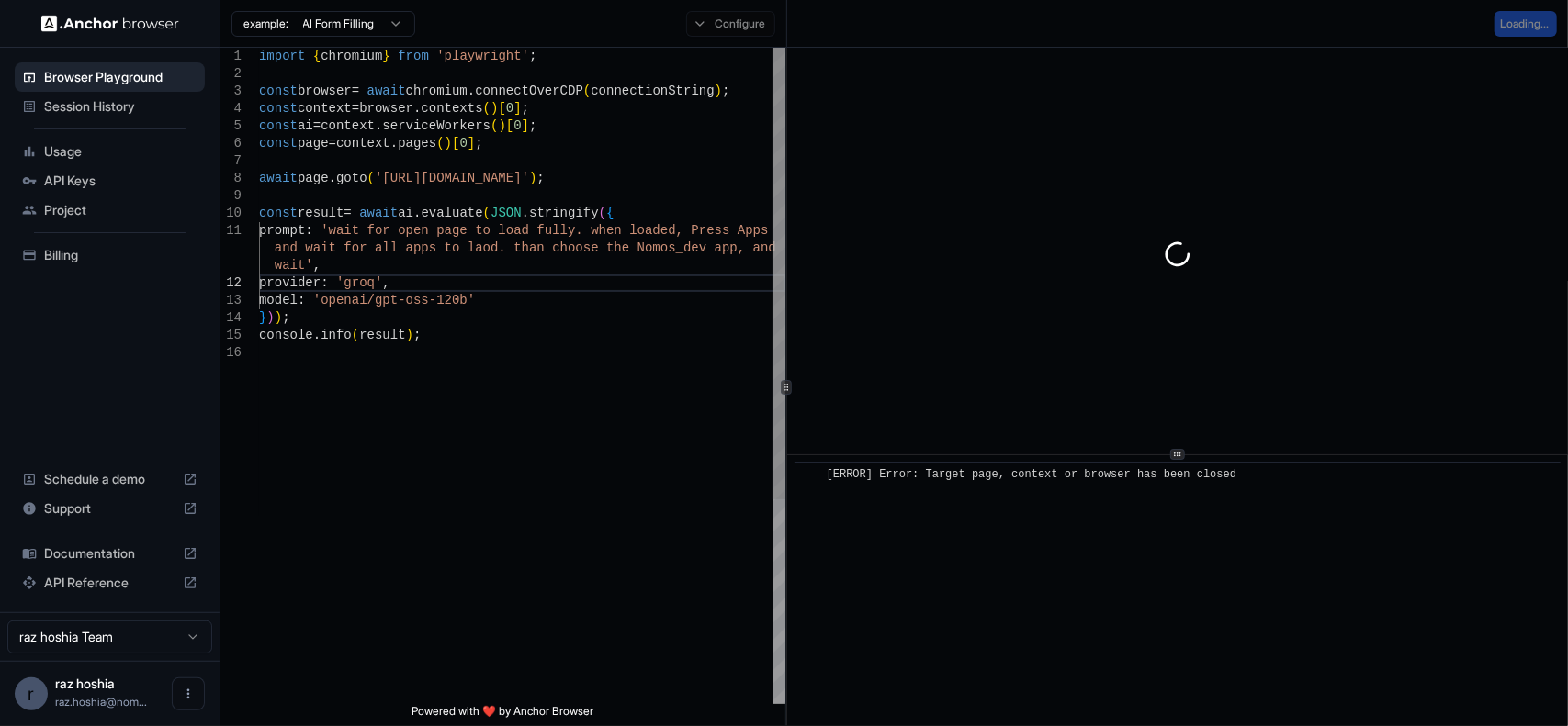
click at [417, 290] on div "await page . goto ( 'https://app.base44.com/' ) ; const result = await ai . eva…" at bounding box center [522, 525] width 527 height 953
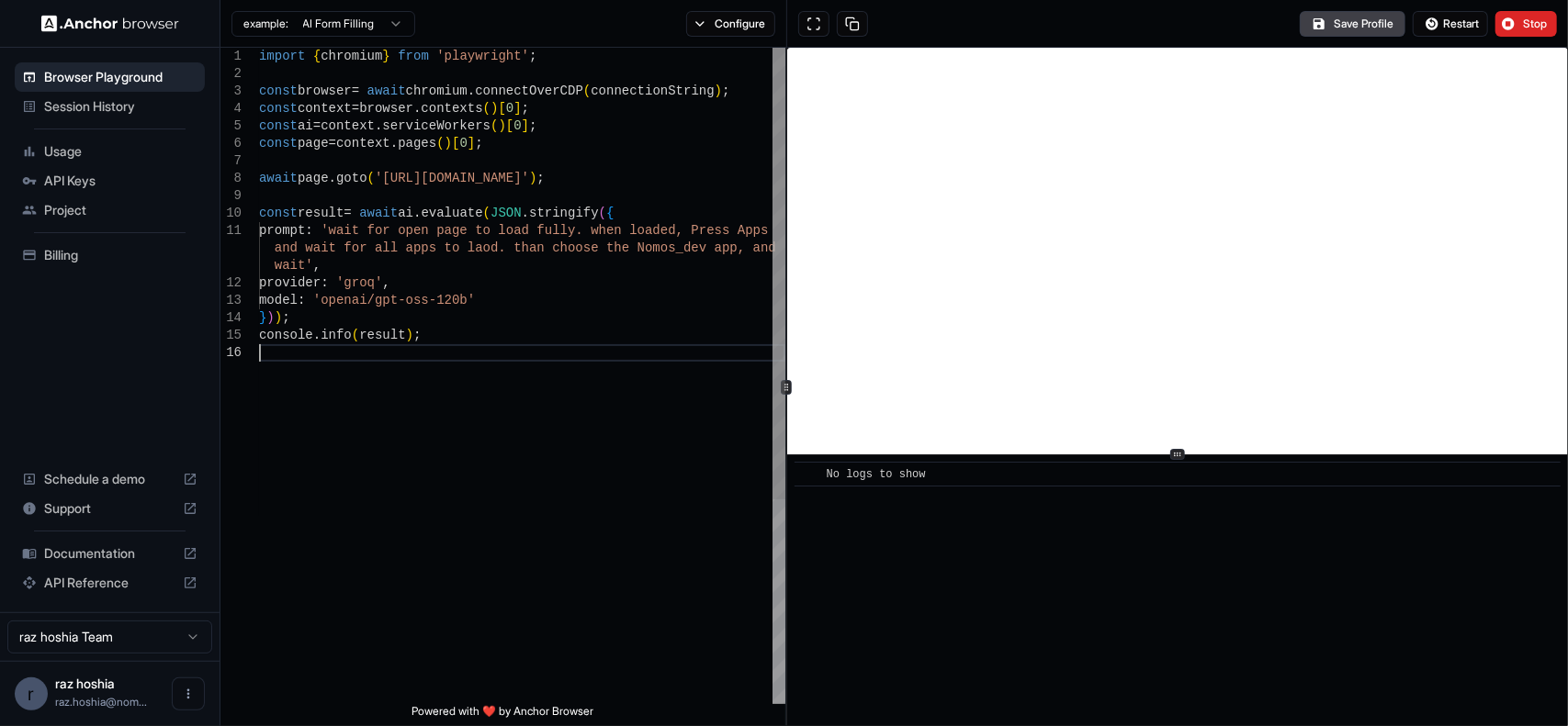
click at [530, 368] on div "await page . goto ( 'https://app.base44.com/' ) ; const result = await ai . eva…" at bounding box center [522, 525] width 527 height 953
click at [443, 323] on div "await page . goto ( 'https://app.base44.com/' ) ; const result = await ai . eva…" at bounding box center [522, 525] width 527 height 953
click at [551, 458] on div "await page . goto ( 'https://app.base44.com/' ) ; const result = await ai . eva…" at bounding box center [522, 525] width 527 height 953
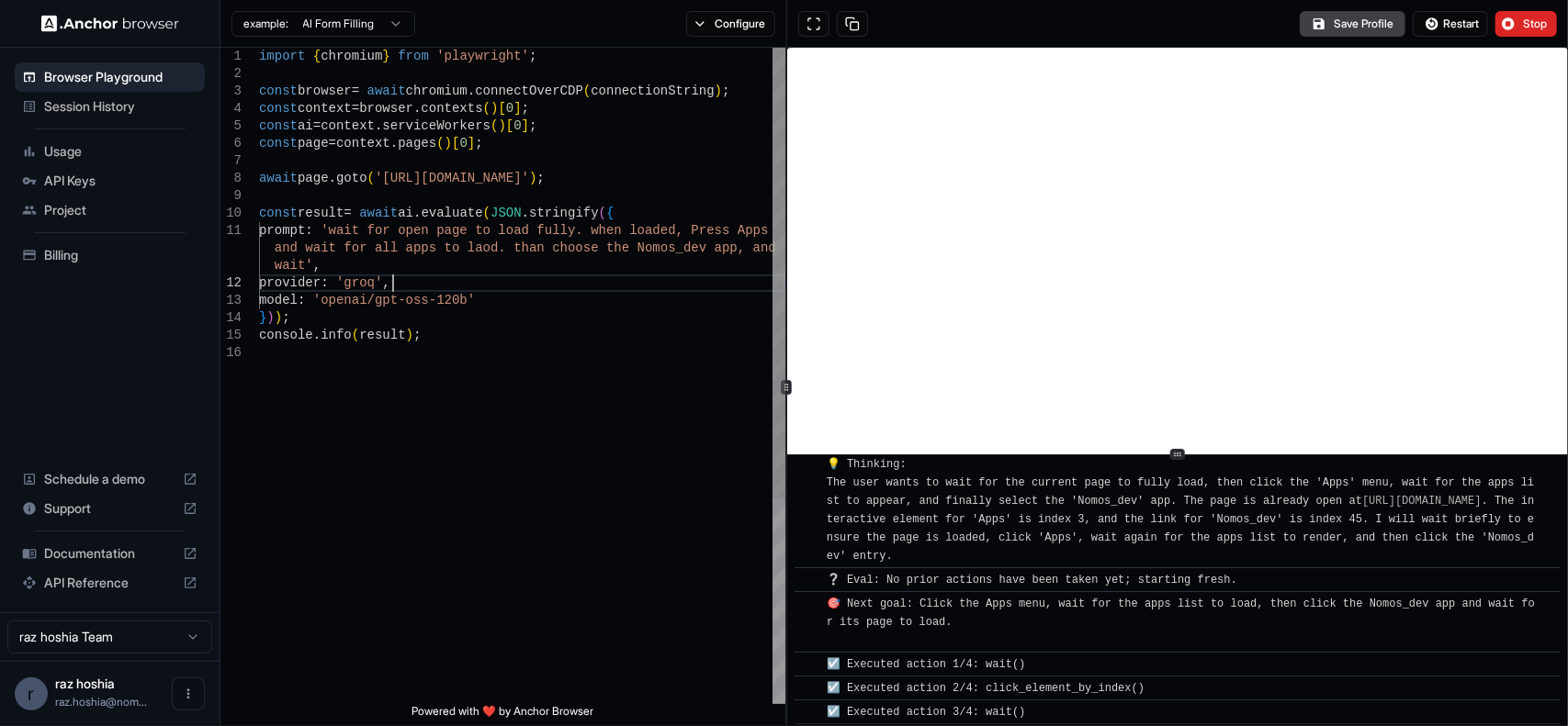
click at [475, 274] on div "await page . goto ( 'https://app.base44.com/' ) ; const result = await ai . eva…" at bounding box center [522, 525] width 527 height 953
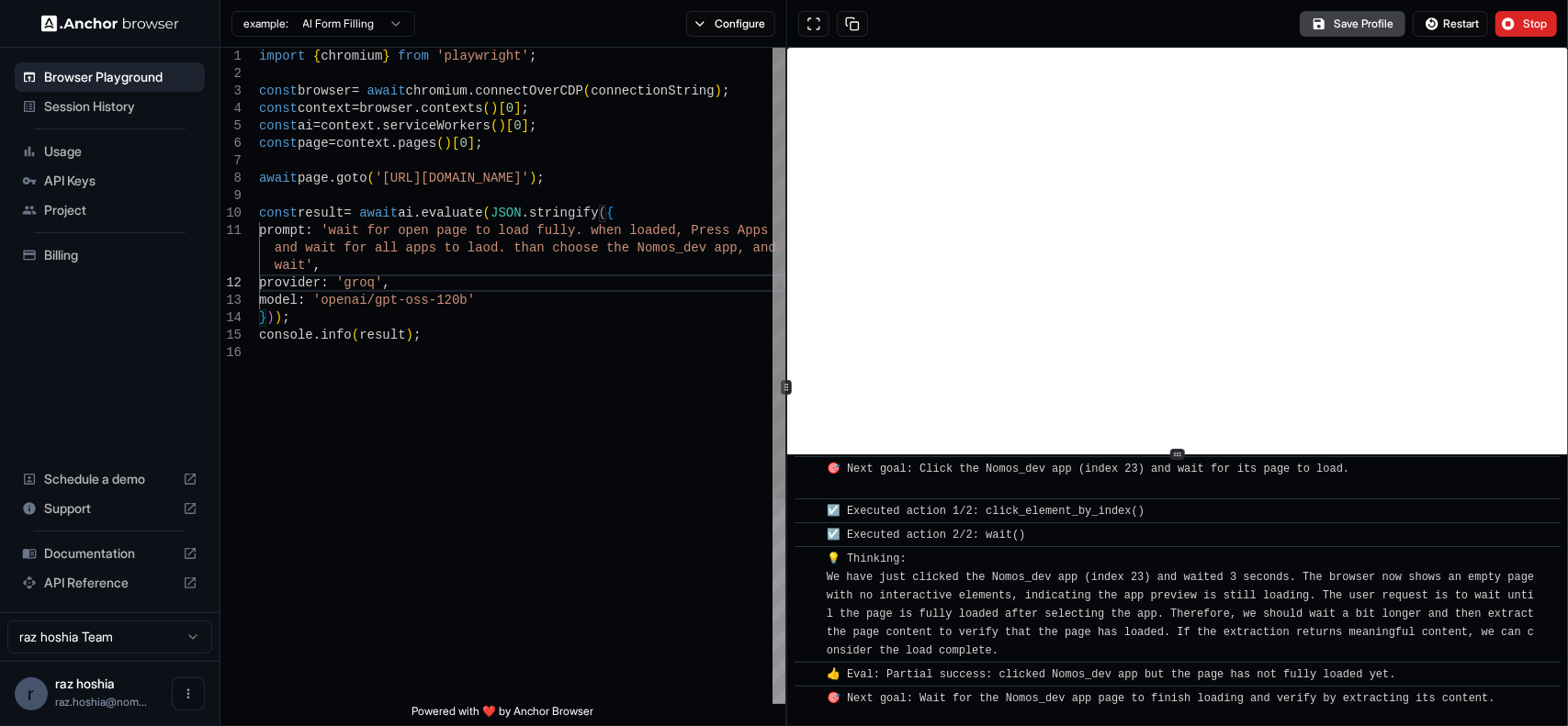
scroll to position [506, 0]
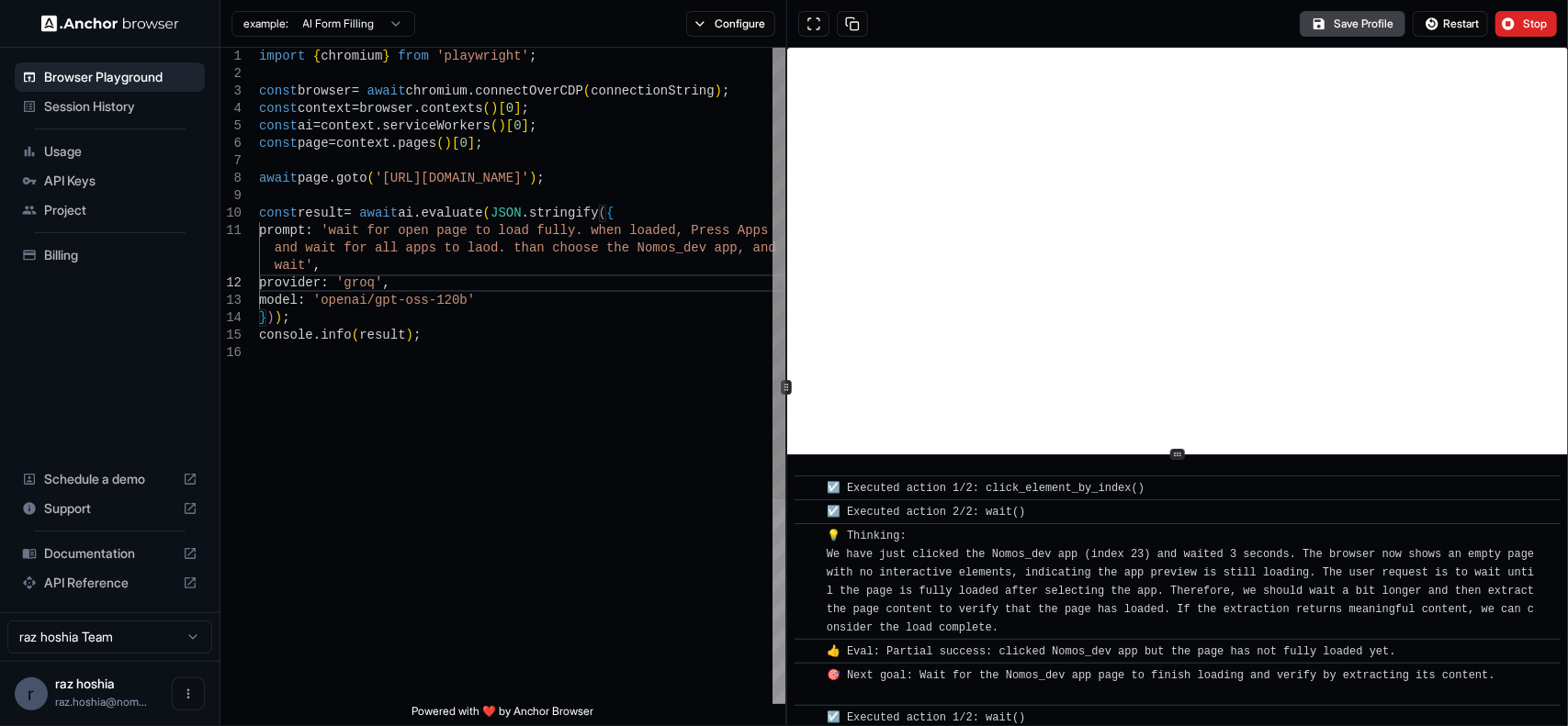
click at [296, 264] on div "await page . goto ( 'https://app.base44.com/' ) ; const result = await ai . eva…" at bounding box center [522, 525] width 527 height 953
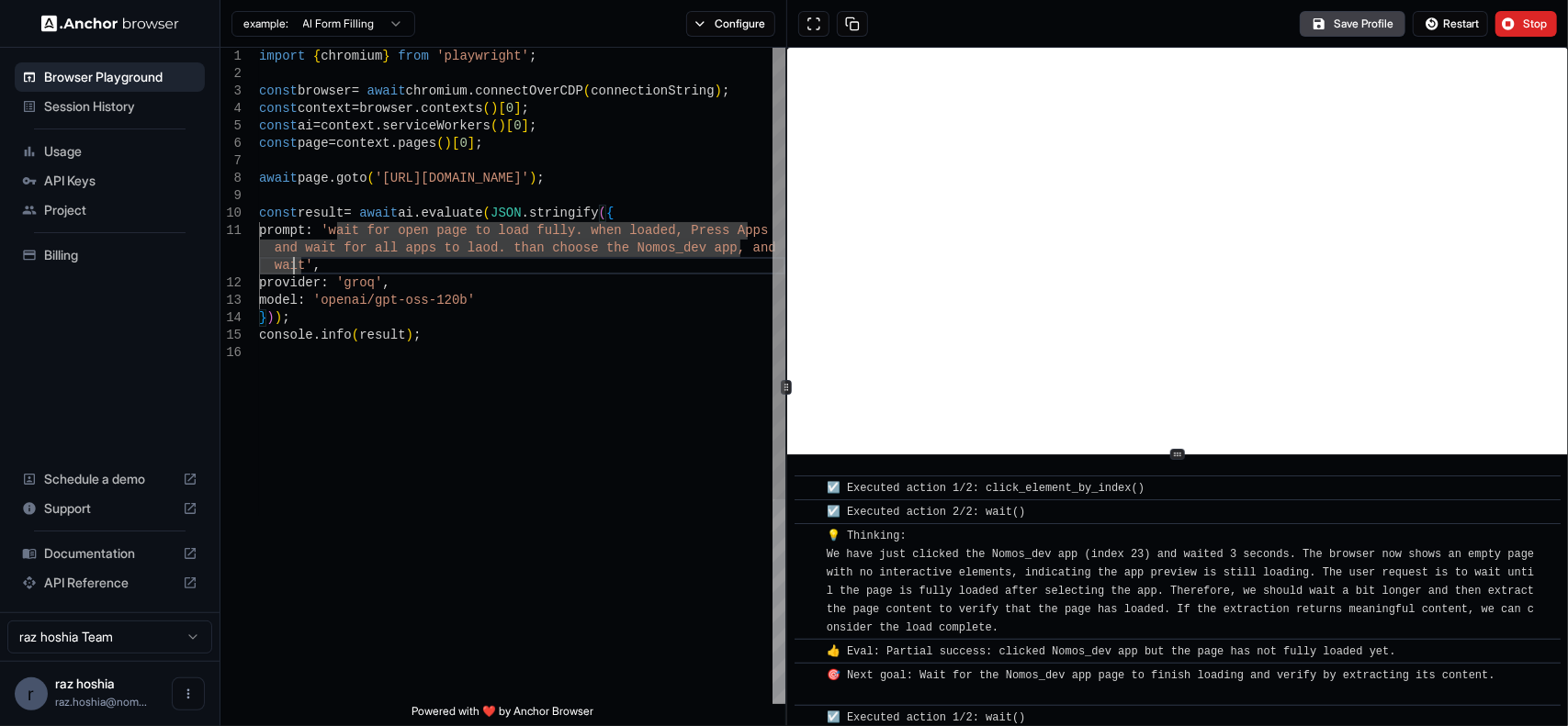
click at [701, 272] on div "await page . goto ( 'https://app.base44.com/' ) ; const result = await ai . eva…" at bounding box center [522, 525] width 527 height 953
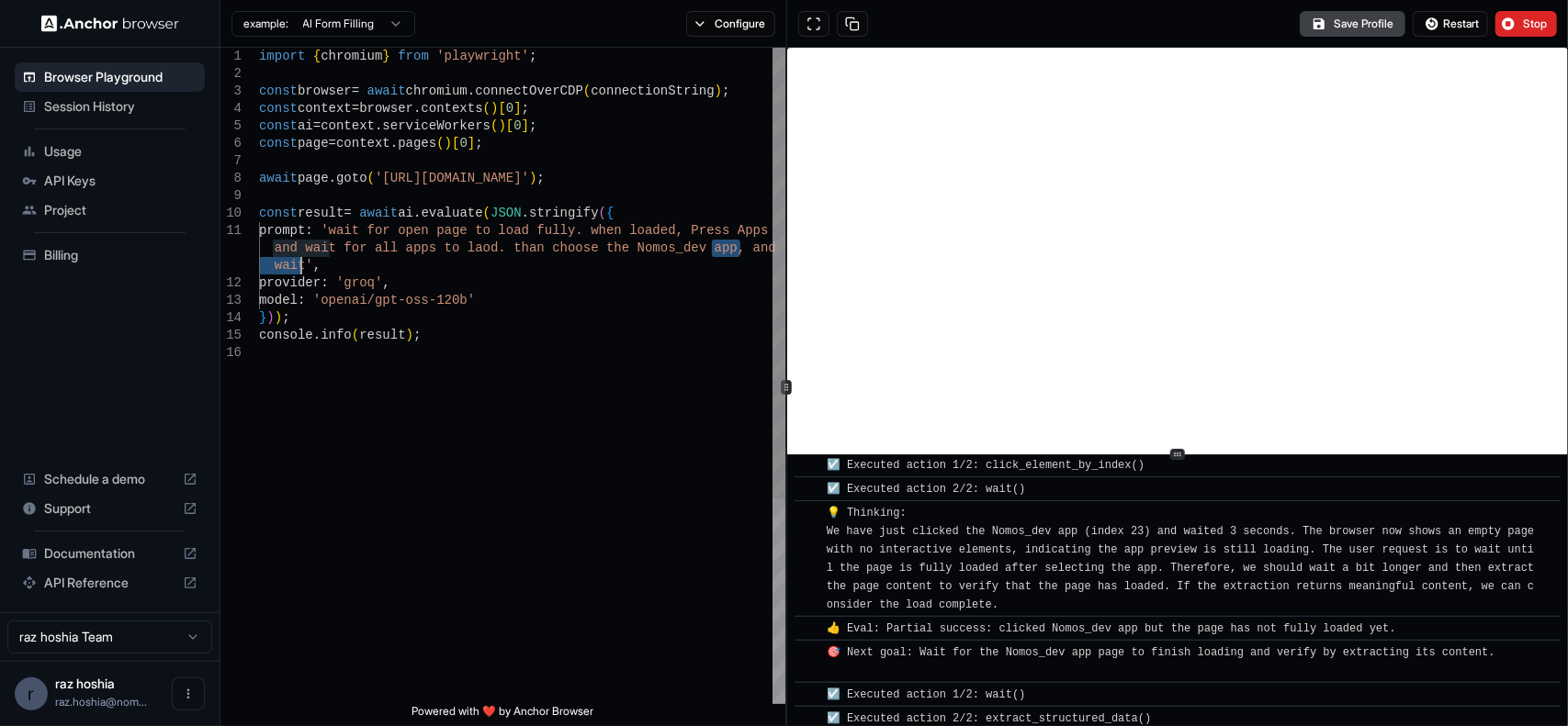
drag, startPoint x: 710, startPoint y: 251, endPoint x: 300, endPoint y: 262, distance: 410.1
click at [300, 262] on div "await page . goto ( 'https://app.base44.com/' ) ; const result = await ai . eva…" at bounding box center [522, 525] width 527 height 953
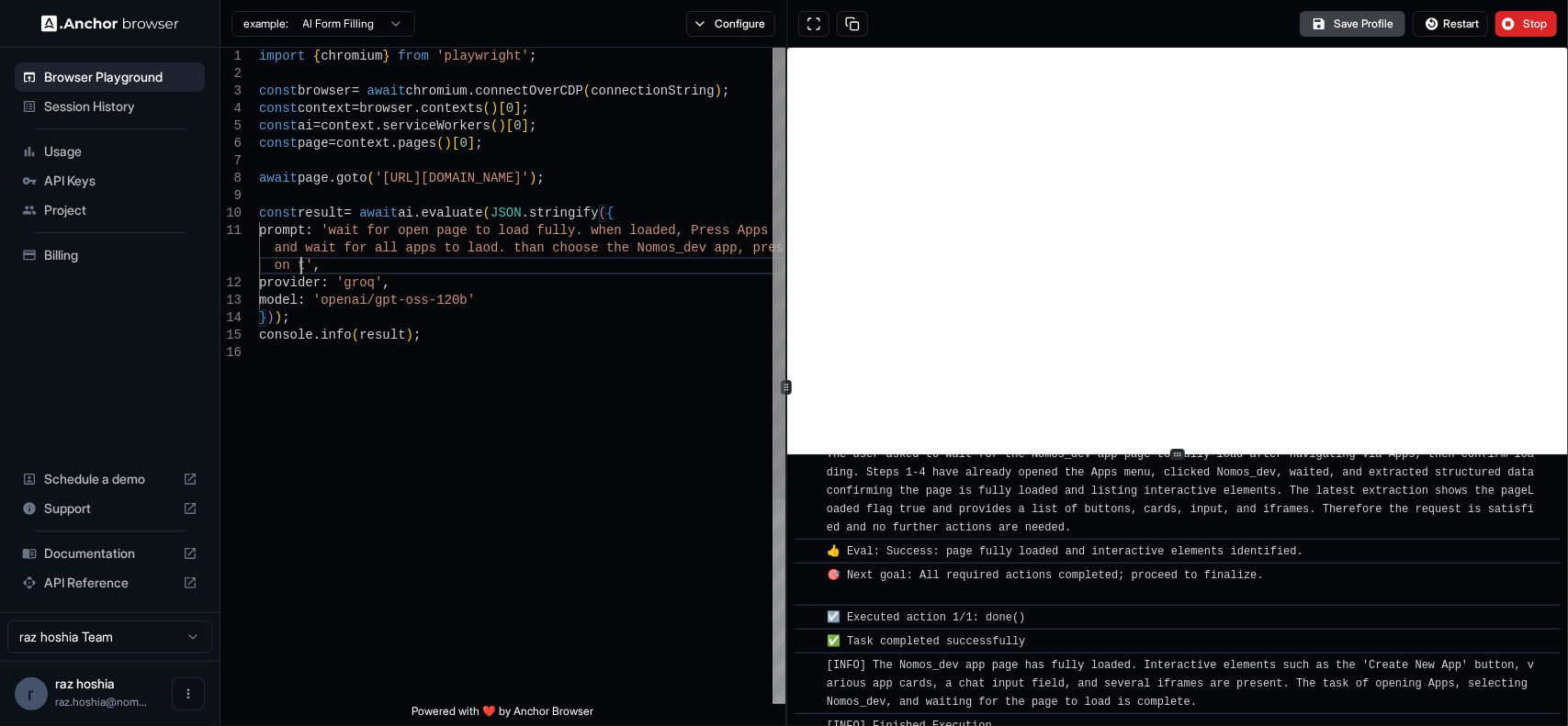
scroll to position [36, 0]
click at [322, 264] on div "await page . goto ( 'https://app.base44.com/' ) ; const result = await ai . eva…" at bounding box center [522, 525] width 527 height 953
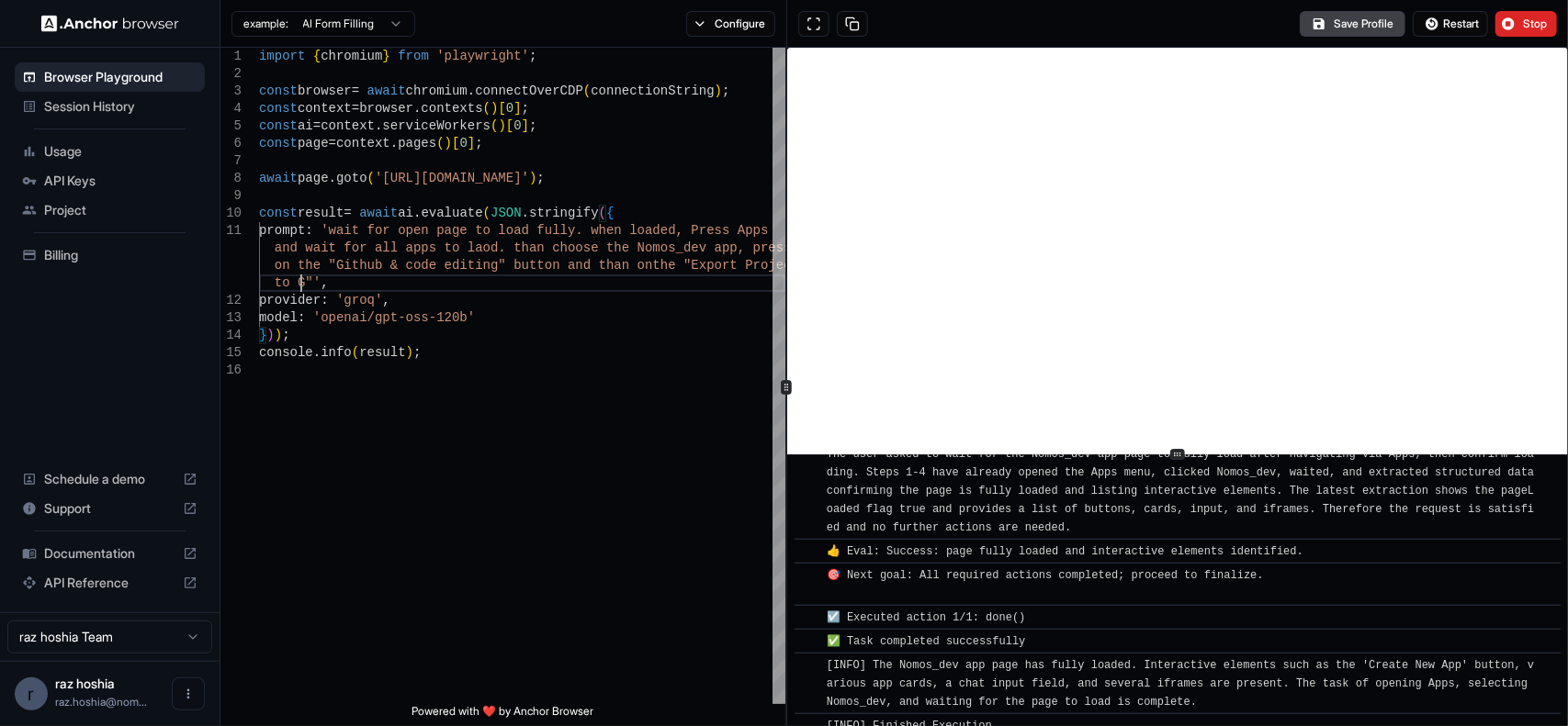
scroll to position [53, 0]
click at [1477, 20] on span "Restart" at bounding box center [1461, 24] width 36 height 15
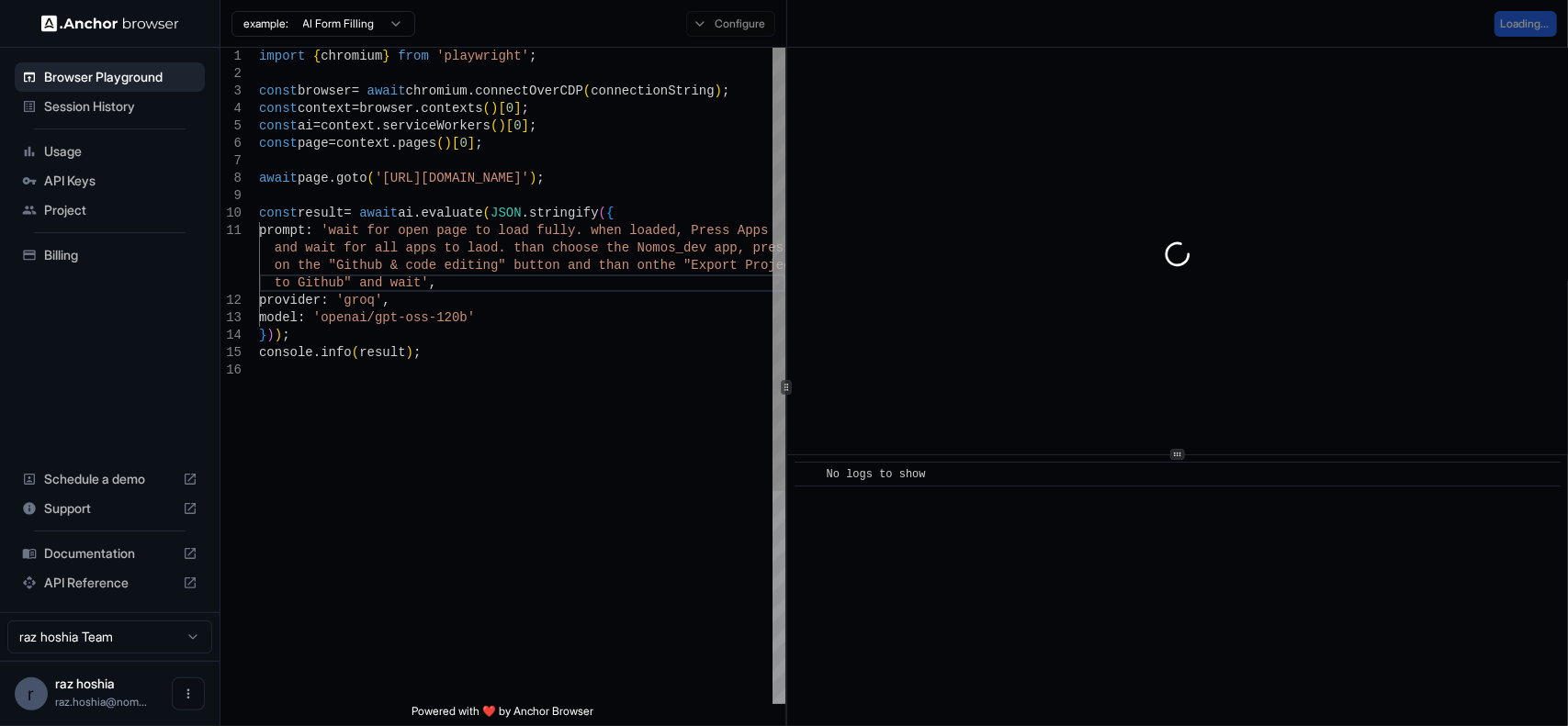
click at [417, 386] on div "await page . goto ( 'https://app.base44.com/' ) ; const result = await ai . eva…" at bounding box center [522, 533] width 527 height 971
click at [421, 346] on div "await page . goto ( 'https://app.base44.com/' ) ; const result = await ai . eva…" at bounding box center [522, 533] width 527 height 971
click at [421, 334] on div "await page . goto ( 'https://app.base44.com/' ) ; const result = await ai . eva…" at bounding box center [522, 533] width 527 height 971
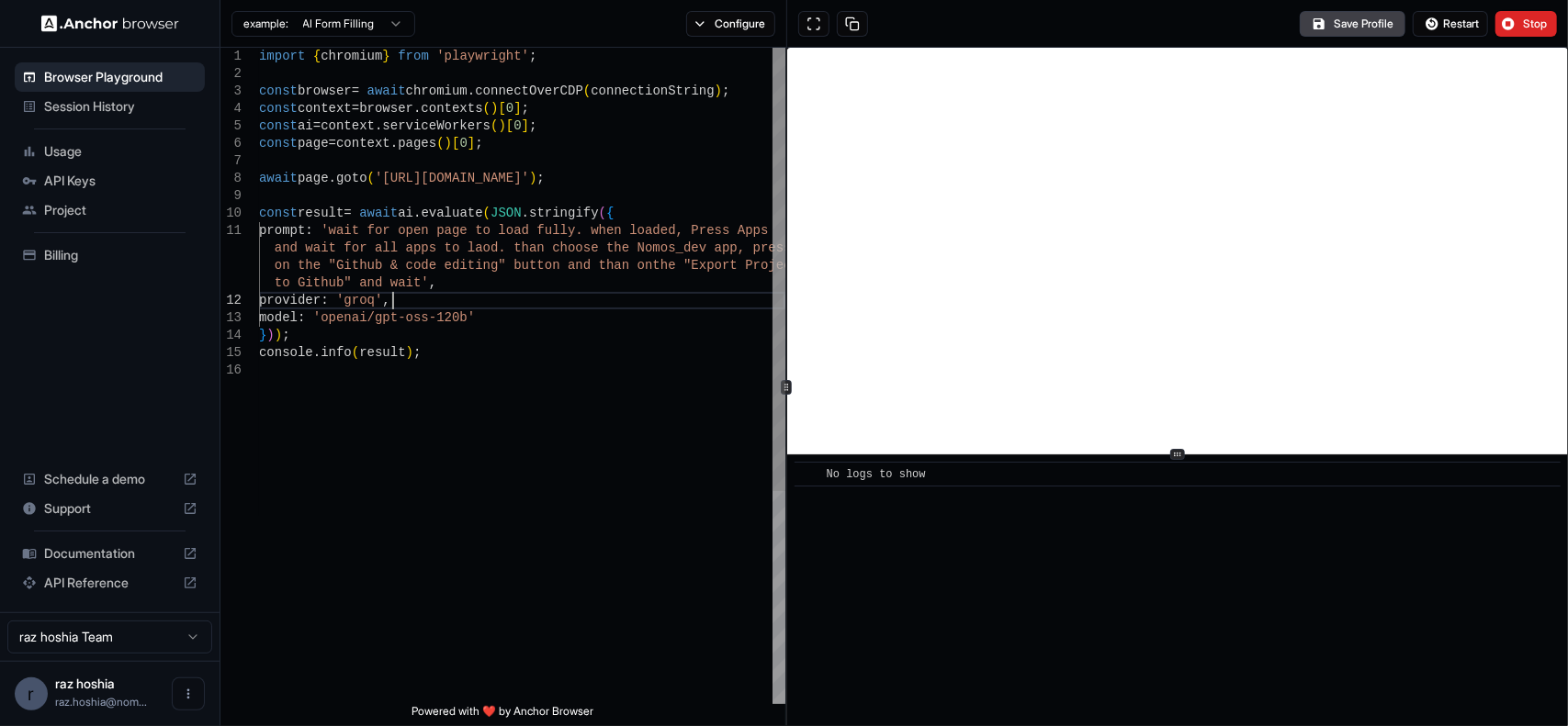
click at [428, 302] on div "await page . goto ( 'https://app.base44.com/' ) ; const result = await ai . eva…" at bounding box center [522, 533] width 527 height 971
click at [344, 334] on div "await page . goto ( 'https://app.base44.com/' ) ; const result = await ai . eva…" at bounding box center [522, 533] width 527 height 971
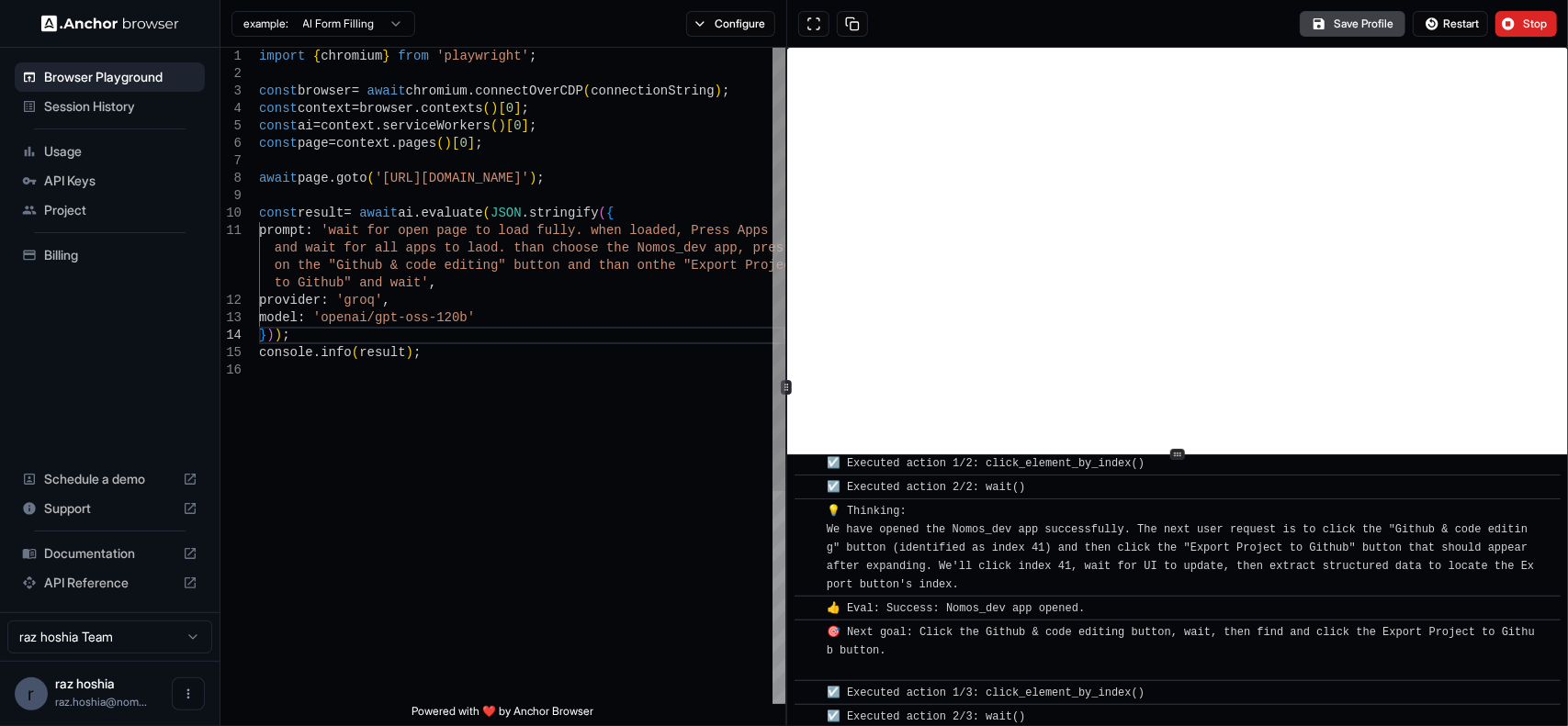
scroll to position [506, 0]
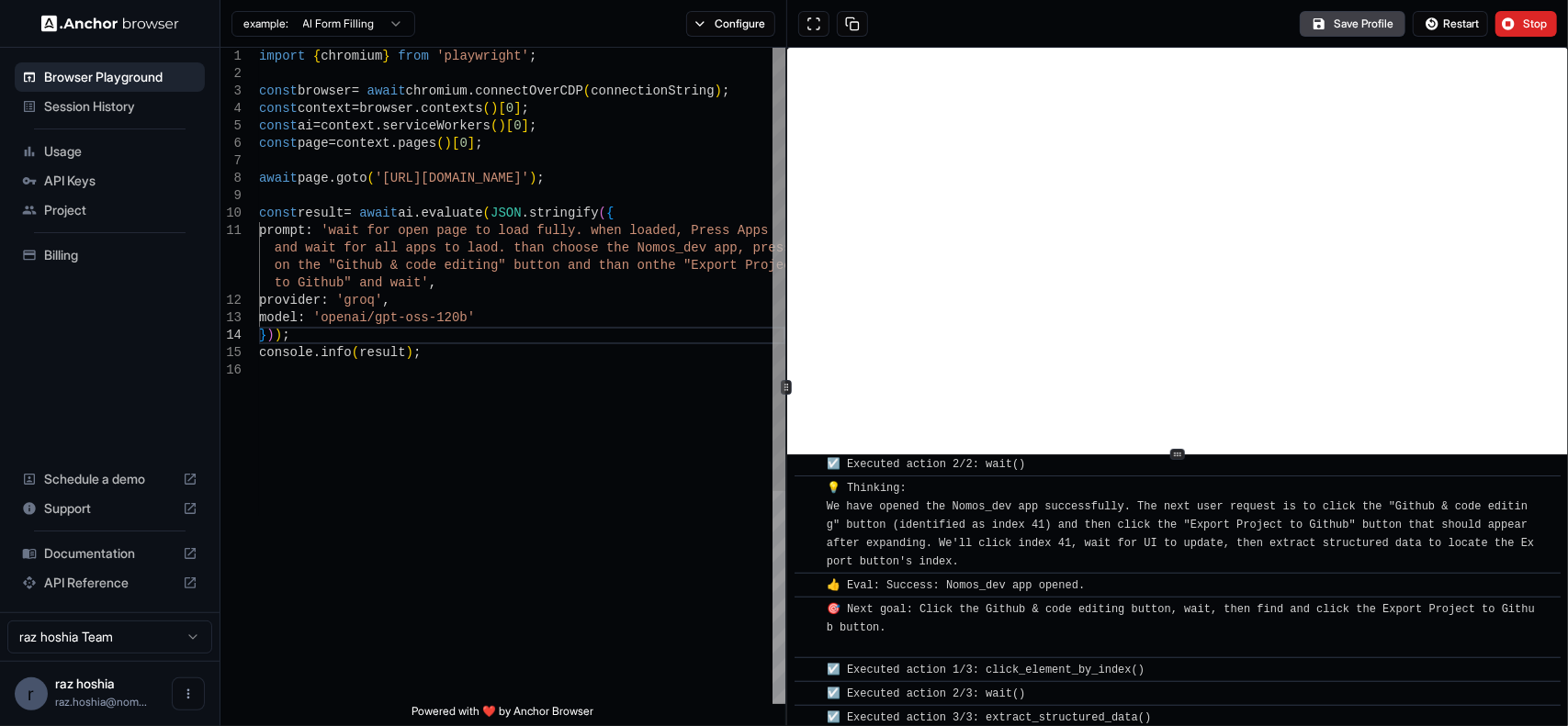
click at [405, 281] on div "await page . goto ( 'https://app.base44.com/' ) ; const result = await ai . eva…" at bounding box center [522, 533] width 527 height 971
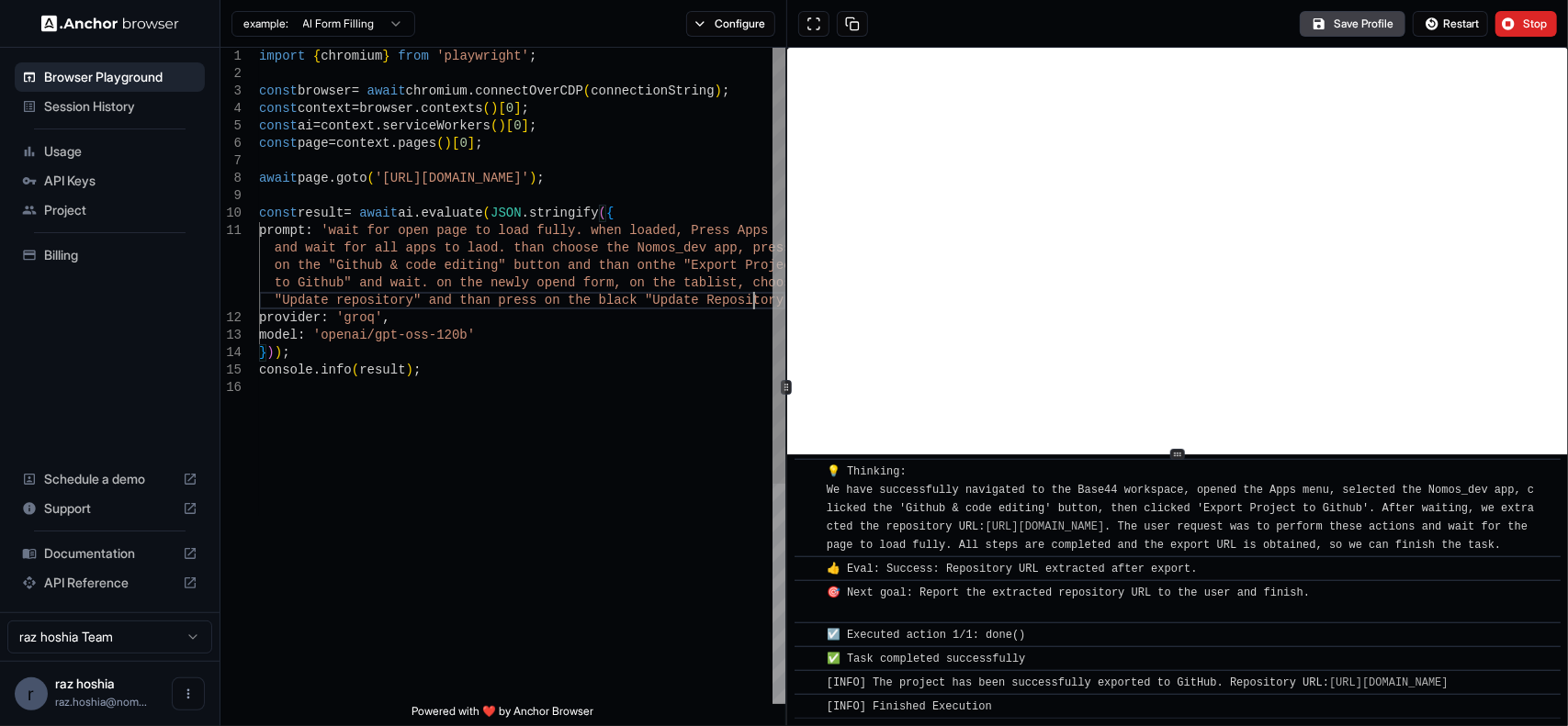
scroll to position [88, 0]
type textarea "**********"
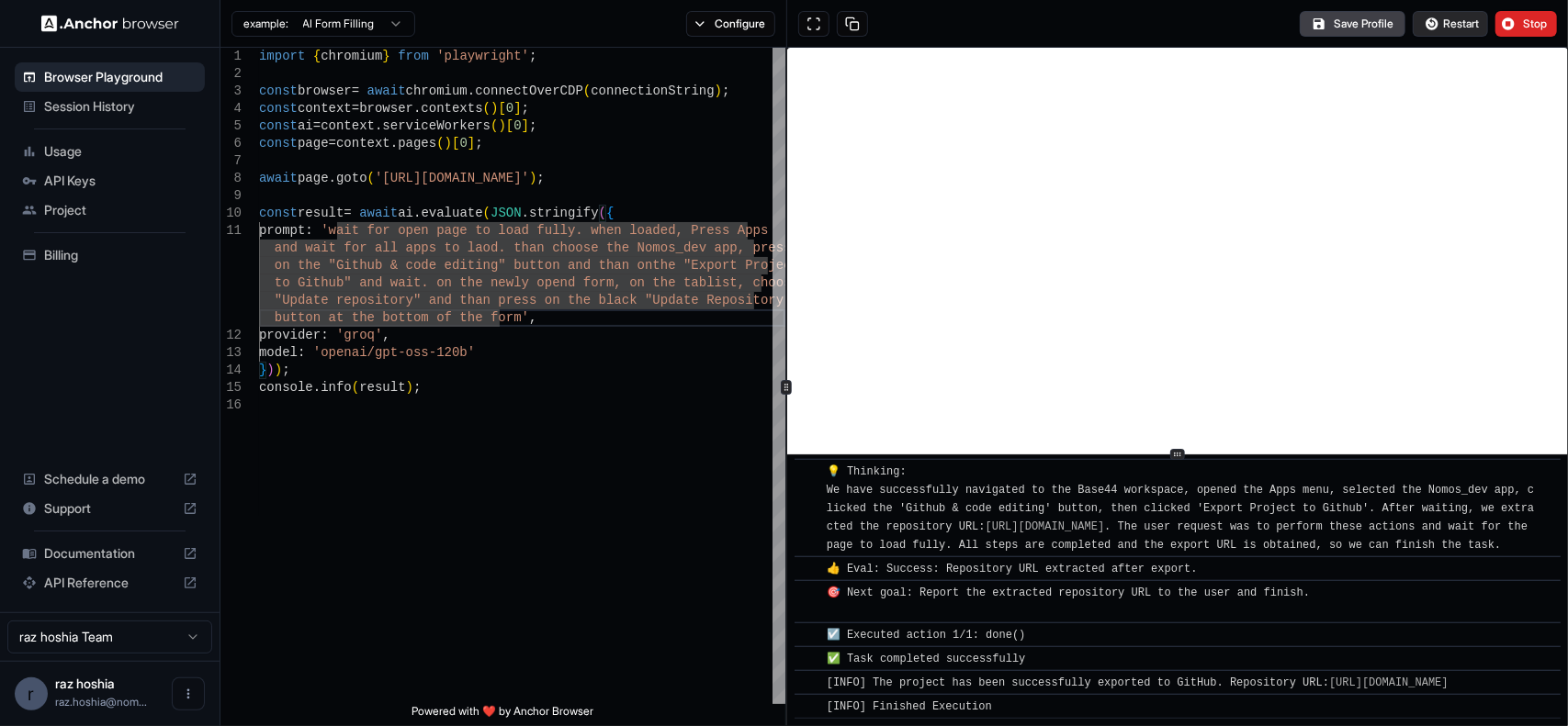
click at [1429, 21] on button "Restart" at bounding box center [1451, 24] width 76 height 26
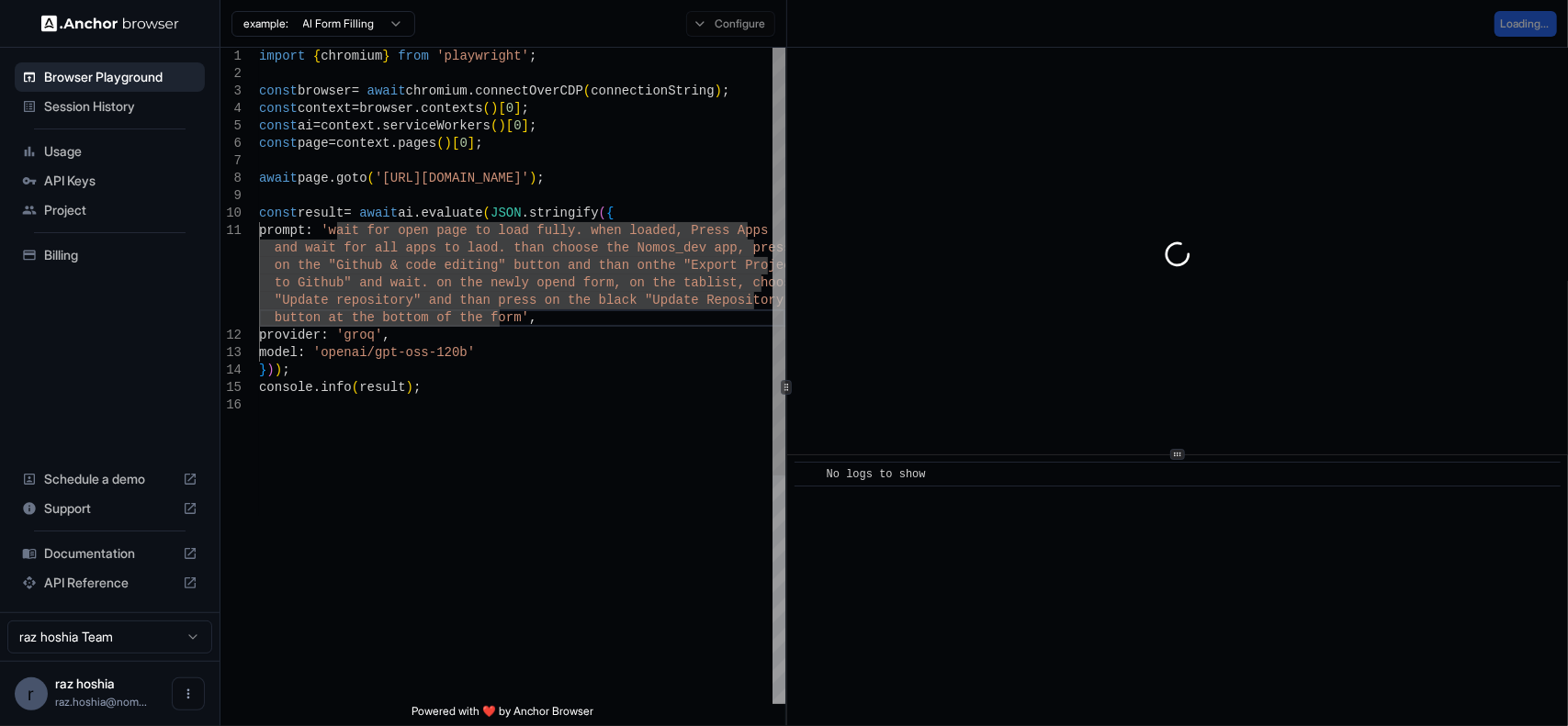
click at [612, 352] on div "await page . goto ( 'https://app.base44.com/' ) ; const result = await ai . eva…" at bounding box center [522, 551] width 527 height 1006
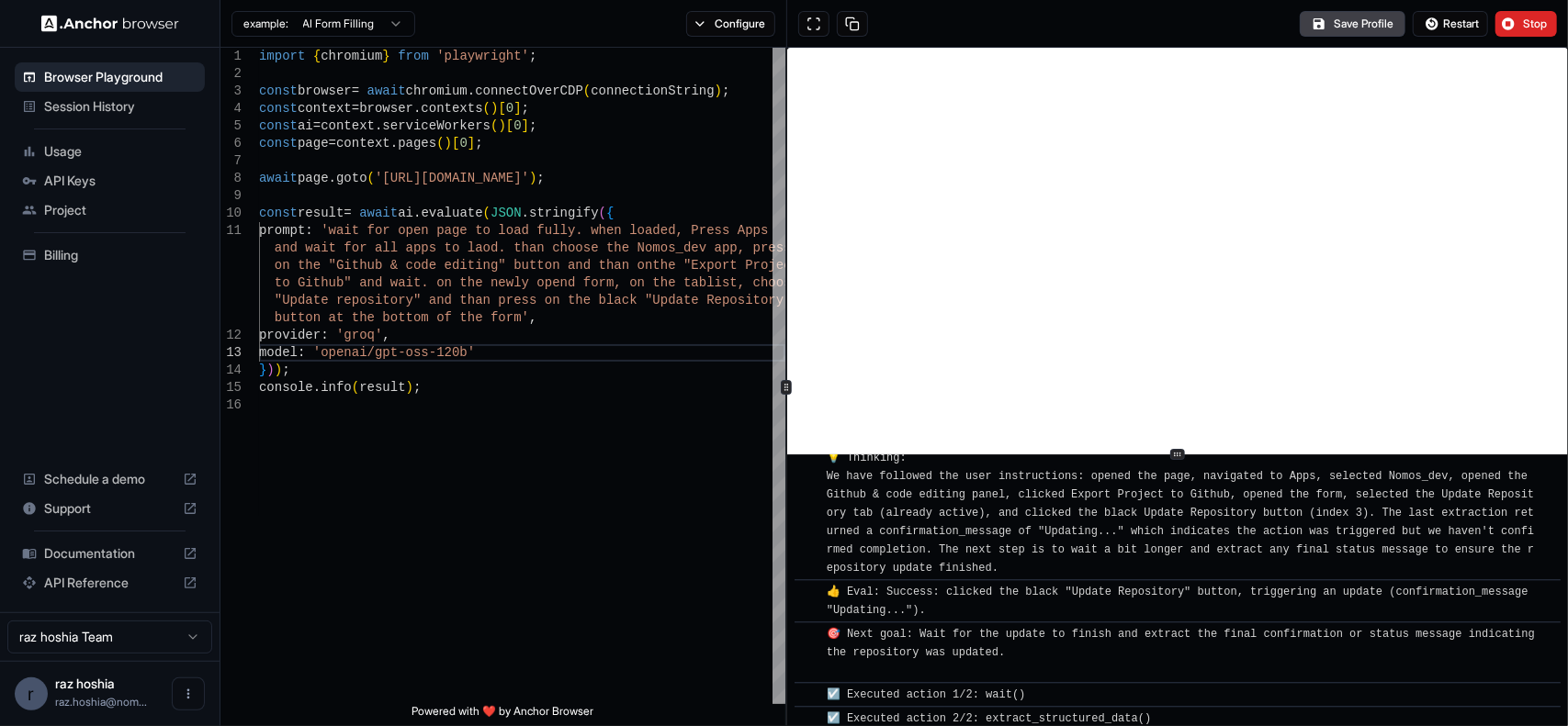
scroll to position [3605, 0]
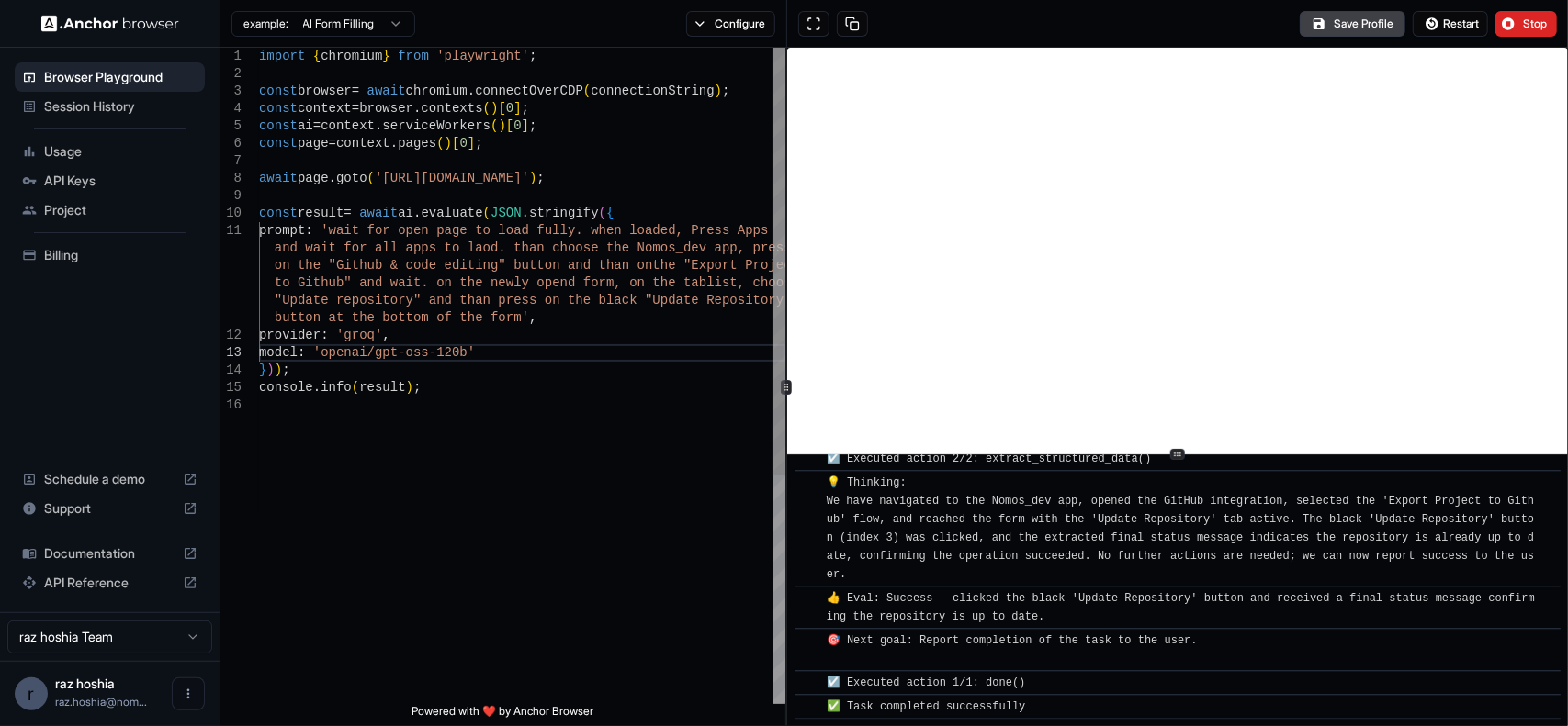
click at [477, 342] on div "await page . goto ( 'https://app.base44.com/' ) ; const result = await ai . eva…" at bounding box center [522, 551] width 527 height 1006
click at [505, 317] on div "await page . goto ( 'https://app.base44.com/' ) ; const result = await ai . eva…" at bounding box center [522, 551] width 527 height 1006
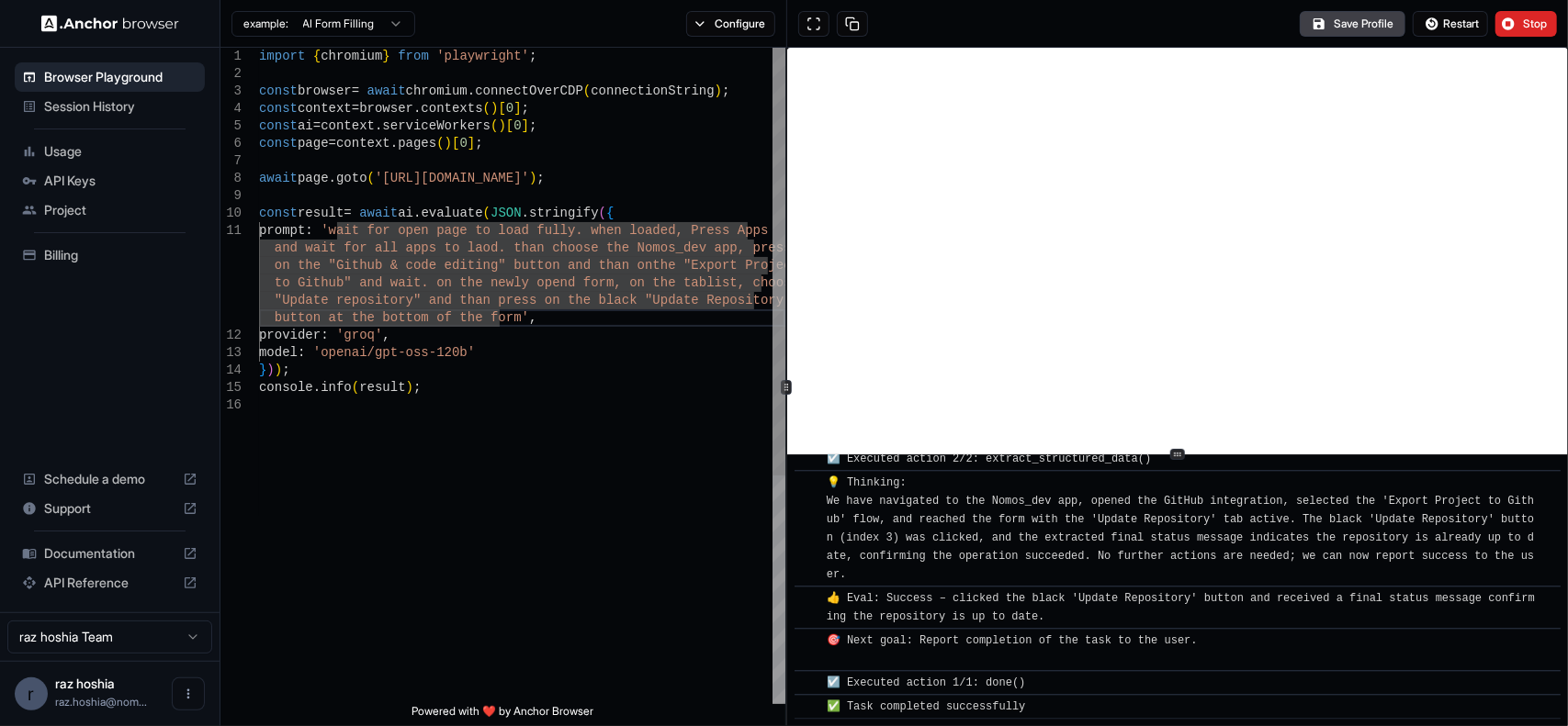
click at [450, 458] on div "await page . goto ( 'https://app.base44.com/' ) ; const result = await ai . eva…" at bounding box center [522, 551] width 527 height 1006
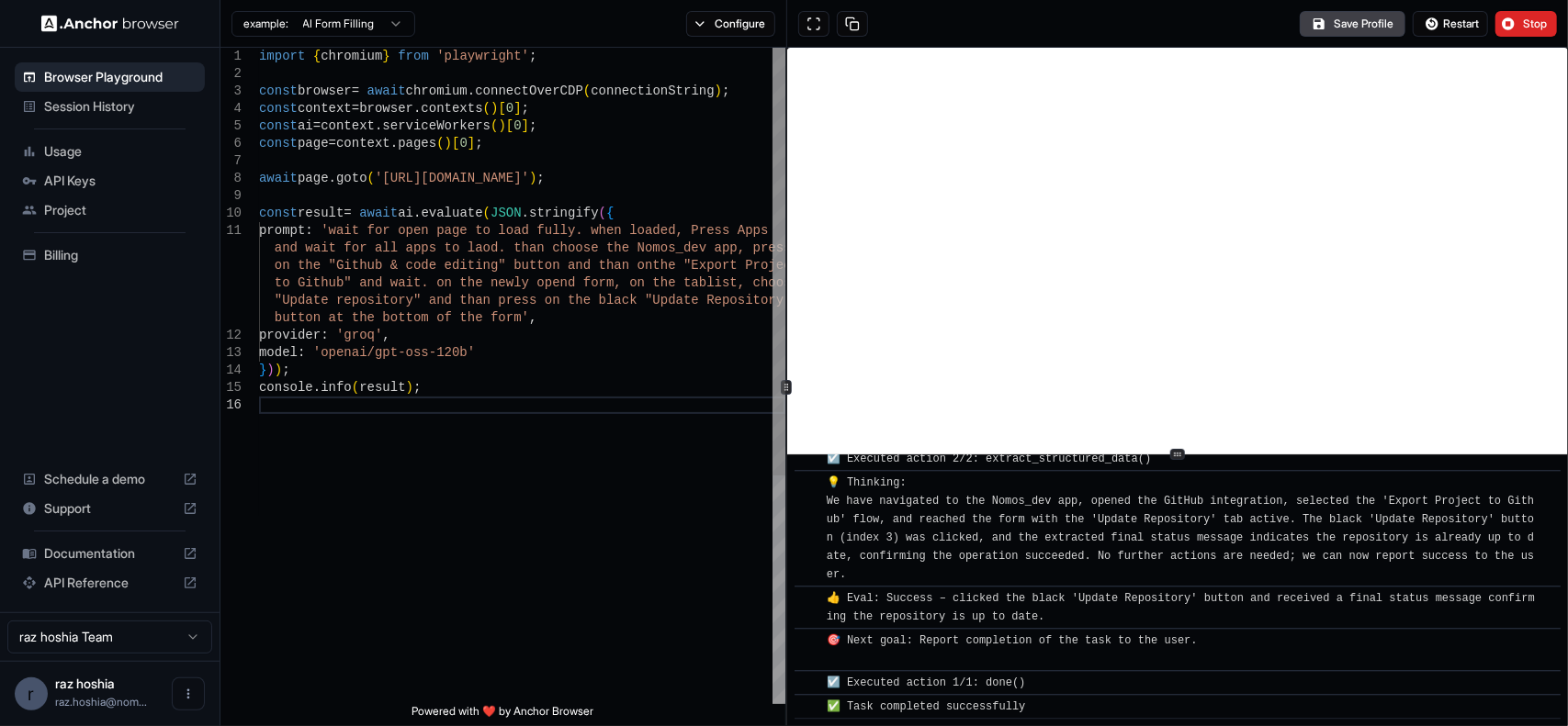
type textarea "**********"
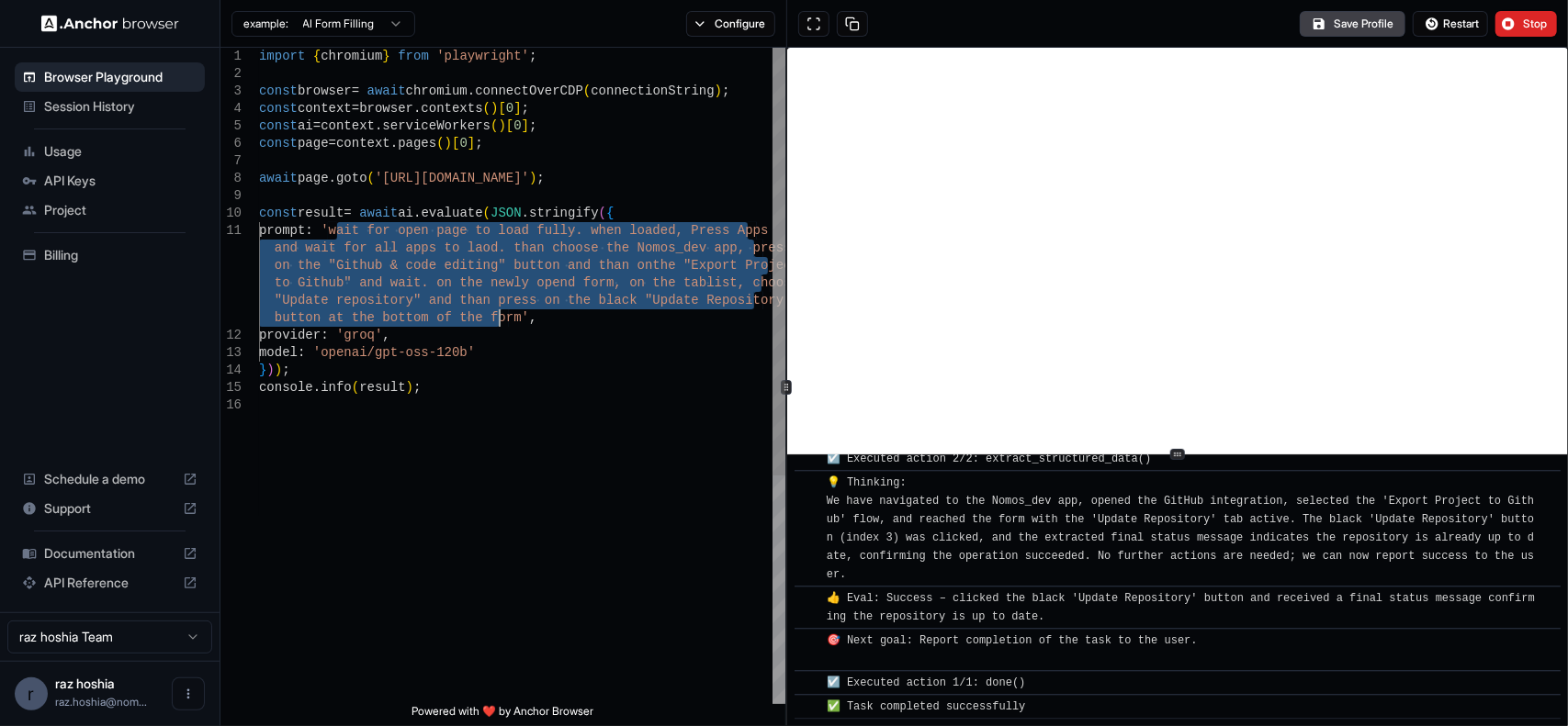
drag, startPoint x: 335, startPoint y: 229, endPoint x: 497, endPoint y: 309, distance: 180.7
click at [497, 309] on div "await page . goto ( 'https://app.base44.com/' ) ; const result = await ai . eva…" at bounding box center [522, 551] width 527 height 1006
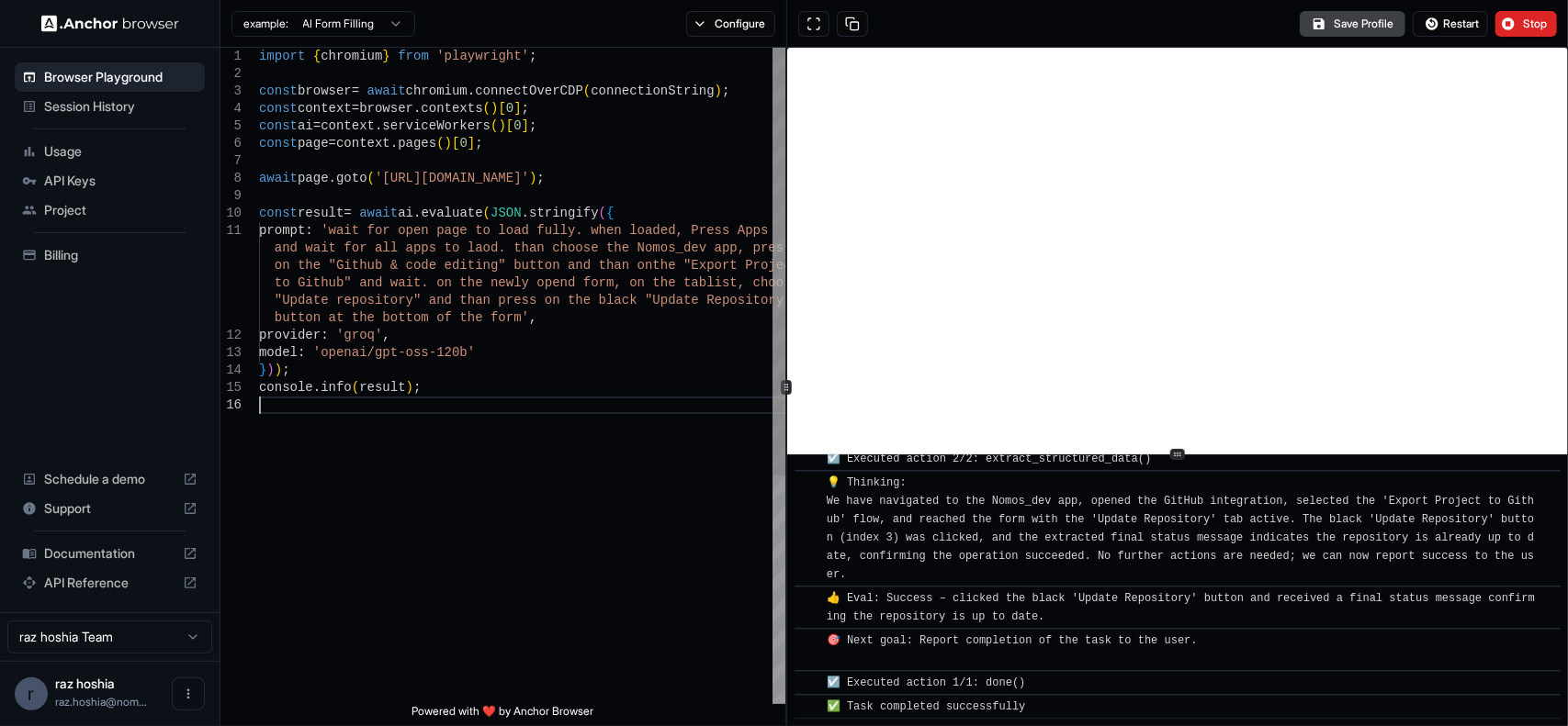
click at [461, 525] on div "await page . goto ( 'https://app.base44.com/' ) ; const result = await ai . eva…" at bounding box center [522, 551] width 527 height 1006
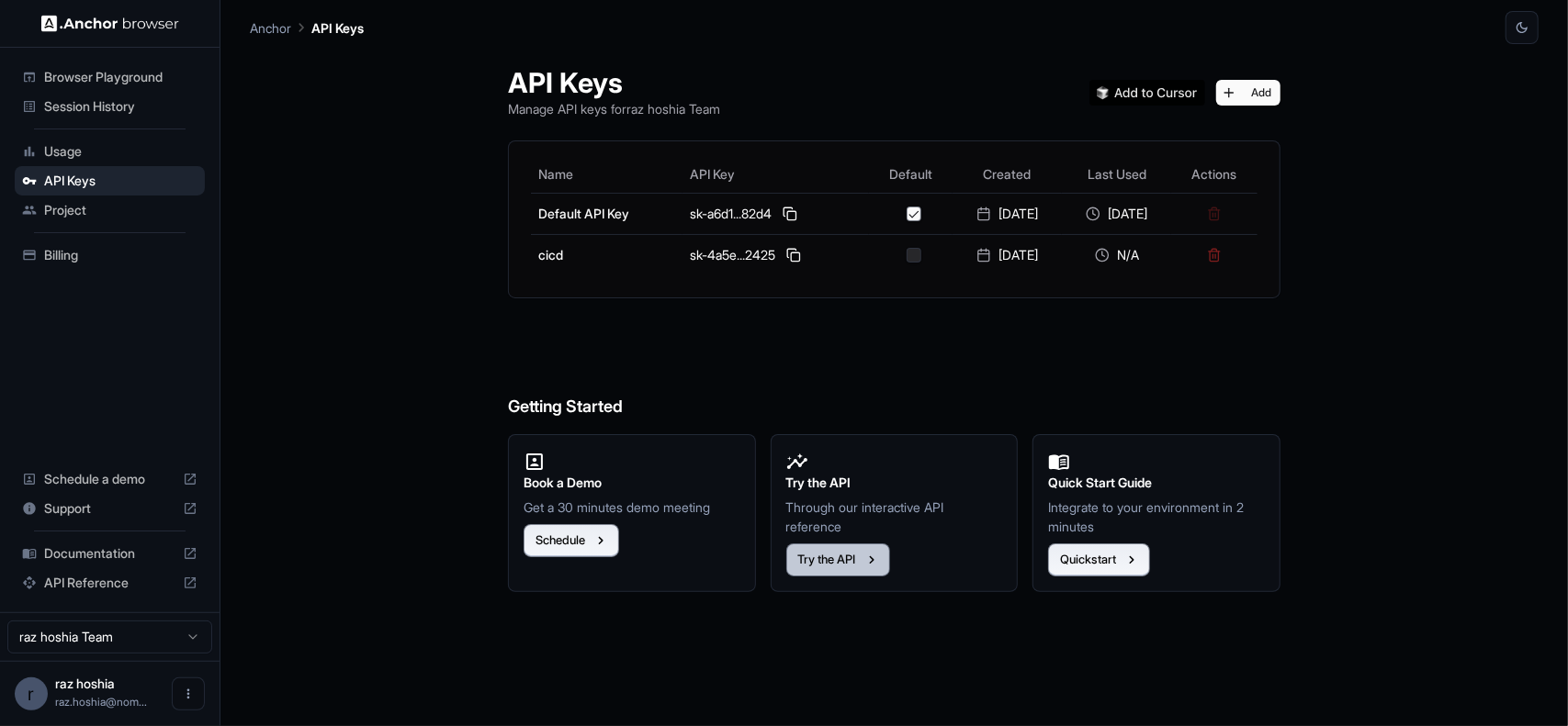
click at [856, 561] on button "Try the API" at bounding box center [838, 560] width 104 height 33
click at [1108, 563] on button "Quickstart" at bounding box center [1099, 560] width 102 height 33
